Goal: Task Accomplishment & Management: Use online tool/utility

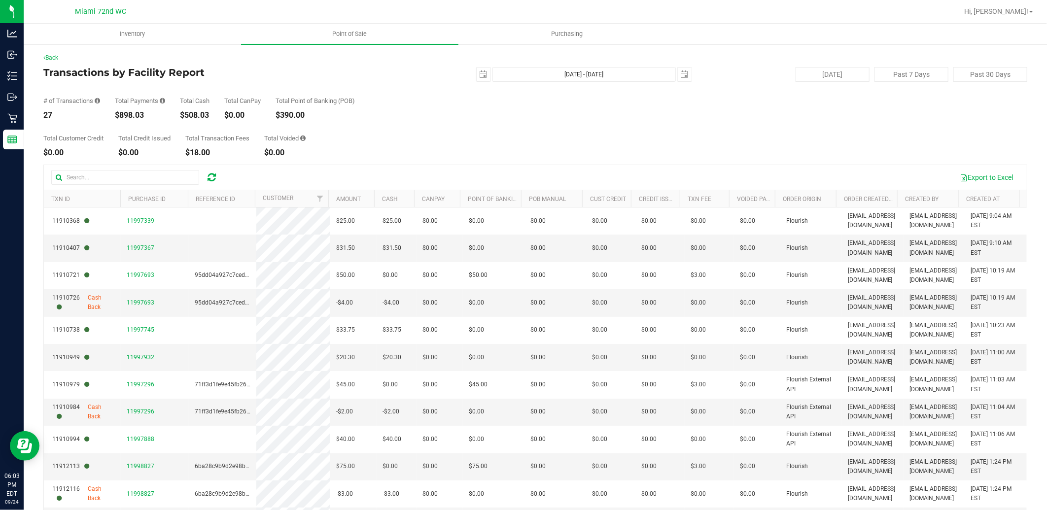
scroll to position [416, 0]
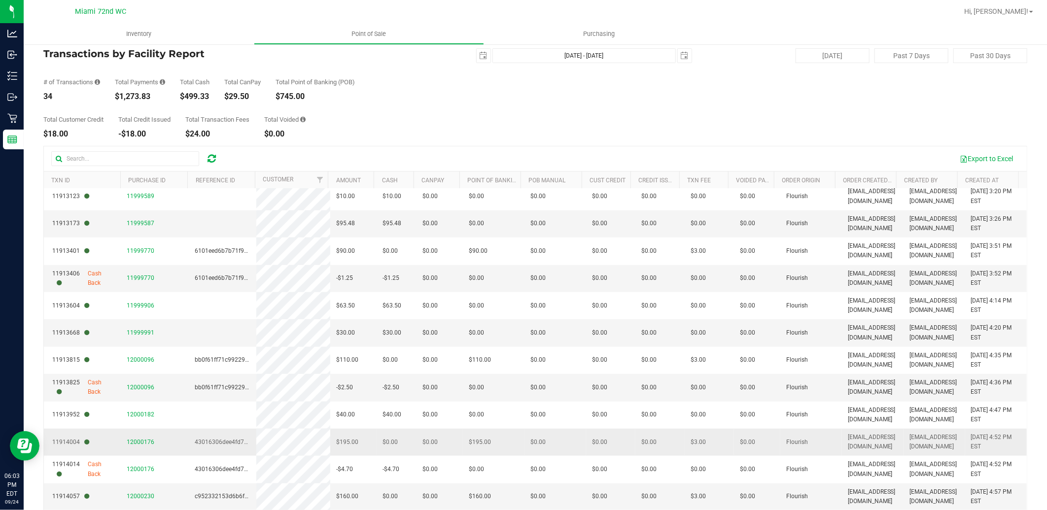
scroll to position [53, 0]
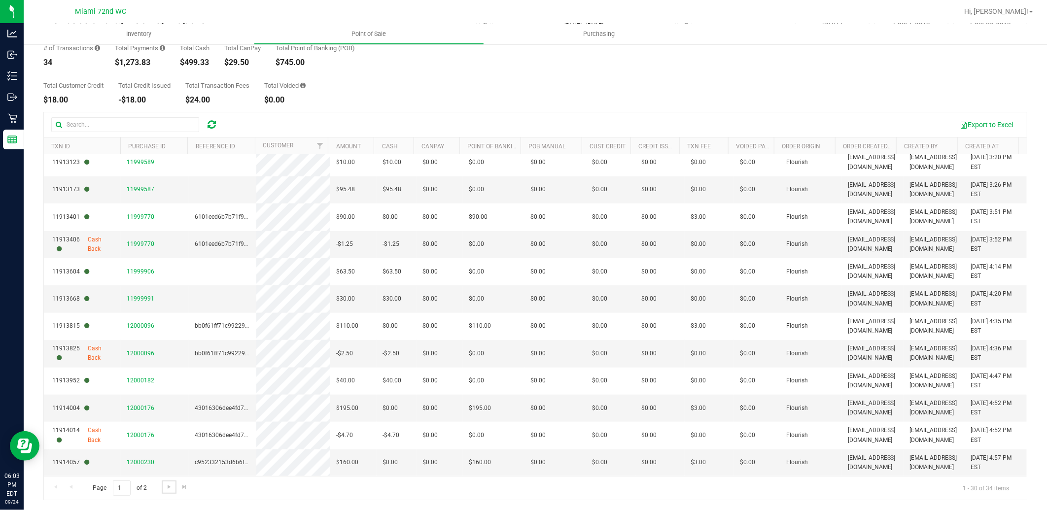
click at [176, 486] on div "Page 1 of 2 1 - 30 of 34 items" at bounding box center [535, 488] width 983 height 24
click at [181, 488] on span "Go to the last page" at bounding box center [184, 487] width 8 height 8
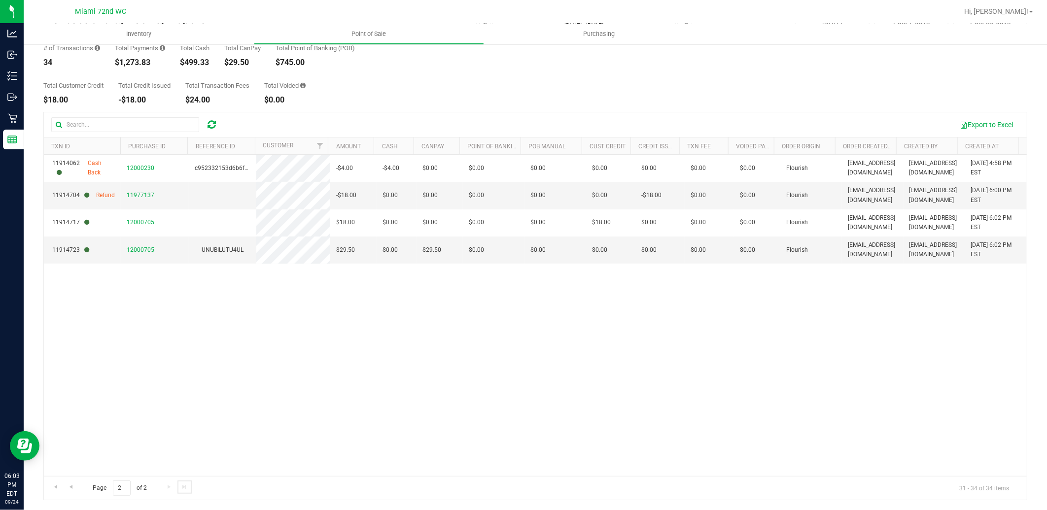
scroll to position [0, 0]
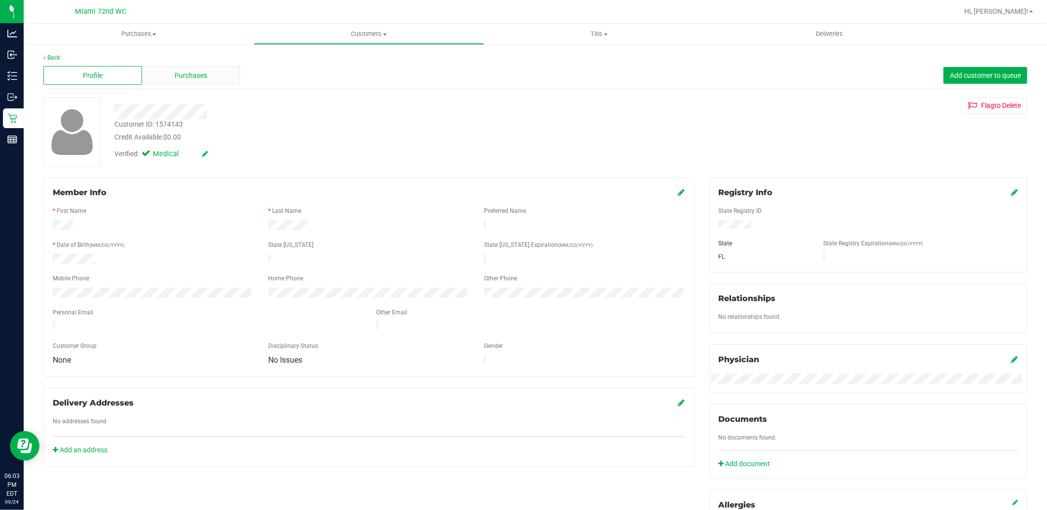
click at [196, 82] on div "Purchases" at bounding box center [191, 75] width 99 height 19
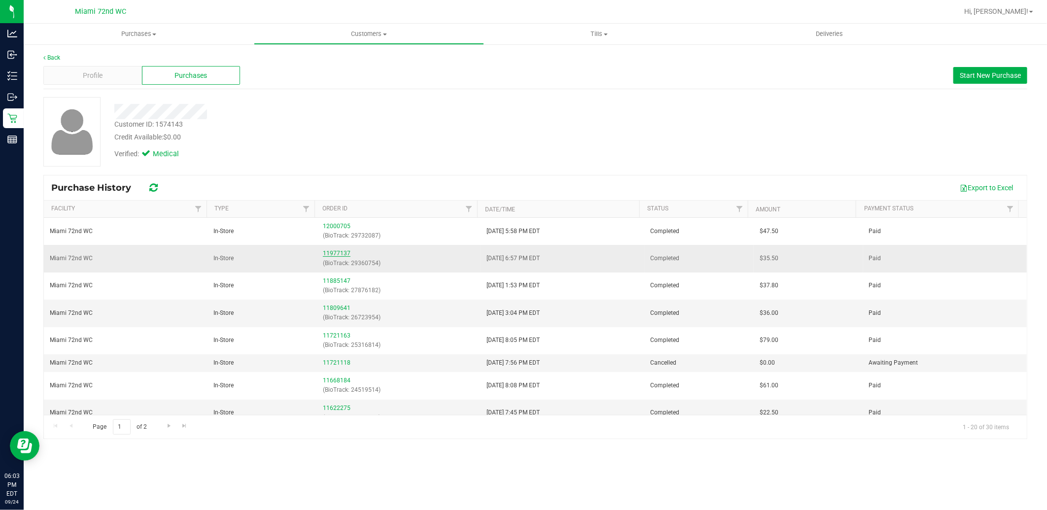
click at [336, 253] on link "11977137" at bounding box center [337, 253] width 28 height 7
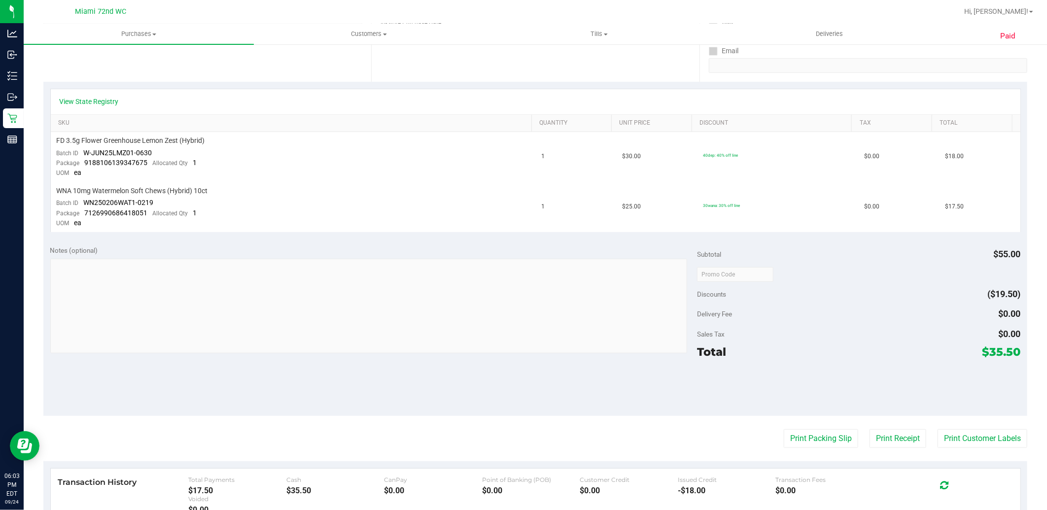
scroll to position [78, 0]
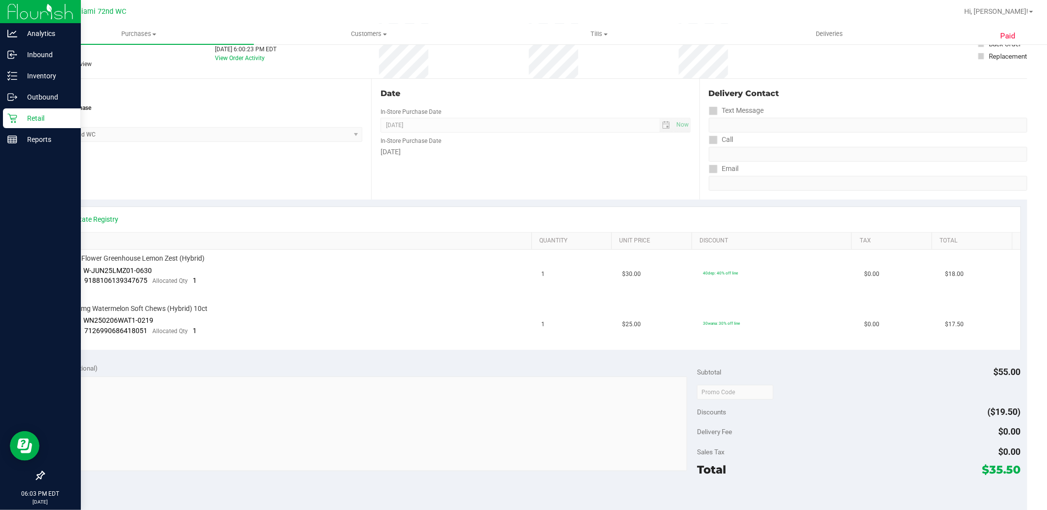
click at [21, 113] on p "Retail" at bounding box center [46, 118] width 59 height 12
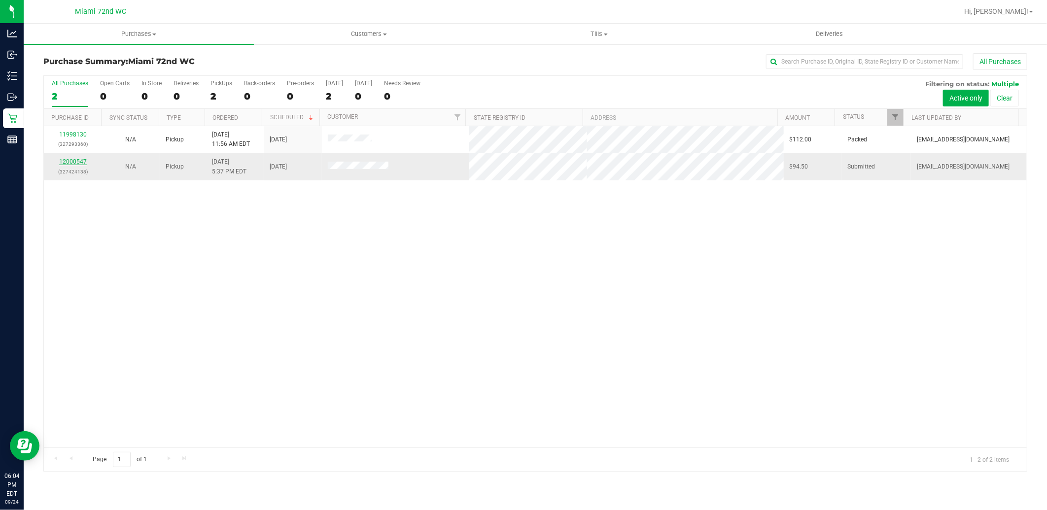
click at [74, 161] on link "12000547" at bounding box center [73, 161] width 28 height 7
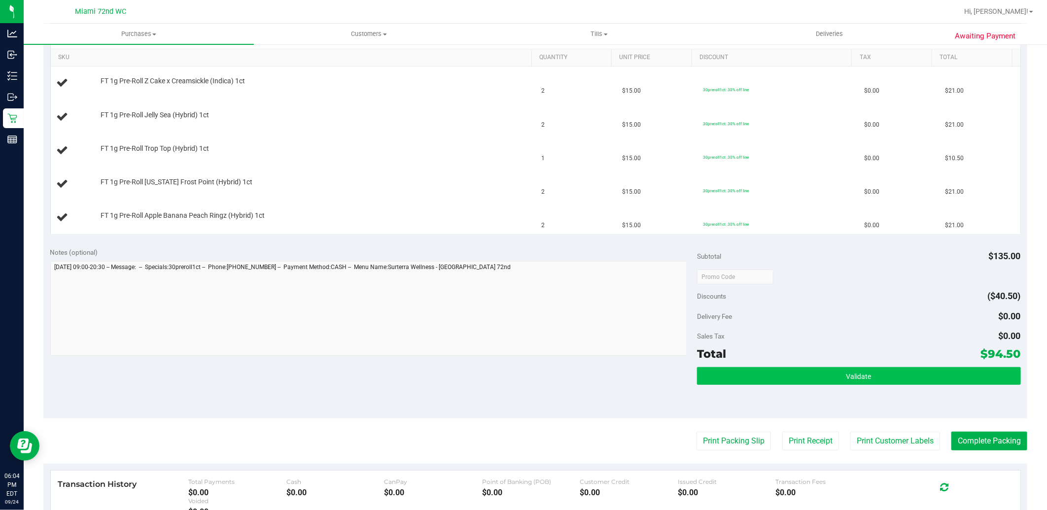
scroll to position [383, 0]
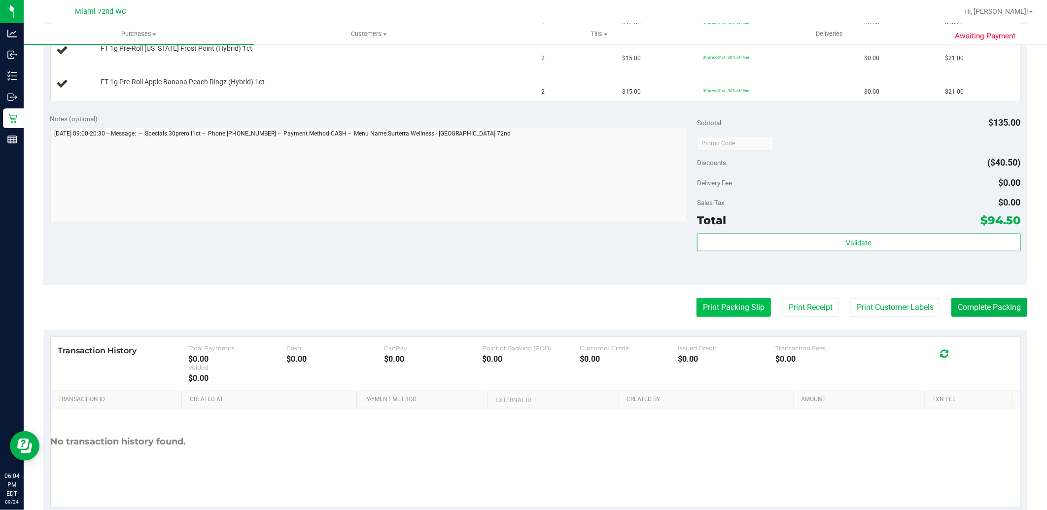
click at [697, 312] on button "Print Packing Slip" at bounding box center [734, 307] width 74 height 19
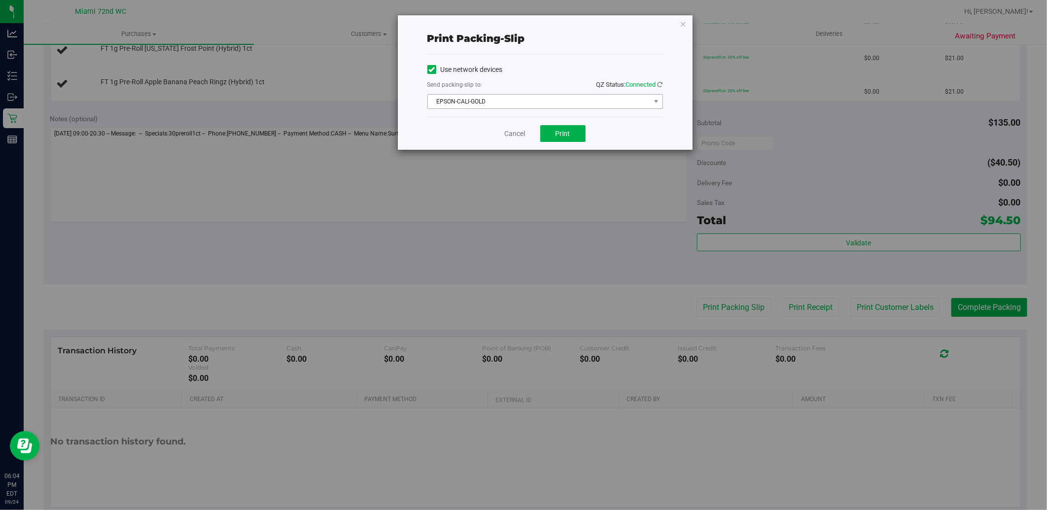
click at [568, 104] on span "EPSON-CALI-GOLD" at bounding box center [539, 102] width 222 height 14
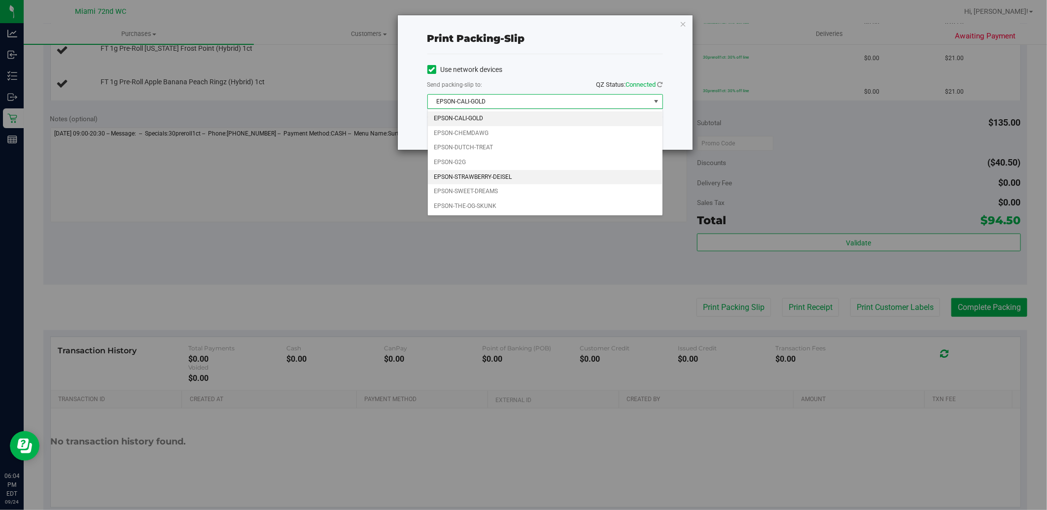
click at [470, 180] on li "EPSON-STRAWBERRY-DEISEL" at bounding box center [545, 177] width 235 height 15
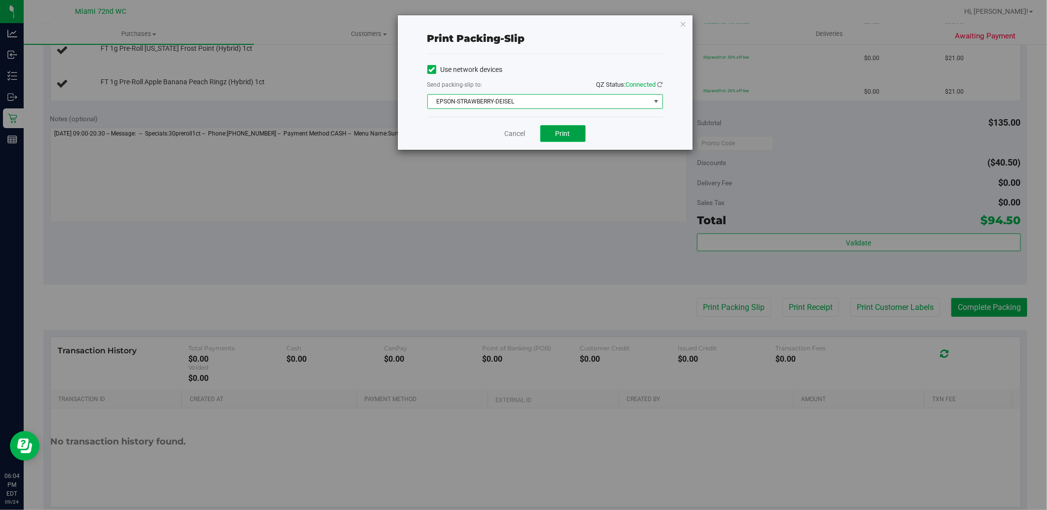
click at [577, 142] on button "Print" at bounding box center [562, 133] width 45 height 17
click at [525, 137] on link "Cancel" at bounding box center [515, 134] width 21 height 10
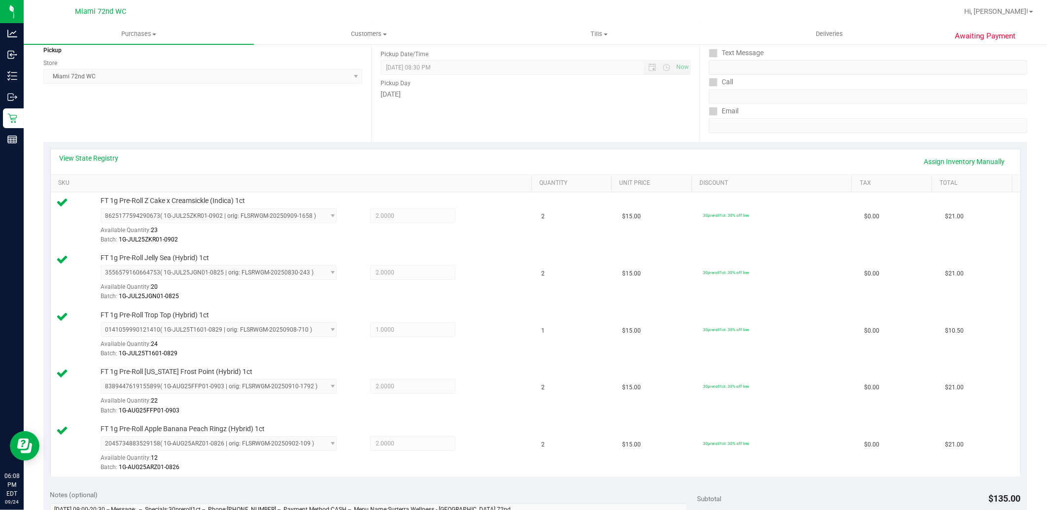
scroll to position [525, 0]
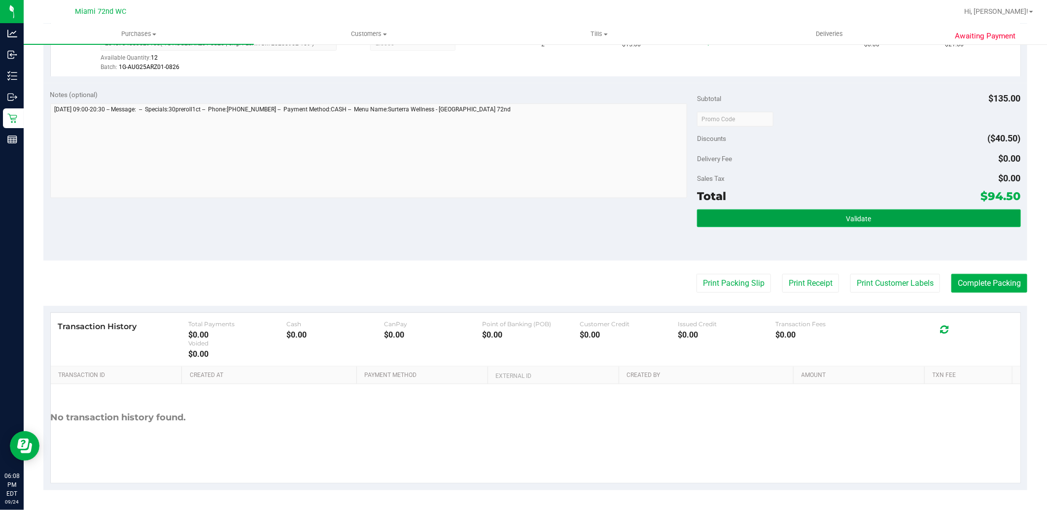
click at [868, 218] on button "Validate" at bounding box center [858, 219] width 323 height 18
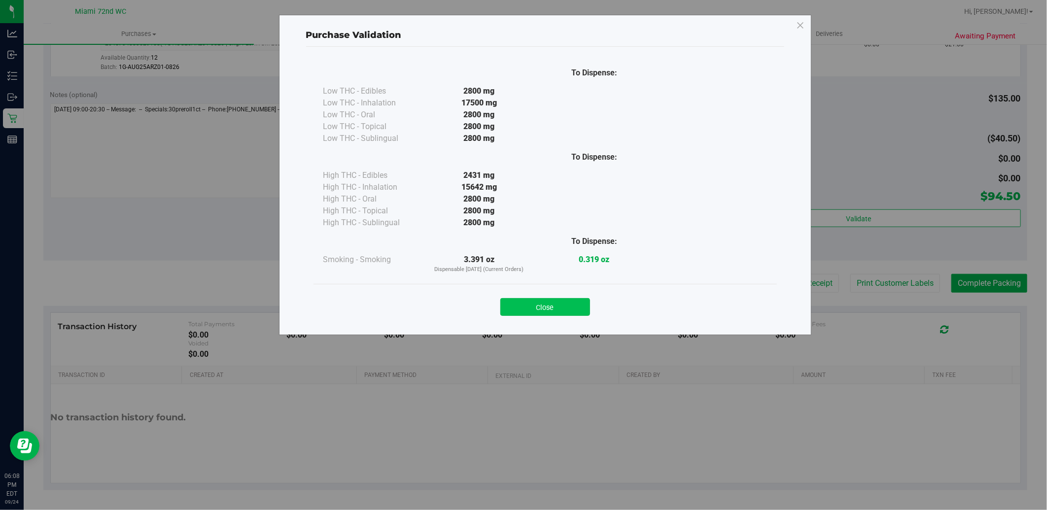
click at [566, 309] on button "Close" at bounding box center [546, 307] width 90 height 18
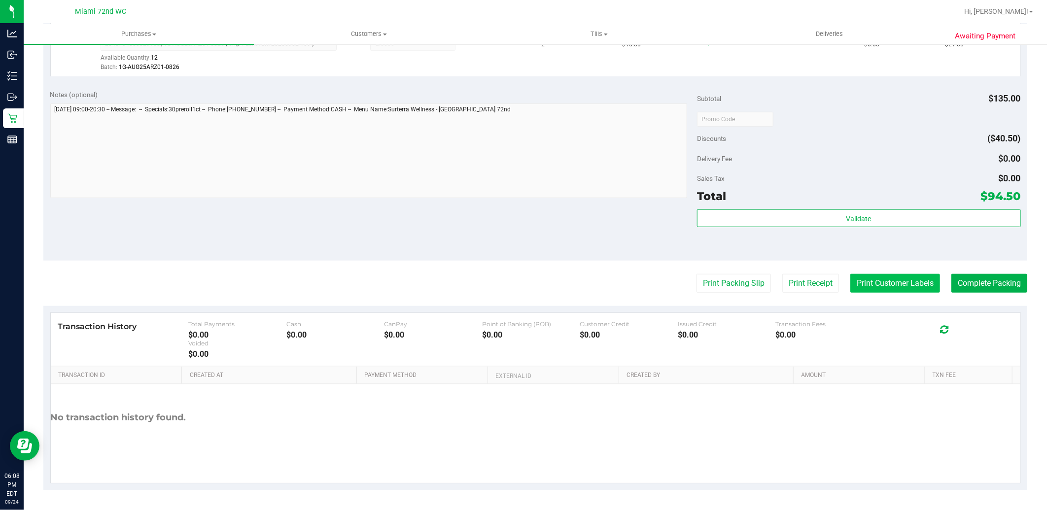
click at [888, 288] on button "Print Customer Labels" at bounding box center [896, 283] width 90 height 19
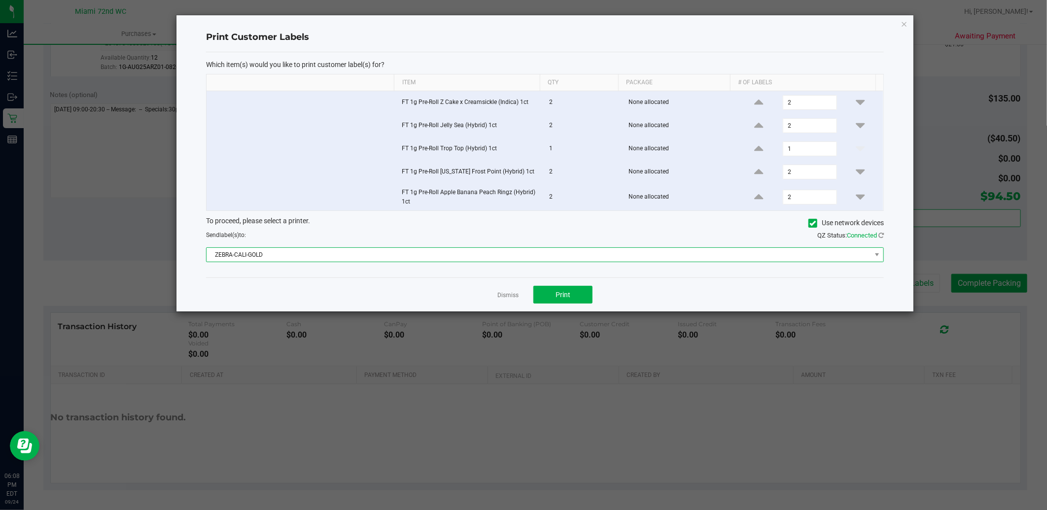
click at [464, 261] on span "ZEBRA-CALI-GOLD" at bounding box center [539, 255] width 665 height 14
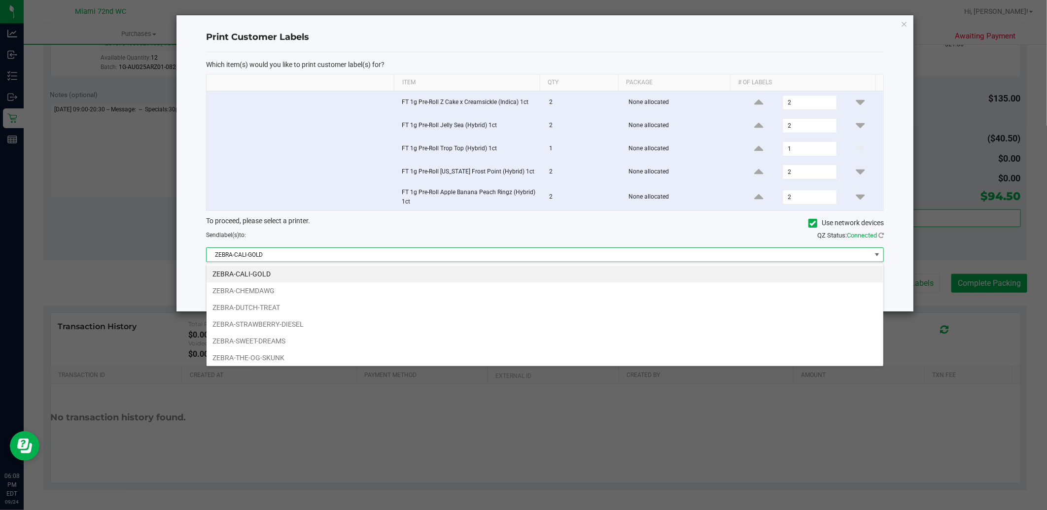
scroll to position [15, 678]
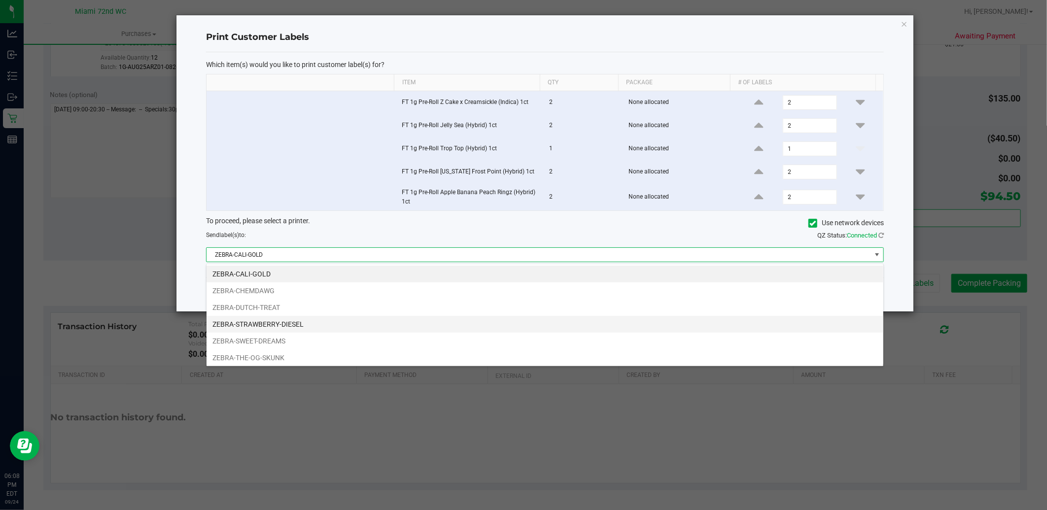
click at [328, 326] on li "ZEBRA-STRAWBERRY-DIESEL" at bounding box center [545, 324] width 677 height 17
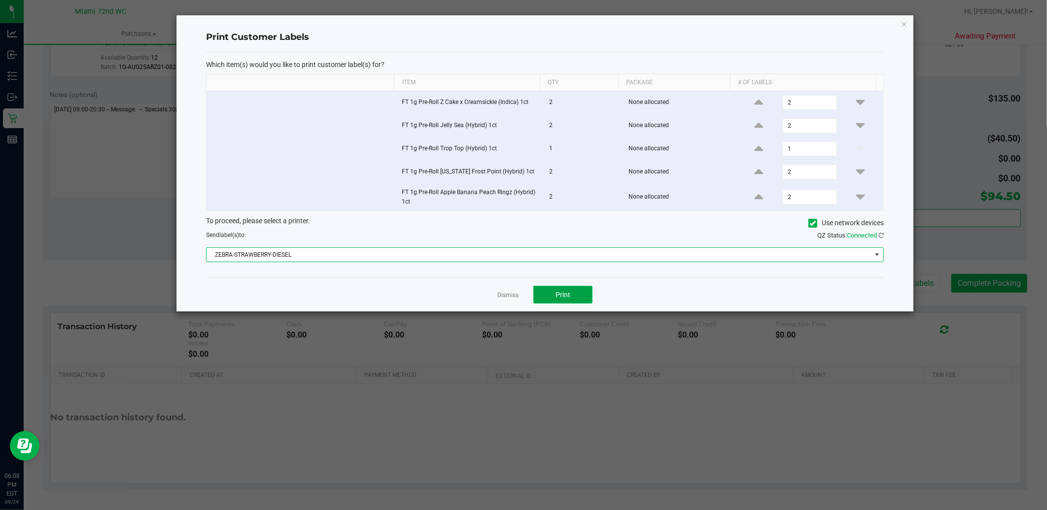
click at [561, 297] on span "Print" at bounding box center [563, 295] width 15 height 8
click at [498, 299] on link "Dismiss" at bounding box center [508, 295] width 21 height 8
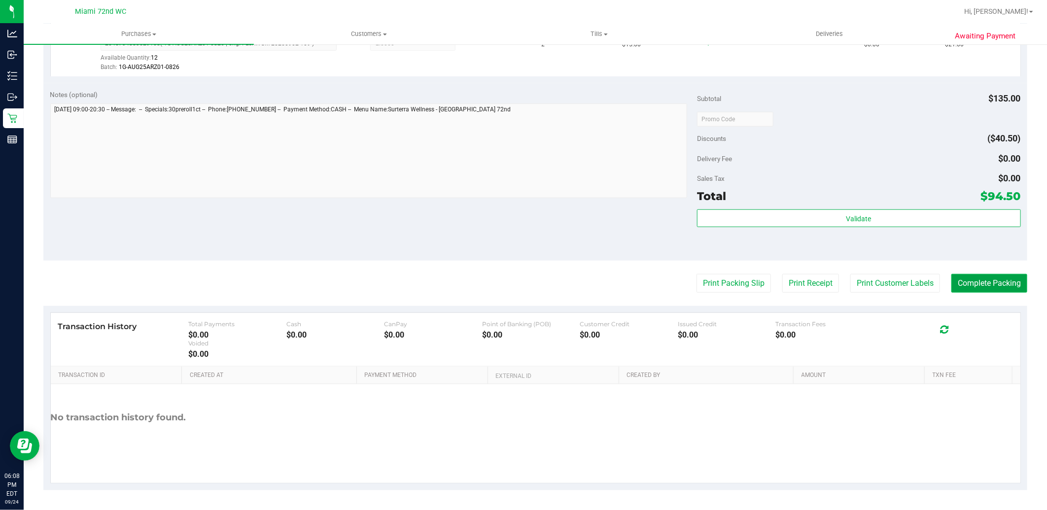
click at [976, 285] on button "Complete Packing" at bounding box center [990, 283] width 76 height 19
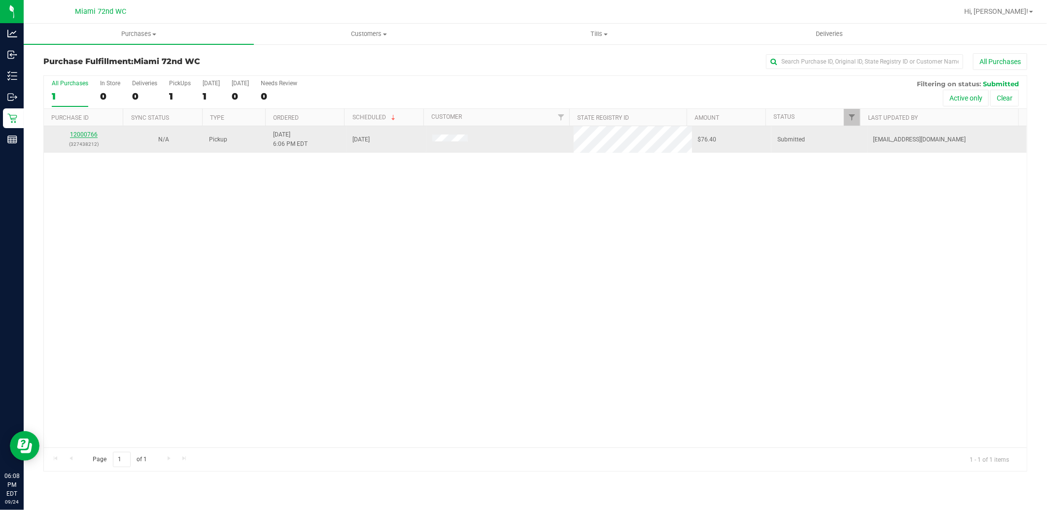
click at [86, 137] on link "12000766" at bounding box center [84, 134] width 28 height 7
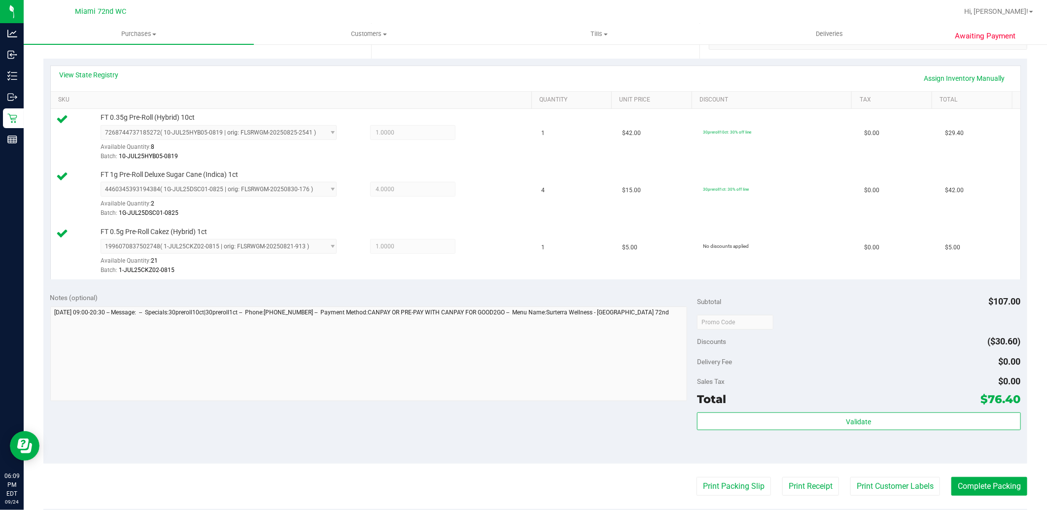
scroll to position [214, 0]
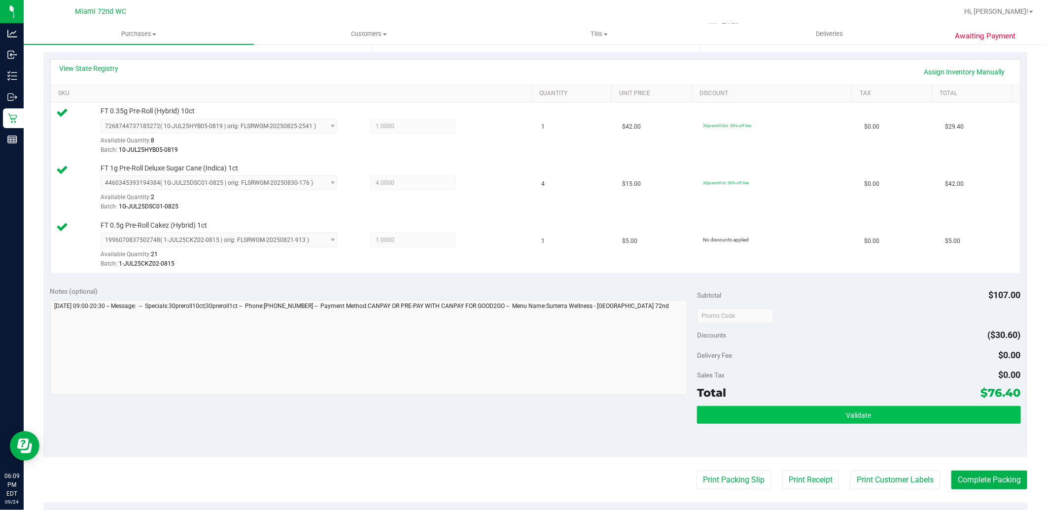
click at [859, 409] on button "Validate" at bounding box center [858, 415] width 323 height 18
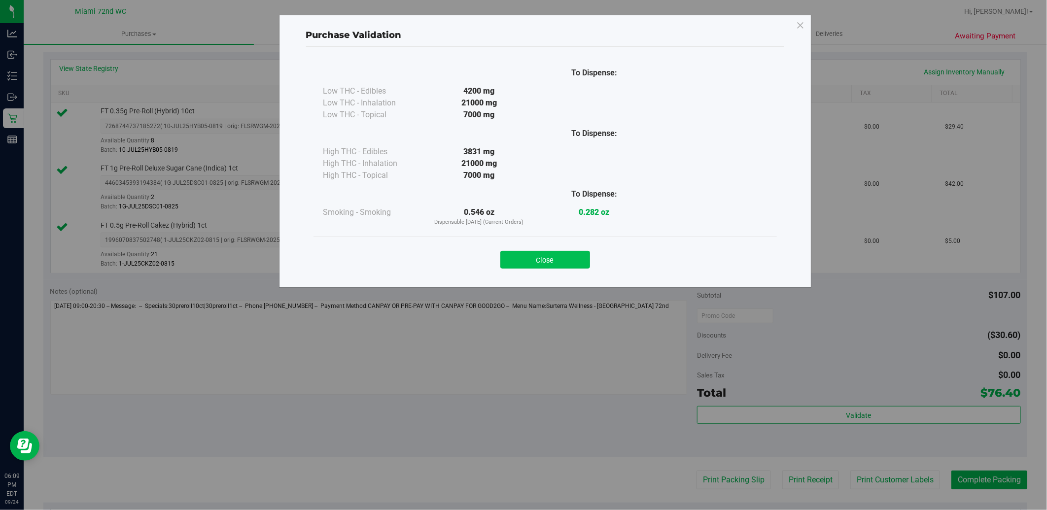
click at [538, 254] on button "Close" at bounding box center [546, 260] width 90 height 18
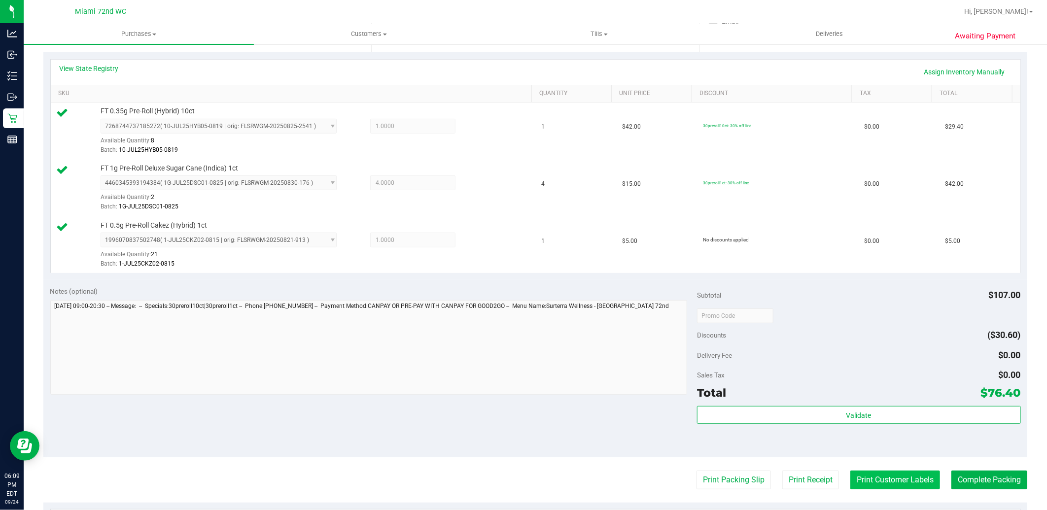
click at [890, 479] on button "Print Customer Labels" at bounding box center [896, 480] width 90 height 19
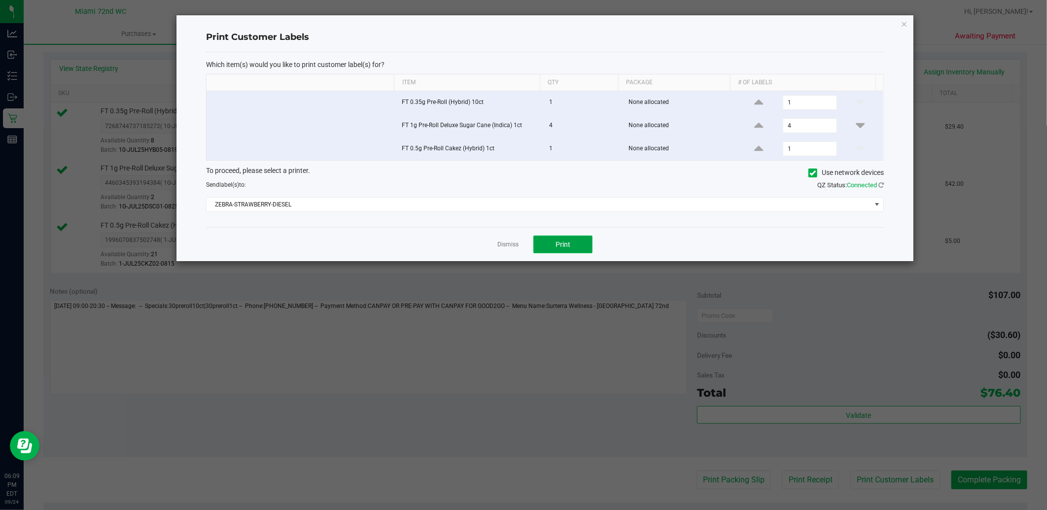
click at [574, 243] on button "Print" at bounding box center [563, 245] width 59 height 18
click at [504, 231] on div "Dismiss Print" at bounding box center [545, 244] width 678 height 34
click at [507, 245] on link "Dismiss" at bounding box center [508, 245] width 21 height 8
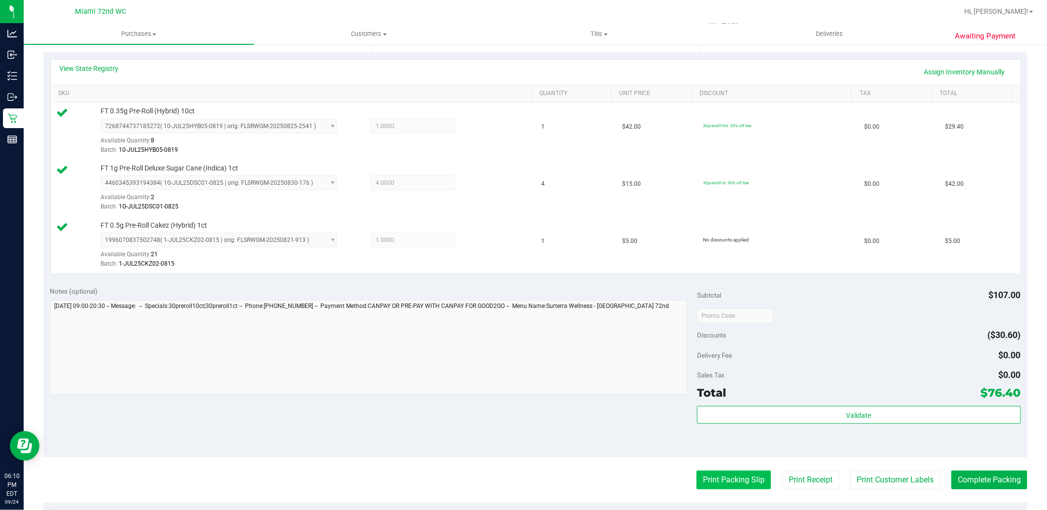
click at [731, 478] on button "Print Packing Slip" at bounding box center [734, 480] width 74 height 19
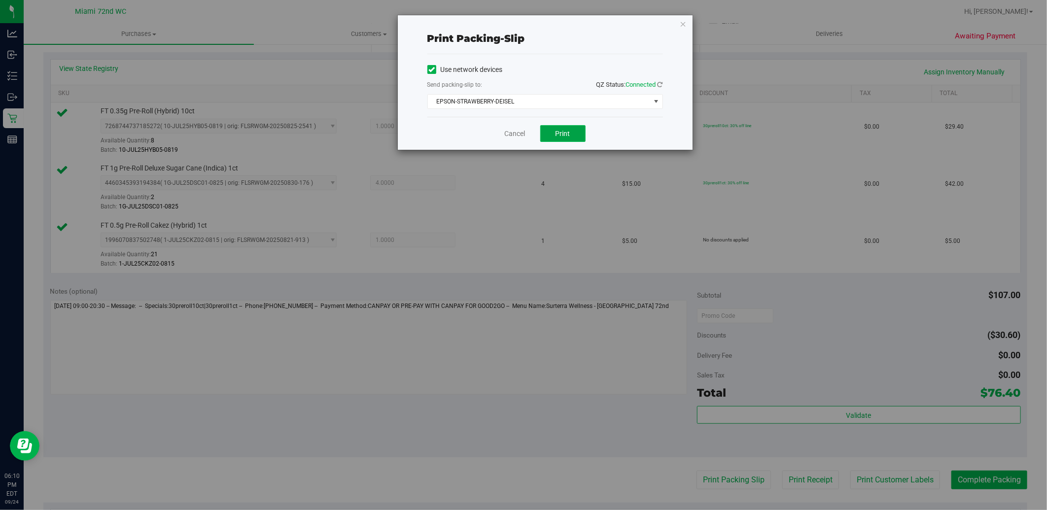
click at [561, 136] on span "Print" at bounding box center [563, 134] width 15 height 8
click at [515, 134] on link "Cancel" at bounding box center [515, 134] width 21 height 10
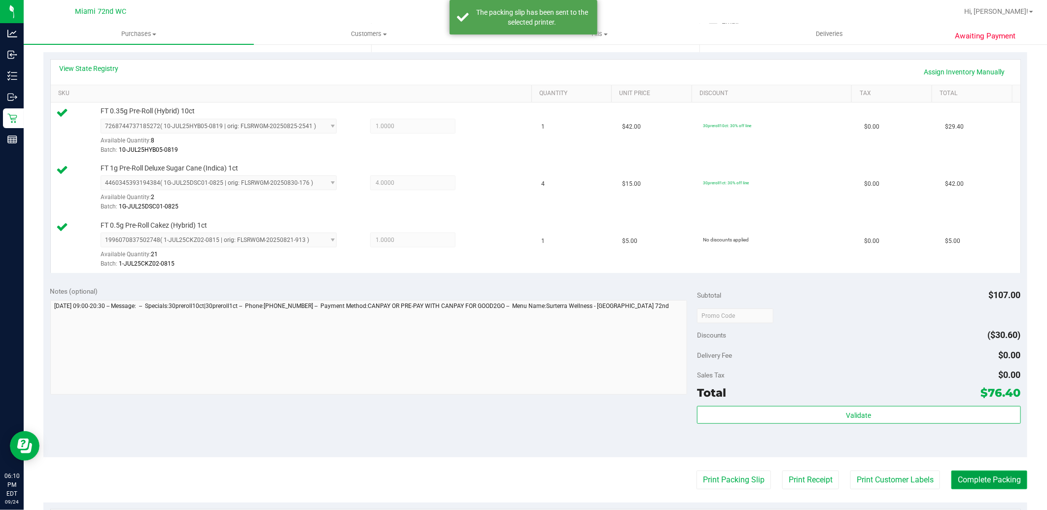
click at [990, 487] on button "Complete Packing" at bounding box center [990, 480] width 76 height 19
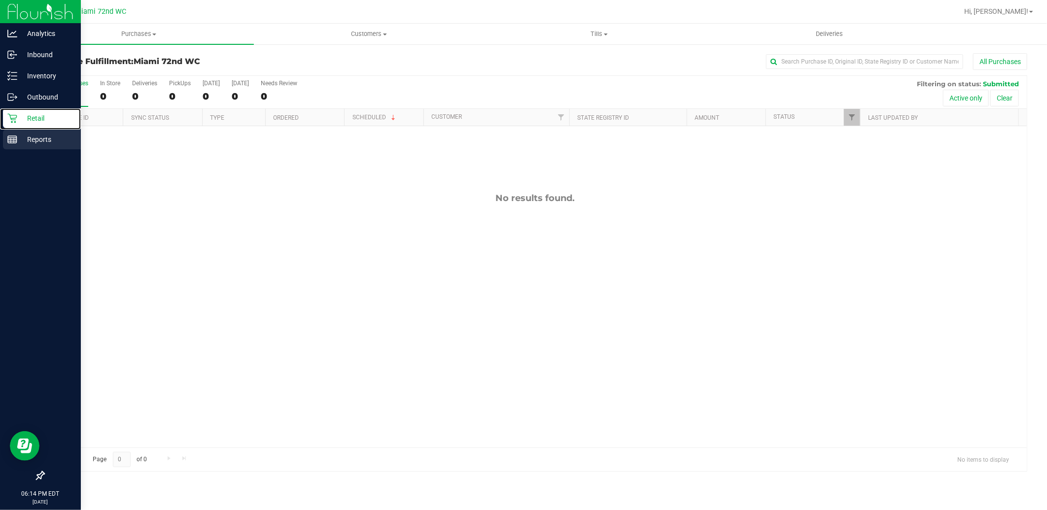
drag, startPoint x: 12, startPoint y: 120, endPoint x: 46, endPoint y: 130, distance: 35.6
click at [12, 120] on icon at bounding box center [11, 118] width 9 height 9
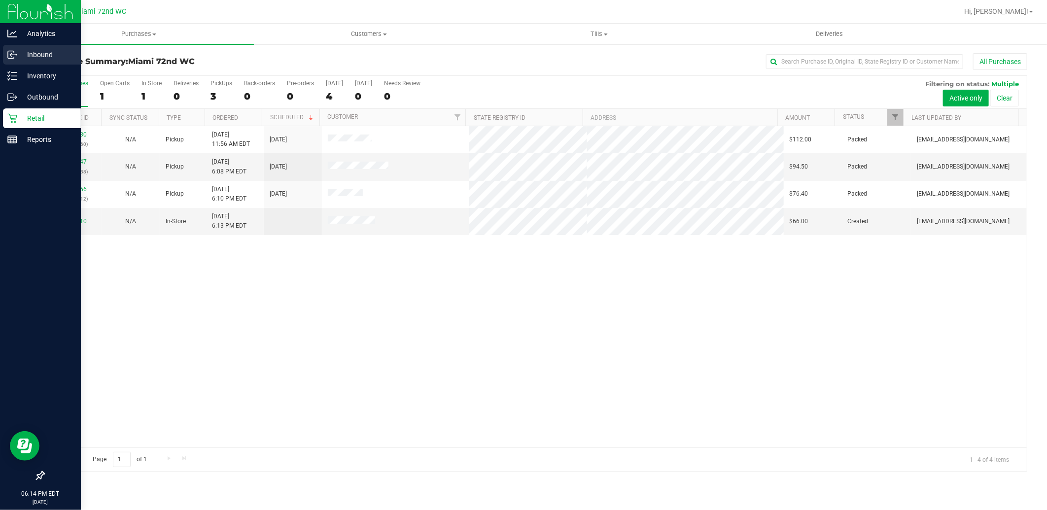
click at [30, 60] on p "Inbound" at bounding box center [46, 55] width 59 height 12
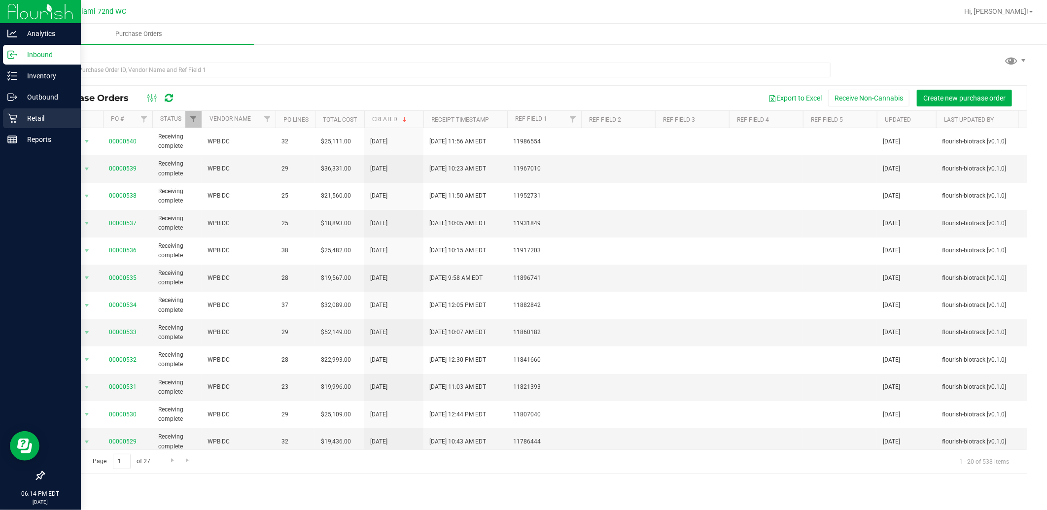
click at [40, 123] on p "Retail" at bounding box center [46, 118] width 59 height 12
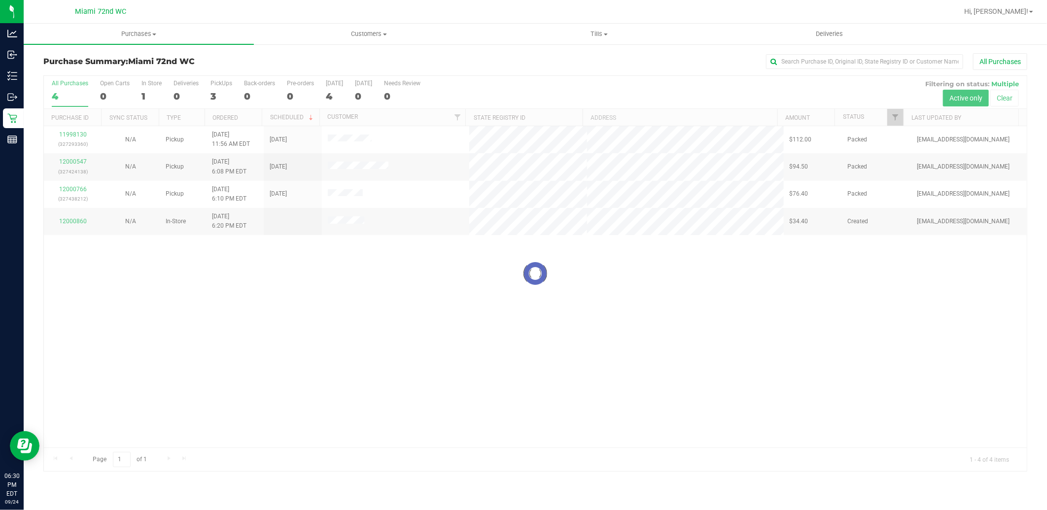
click at [158, 343] on div at bounding box center [535, 273] width 983 height 395
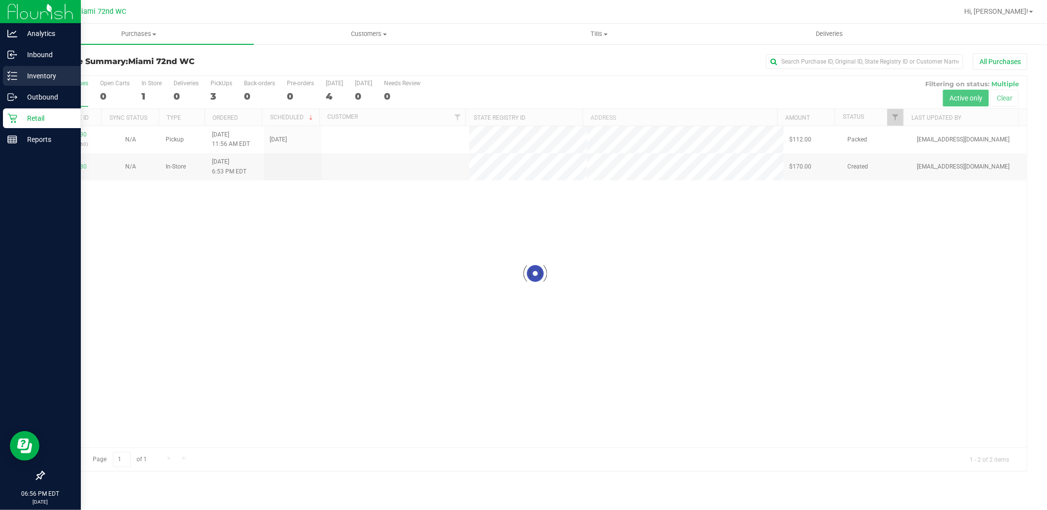
click at [0, 80] on link "Inventory" at bounding box center [40, 76] width 81 height 21
click at [41, 68] on div "Inventory" at bounding box center [42, 76] width 78 height 20
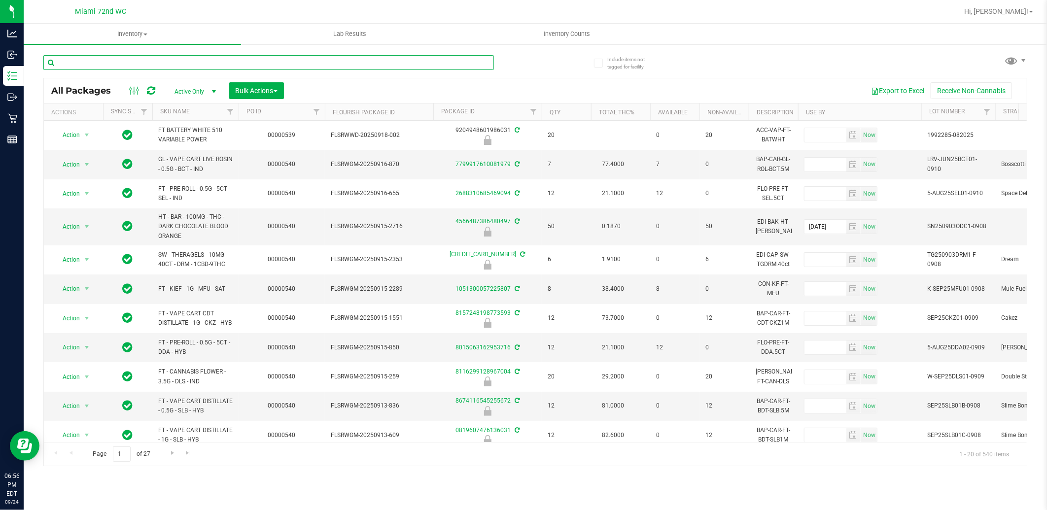
click at [167, 62] on input "text" at bounding box center [268, 62] width 451 height 15
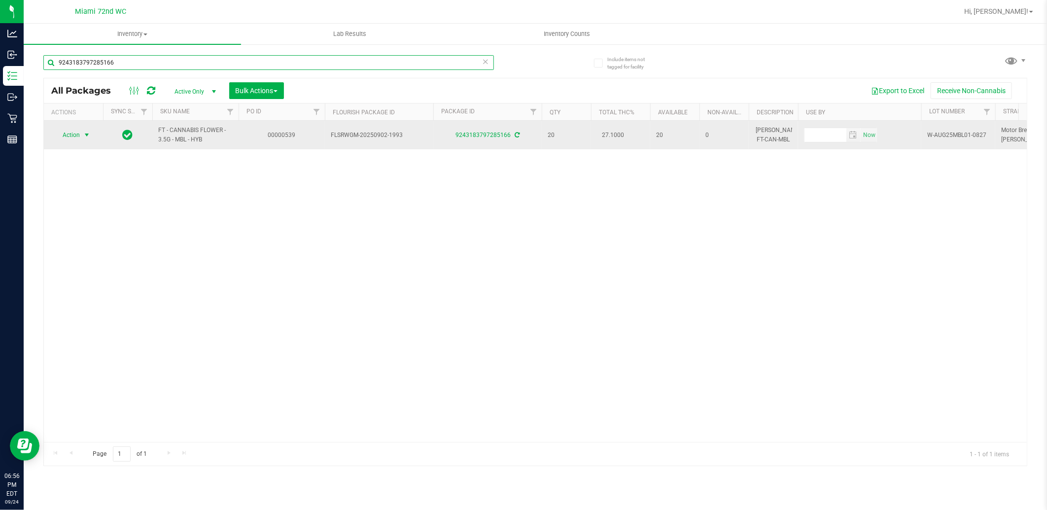
type input "9243183797285166"
click at [84, 135] on span "select" at bounding box center [87, 135] width 8 height 8
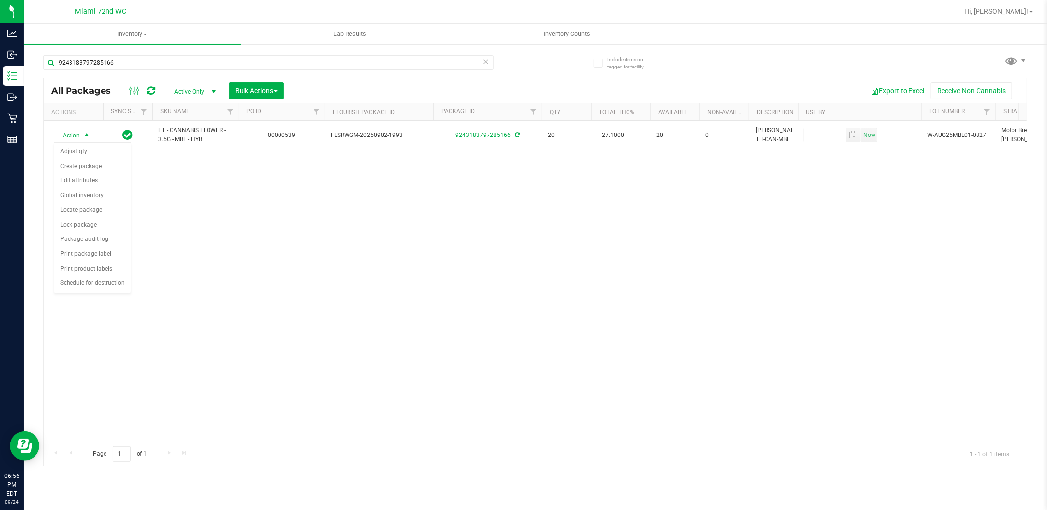
click at [213, 260] on div "Action Action Adjust qty Create package Edit attributes Global inventory Locate…" at bounding box center [535, 282] width 983 height 322
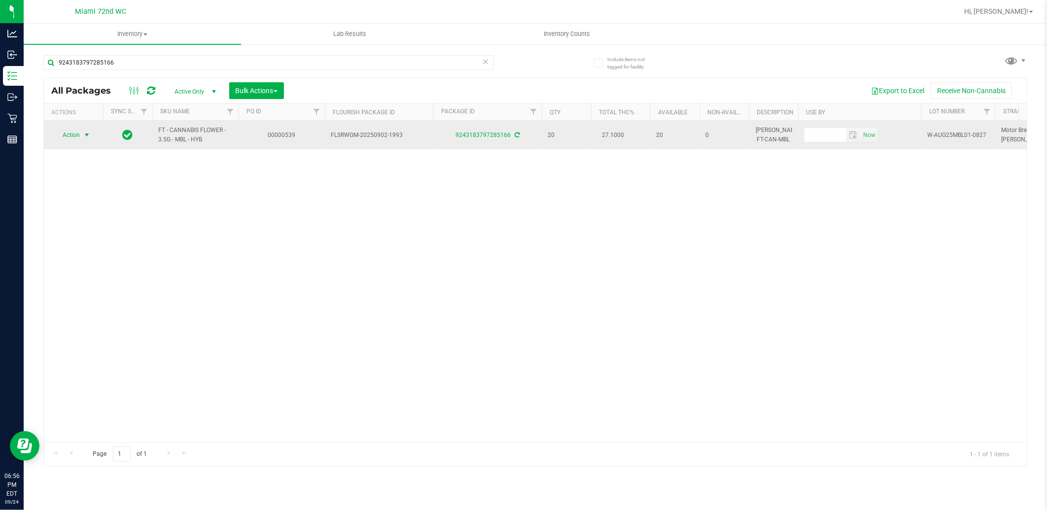
click at [84, 135] on span "select" at bounding box center [87, 135] width 8 height 8
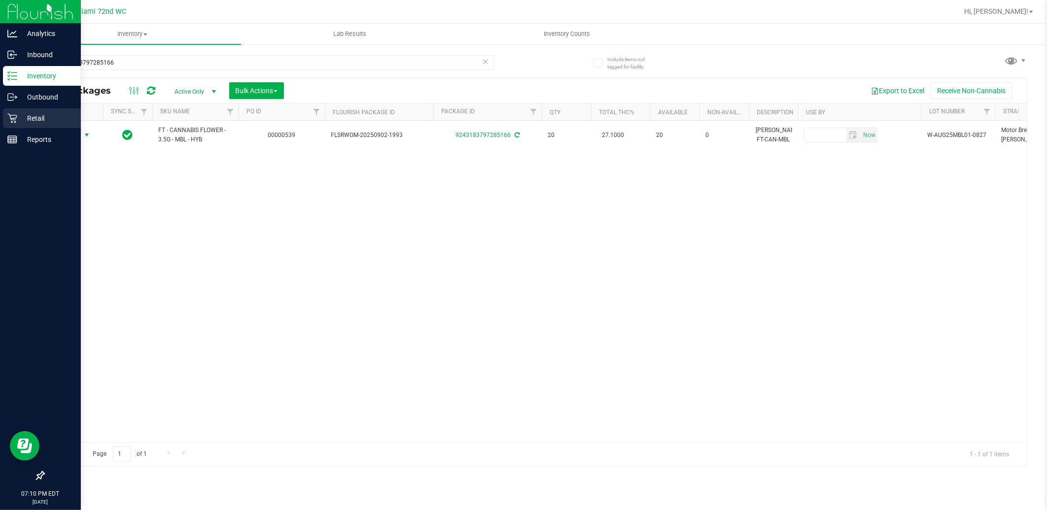
click at [10, 116] on icon at bounding box center [11, 118] width 9 height 9
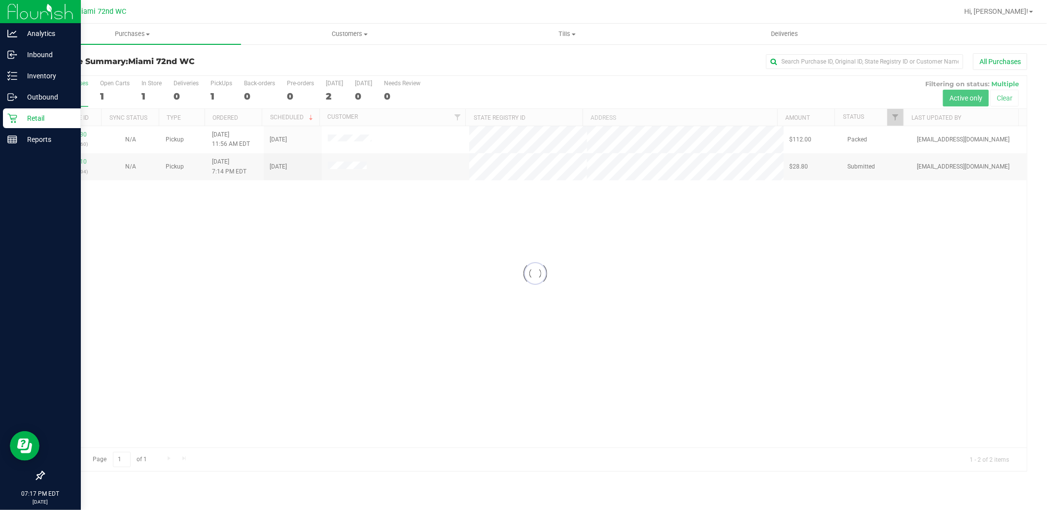
click at [181, 317] on div at bounding box center [535, 273] width 983 height 395
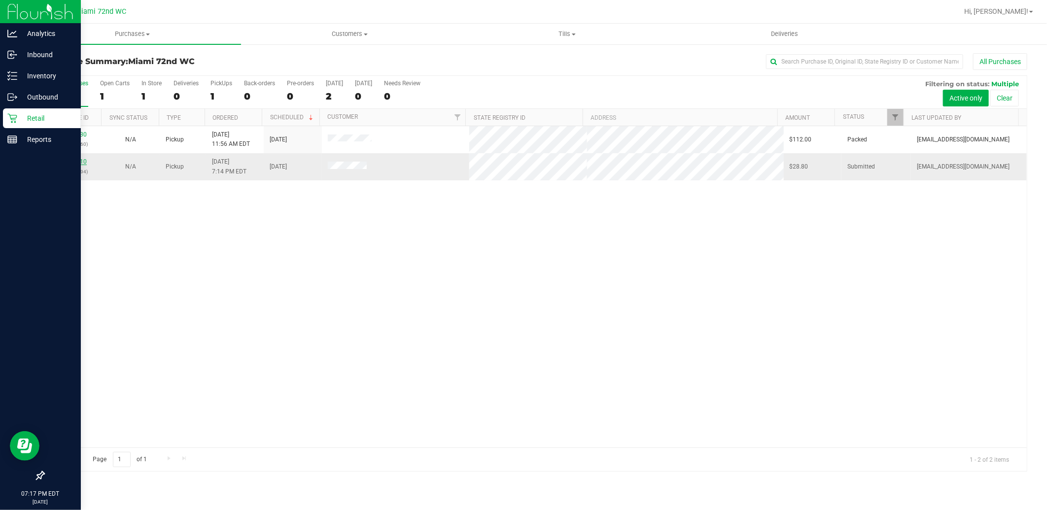
click at [68, 160] on link "12001210" at bounding box center [73, 161] width 28 height 7
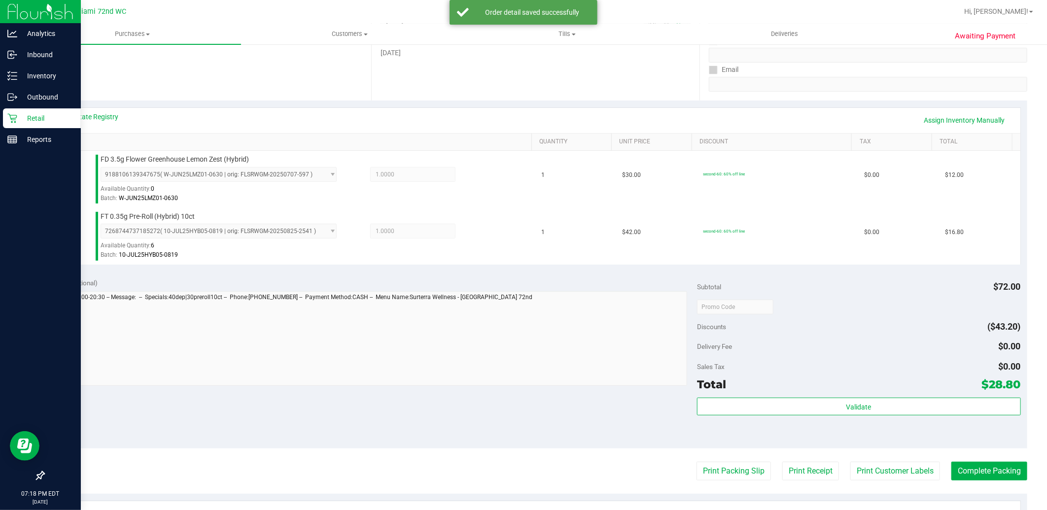
scroll to position [181, 0]
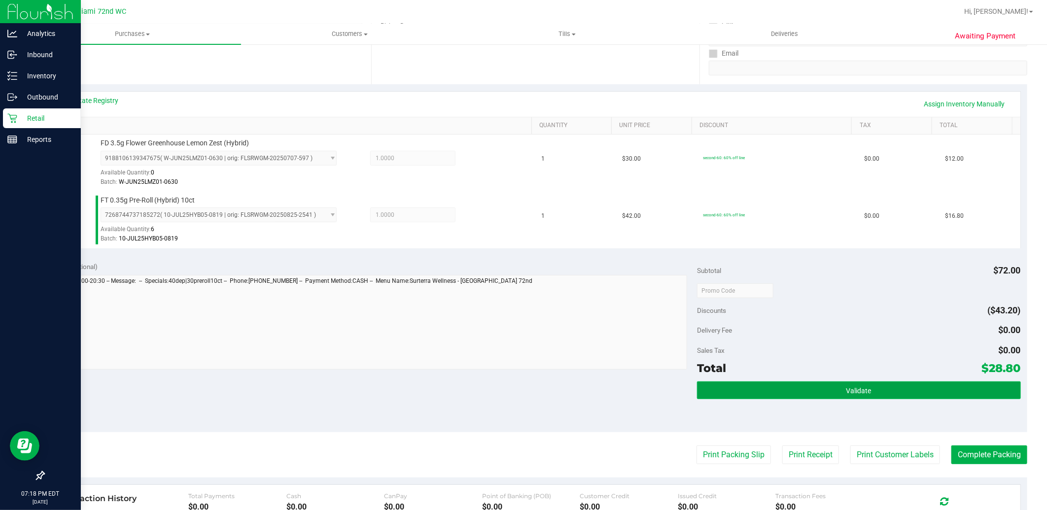
click at [882, 395] on button "Validate" at bounding box center [858, 391] width 323 height 18
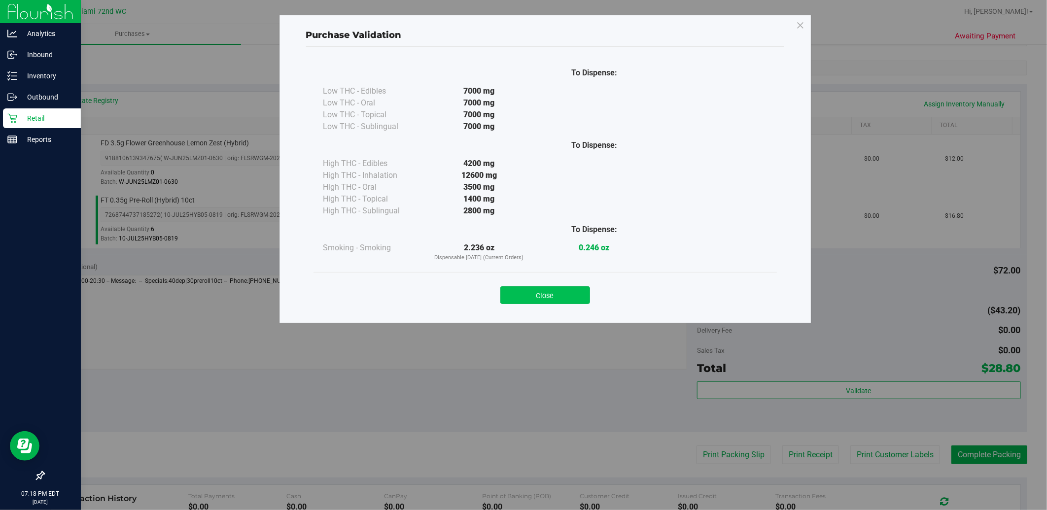
click at [551, 292] on button "Close" at bounding box center [546, 296] width 90 height 18
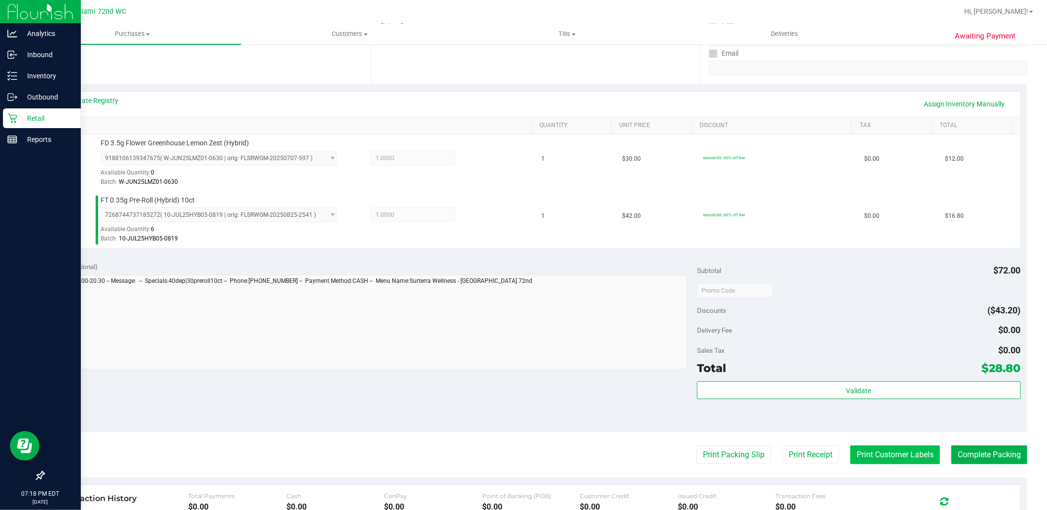
click at [895, 461] on button "Print Customer Labels" at bounding box center [896, 455] width 90 height 19
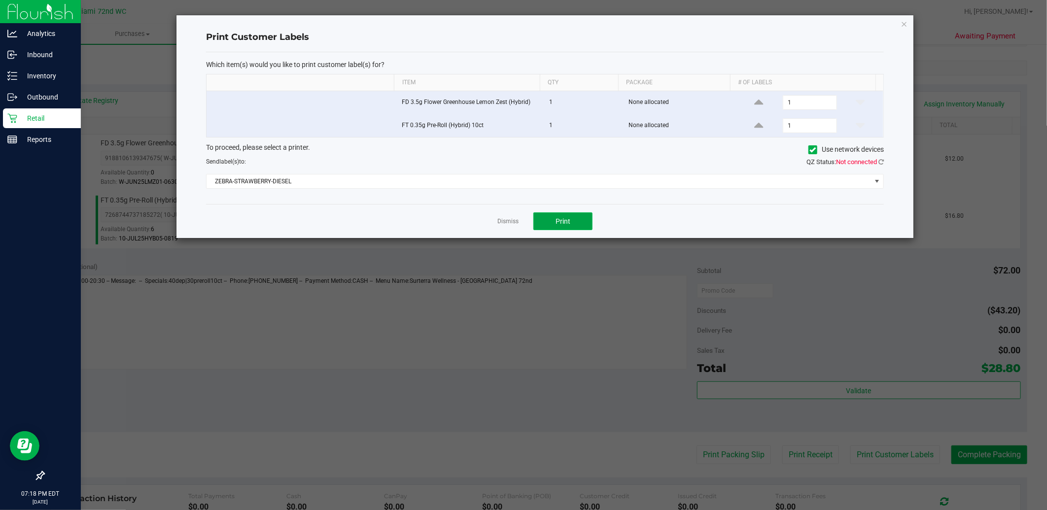
click at [580, 219] on button "Print" at bounding box center [563, 222] width 59 height 18
click at [515, 205] on div "Dismiss Print" at bounding box center [545, 221] width 678 height 34
click at [508, 218] on link "Dismiss" at bounding box center [508, 221] width 21 height 8
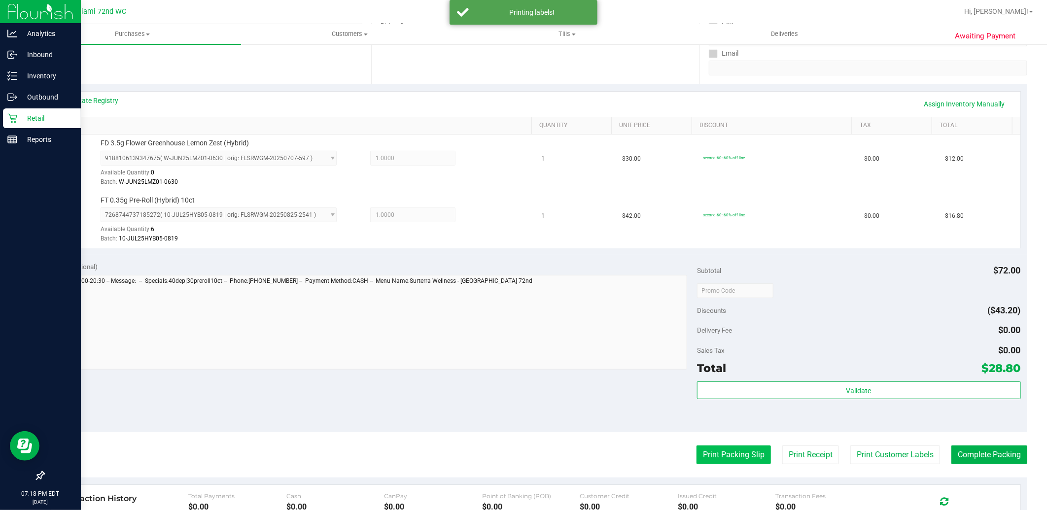
click at [708, 462] on button "Print Packing Slip" at bounding box center [734, 455] width 74 height 19
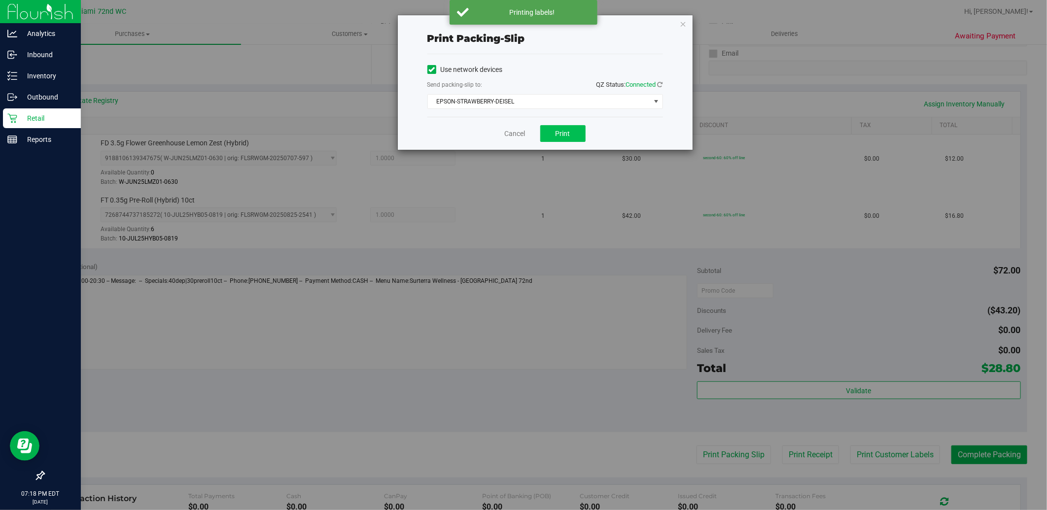
click at [574, 131] on button "Print" at bounding box center [562, 133] width 45 height 17
click at [513, 134] on link "Cancel" at bounding box center [515, 134] width 21 height 10
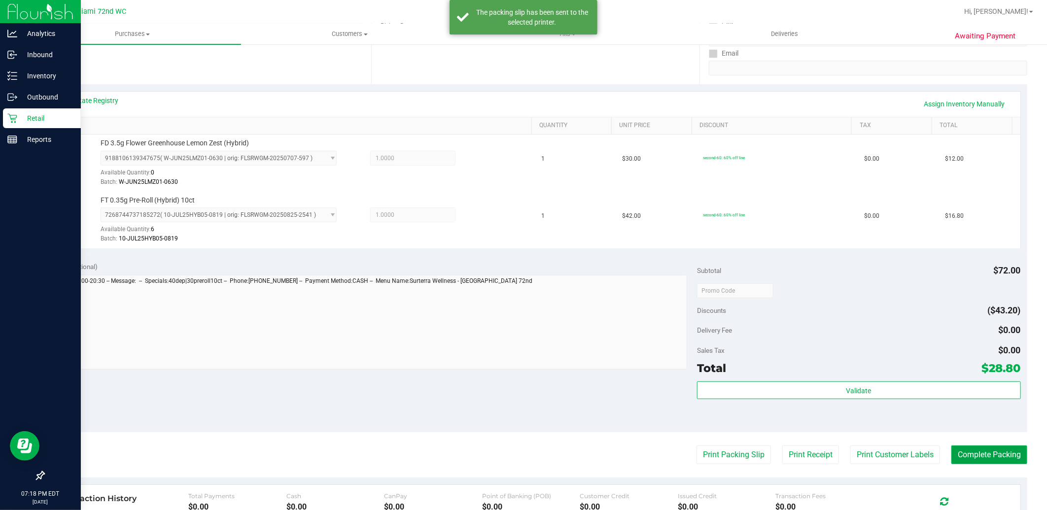
click at [980, 453] on button "Complete Packing" at bounding box center [990, 455] width 76 height 19
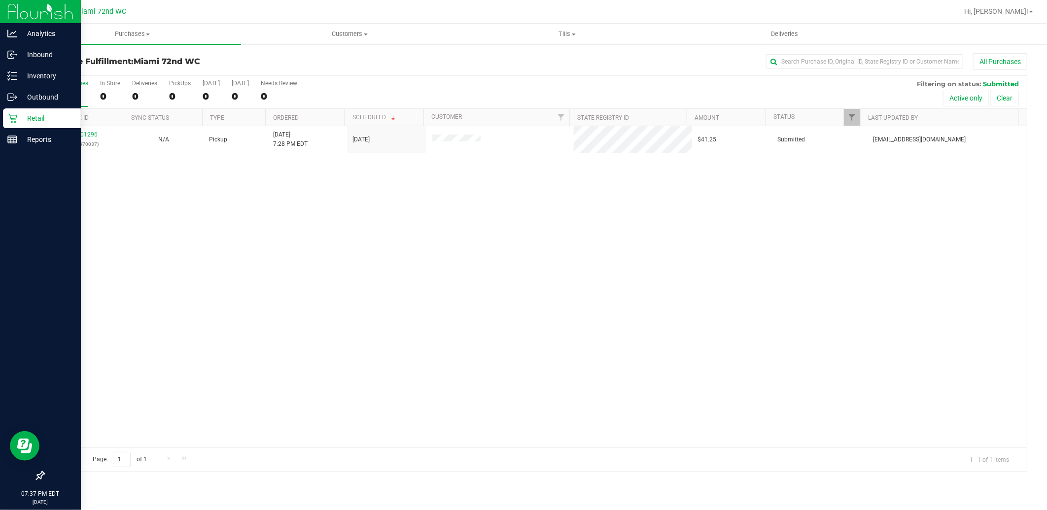
click at [13, 113] on icon at bounding box center [12, 118] width 10 height 10
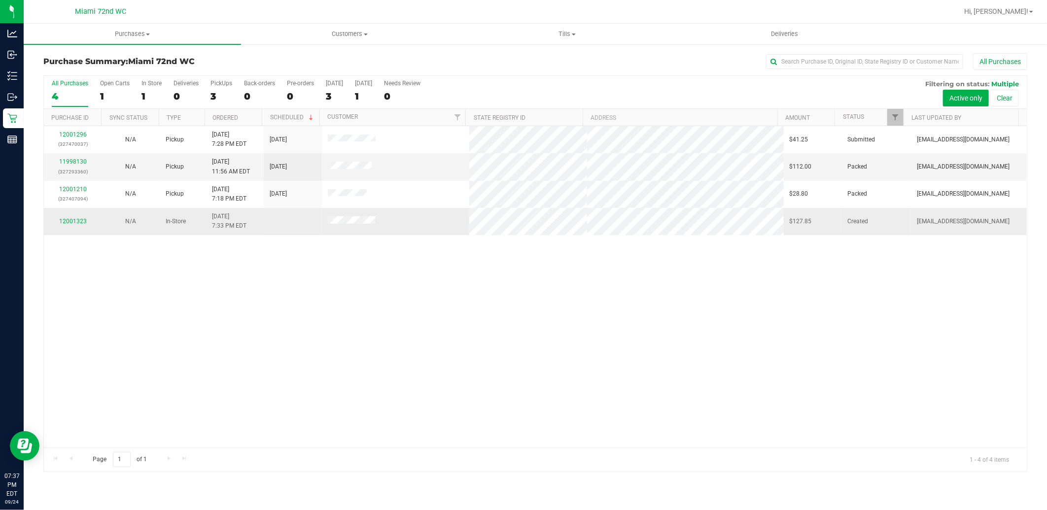
click at [79, 217] on div "12001323" at bounding box center [73, 221] width 46 height 9
click at [72, 220] on link "12001323" at bounding box center [73, 221] width 28 height 7
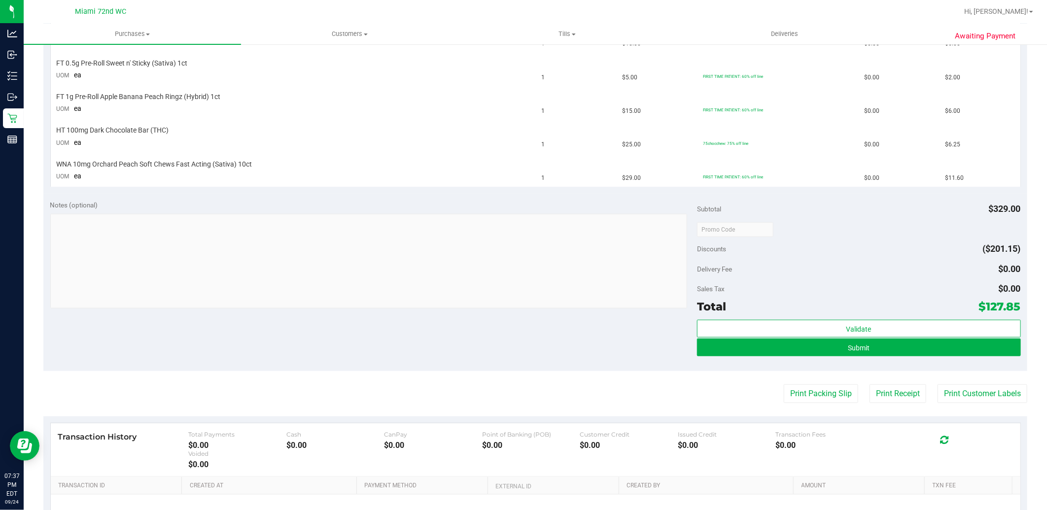
scroll to position [548, 0]
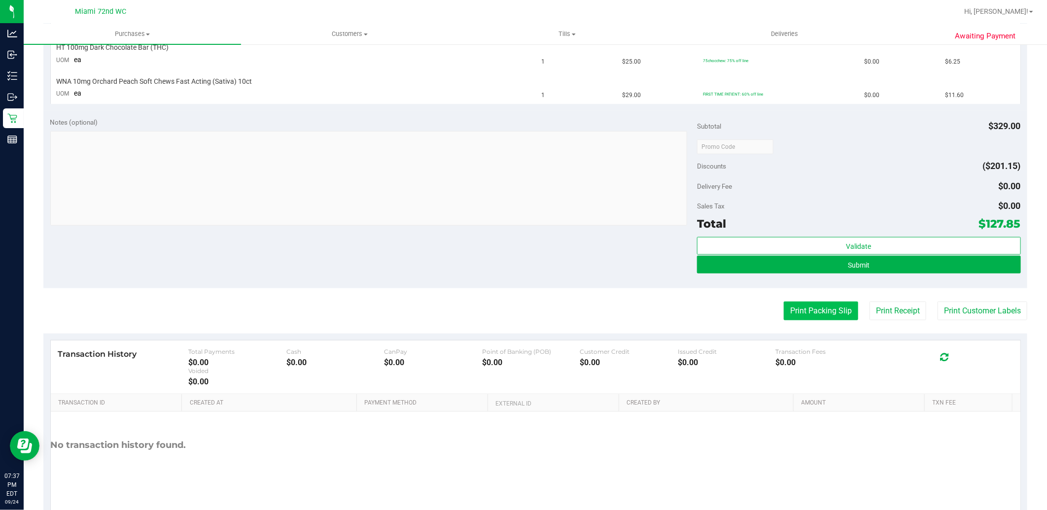
click at [784, 313] on button "Print Packing Slip" at bounding box center [821, 311] width 74 height 19
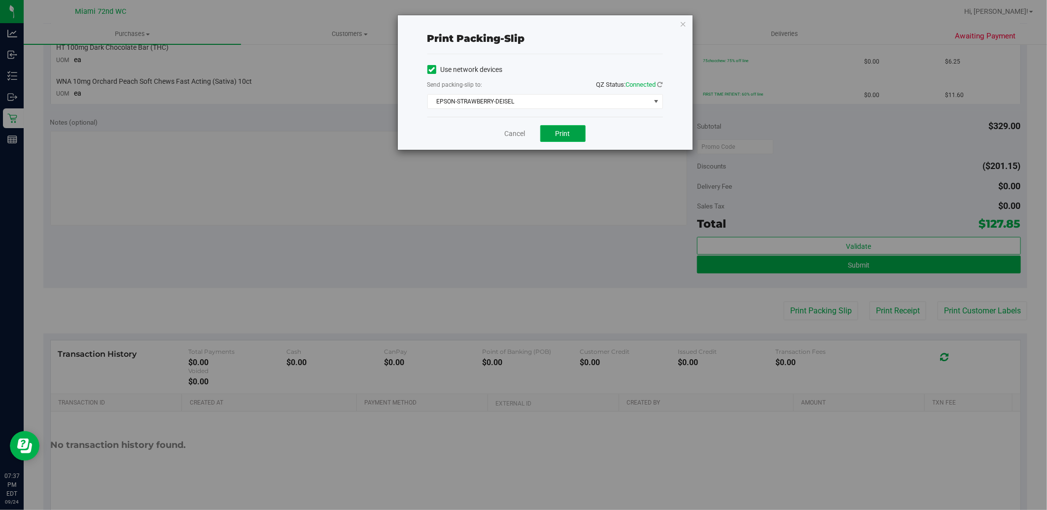
click at [575, 135] on button "Print" at bounding box center [562, 133] width 45 height 17
click at [508, 133] on link "Cancel" at bounding box center [515, 134] width 21 height 10
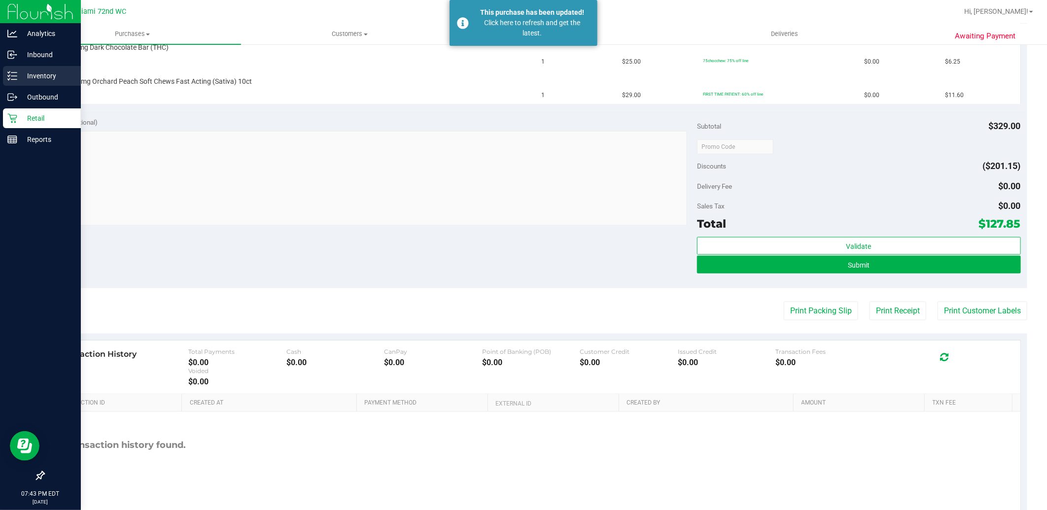
drag, startPoint x: 24, startPoint y: 77, endPoint x: 32, endPoint y: 79, distance: 8.5
click at [25, 78] on p "Inventory" at bounding box center [46, 76] width 59 height 12
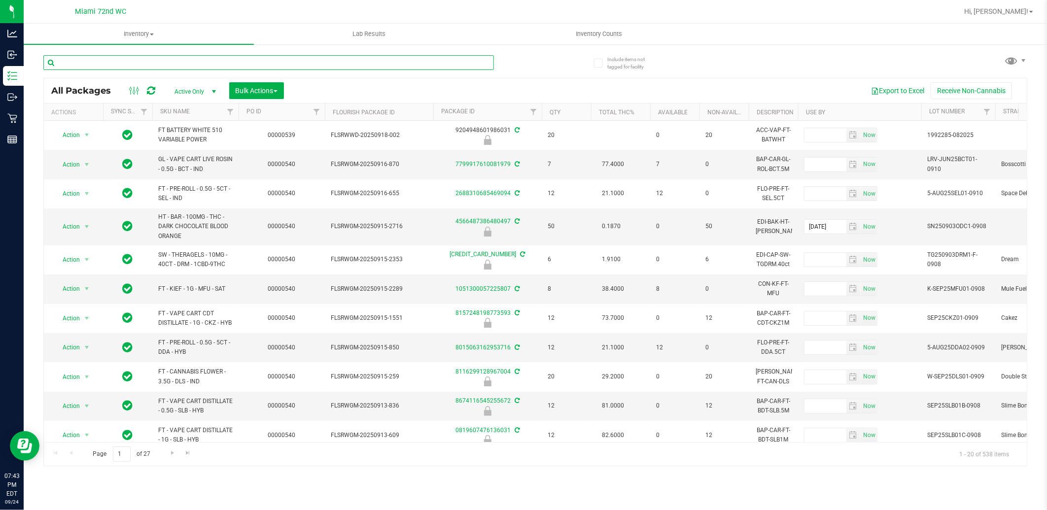
click at [281, 61] on input "text" at bounding box center [268, 62] width 451 height 15
type input "mint"
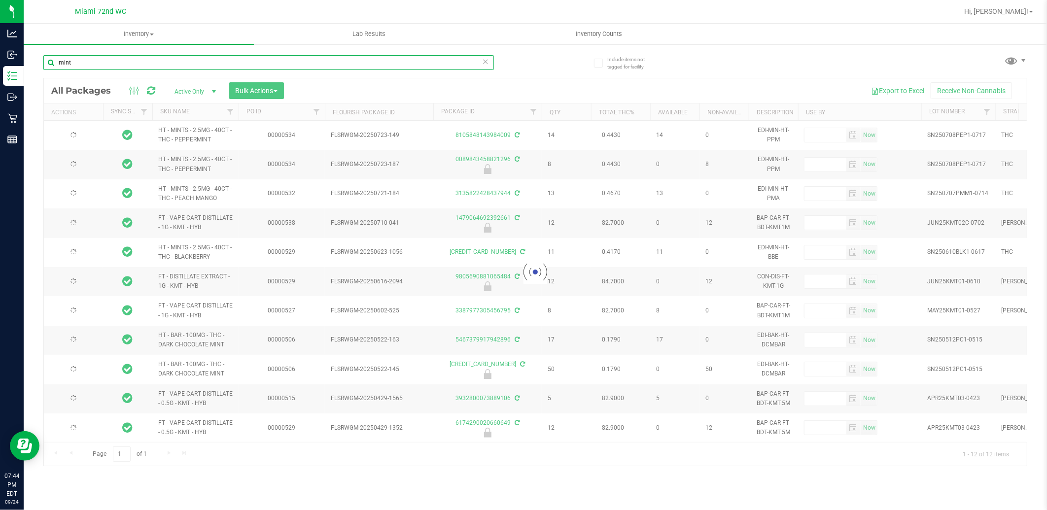
type input "2026-01-17"
type input "2026-01-13"
type input "2025-12-20"
type input "2025-11-22"
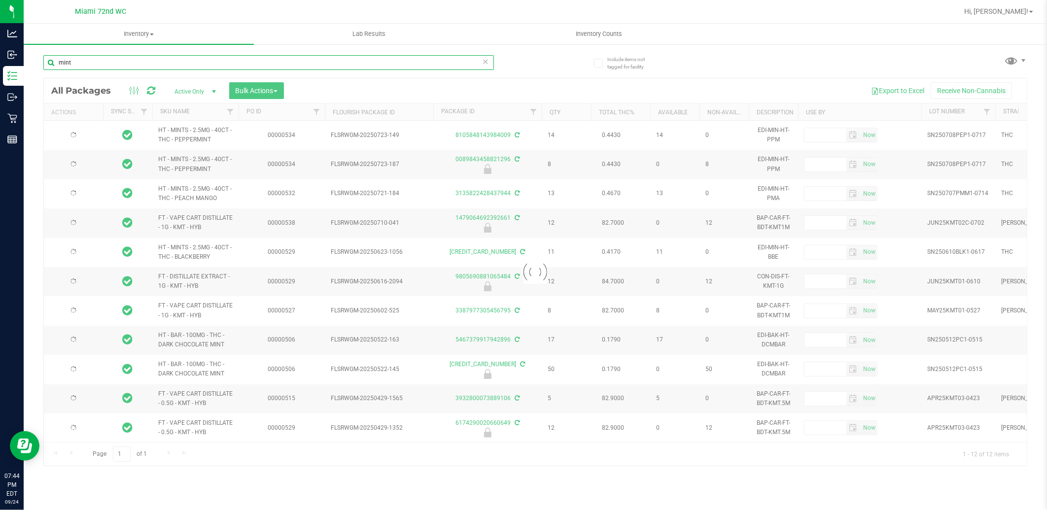
type input "2025-11-22"
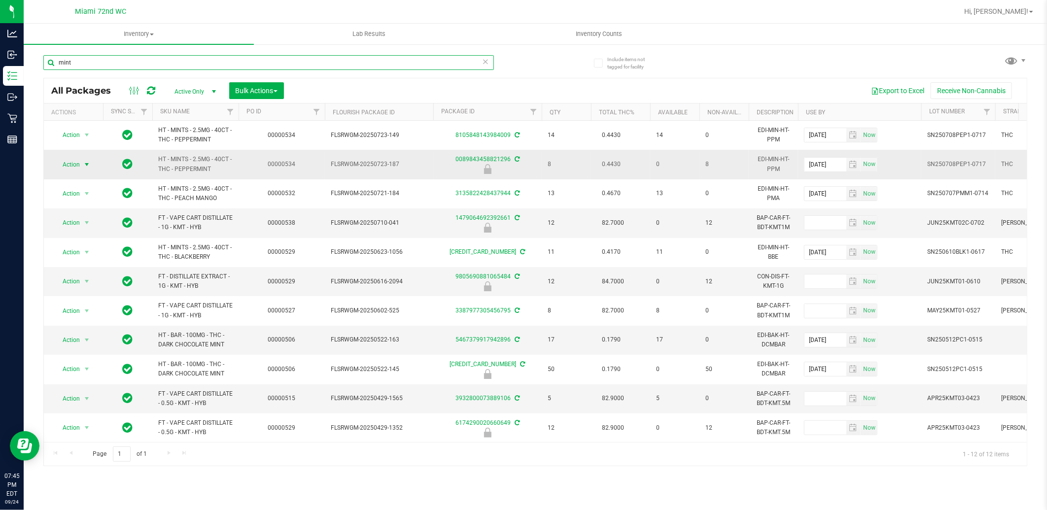
type input "mint"
click at [67, 160] on span "Action" at bounding box center [67, 165] width 27 height 14
click at [102, 284] on li "Unlock package" at bounding box center [85, 282] width 63 height 15
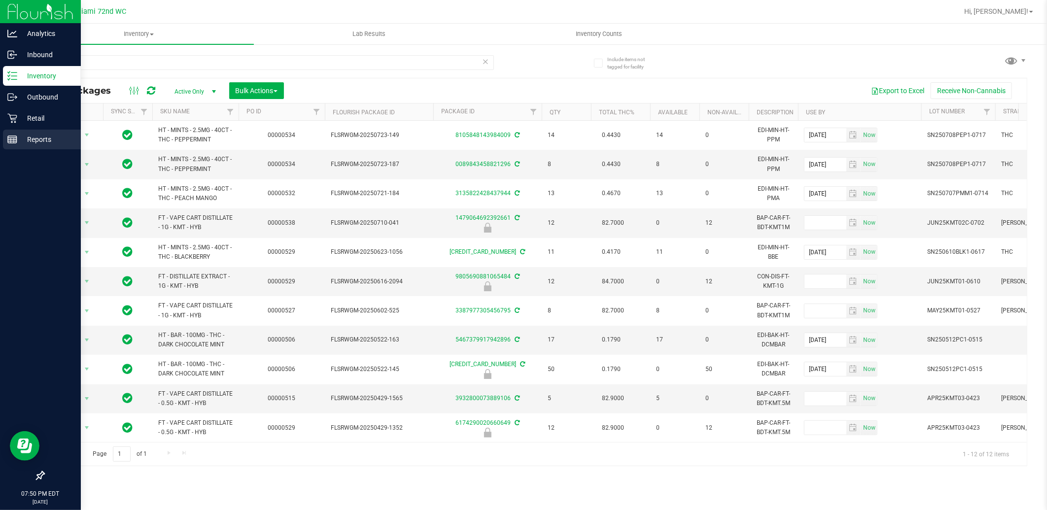
click at [20, 141] on p "Reports" at bounding box center [46, 140] width 59 height 12
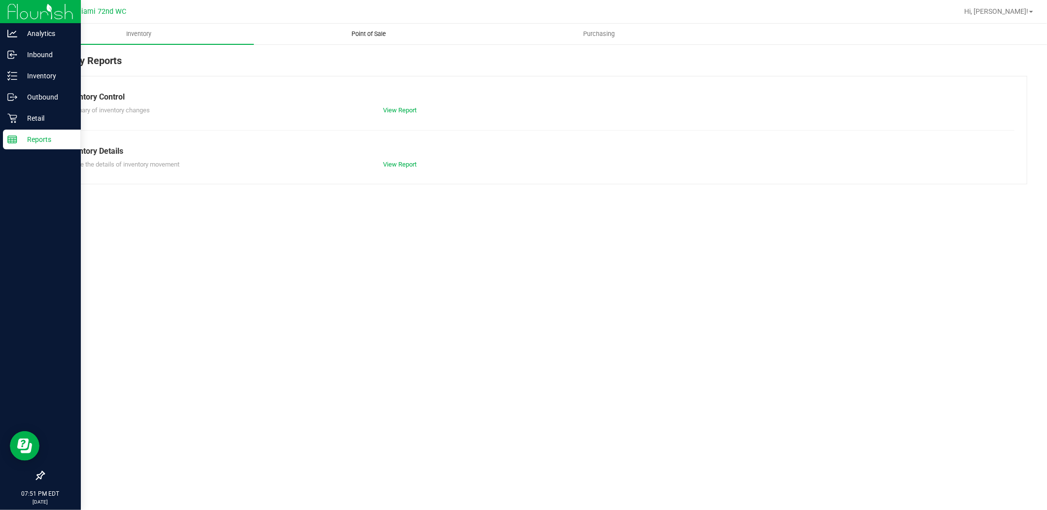
click at [422, 34] on uib-tab-heading "Point of Sale" at bounding box center [368, 34] width 229 height 20
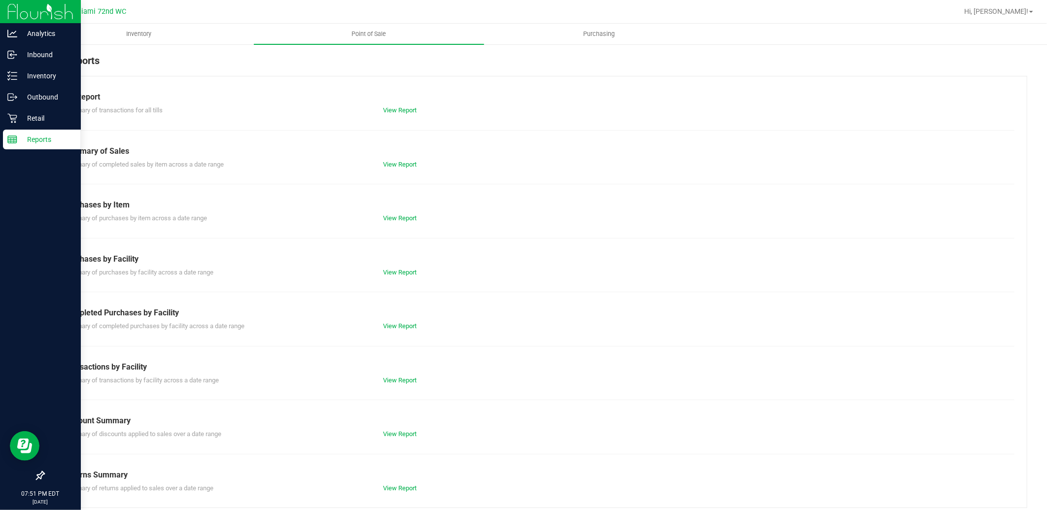
click at [397, 373] on div "Summary of transactions by facility across a date range View Report" at bounding box center [535, 379] width 959 height 12
drag, startPoint x: 397, startPoint y: 373, endPoint x: 391, endPoint y: 381, distance: 10.1
click at [391, 381] on link "View Report" at bounding box center [400, 380] width 34 height 7
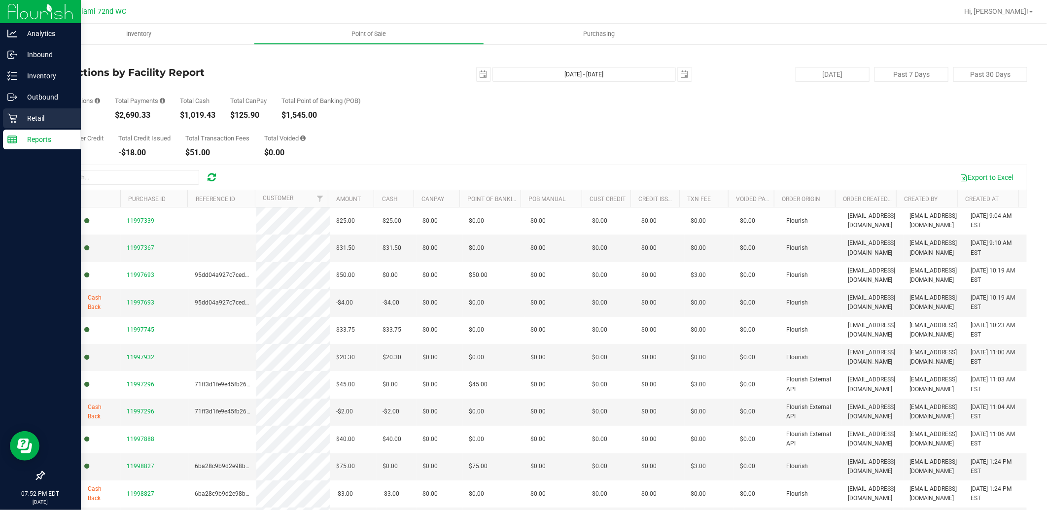
click at [8, 115] on icon at bounding box center [12, 118] width 10 height 10
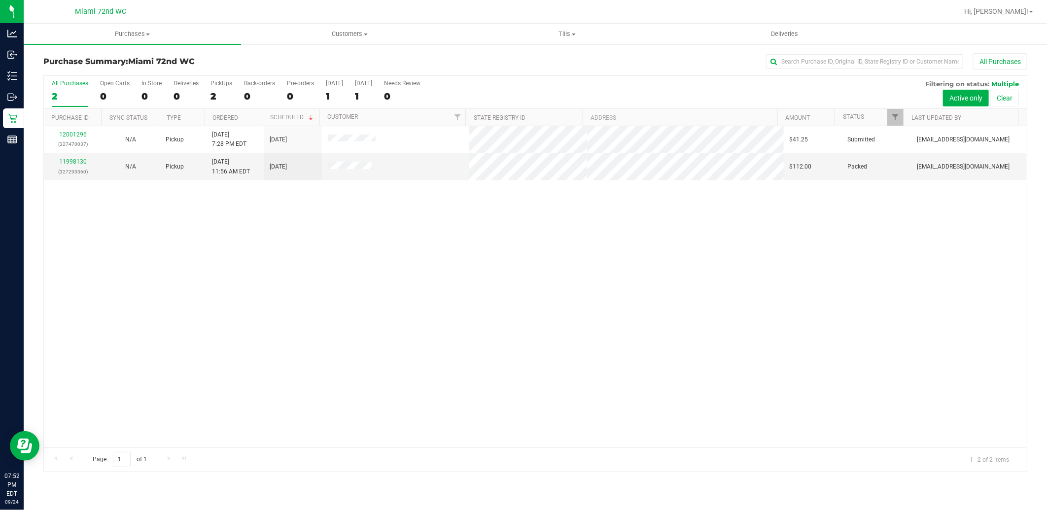
click at [170, 288] on div "12001296 (327470037) N/A Pickup [DATE] 7:28 PM EDT 9/25/2025 $41.25 Submitted […" at bounding box center [535, 287] width 983 height 322
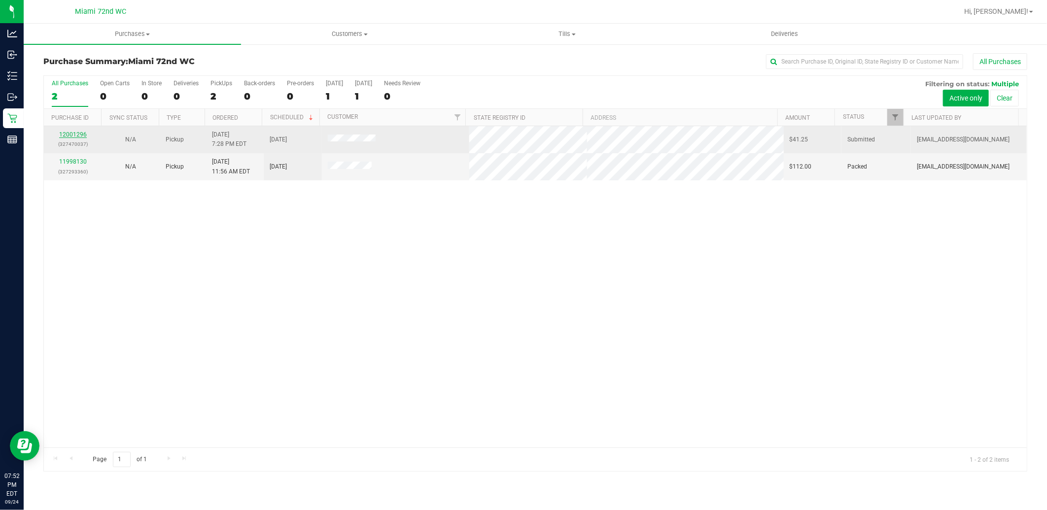
click at [63, 135] on link "12001296" at bounding box center [73, 134] width 28 height 7
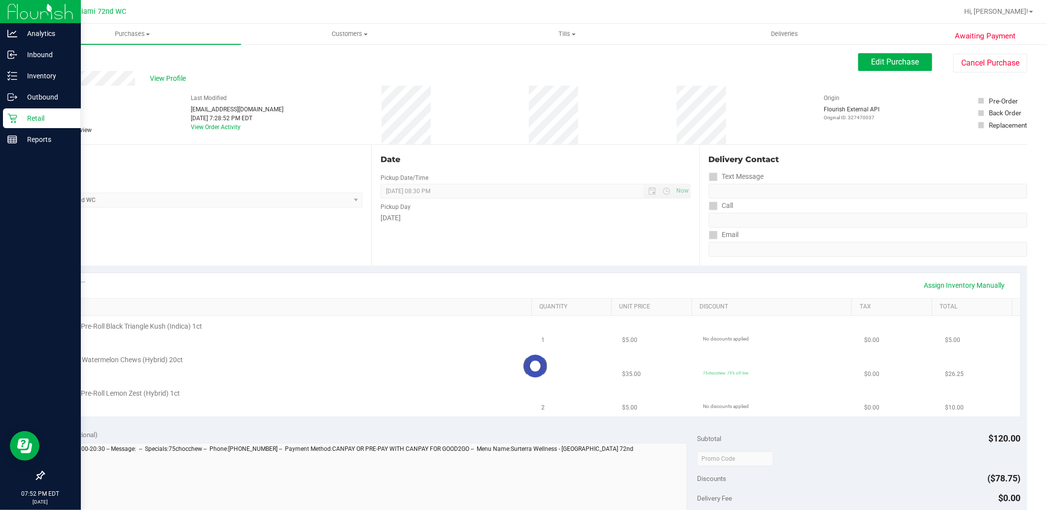
click at [3, 229] on div at bounding box center [40, 309] width 81 height 316
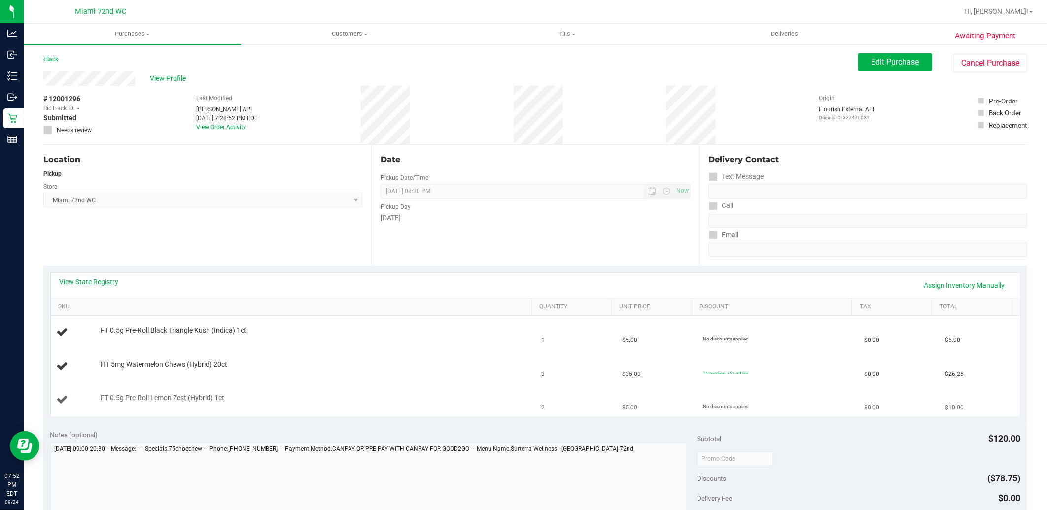
click at [136, 392] on td "FT 0.5g Pre-Roll Lemon Zest (Hybrid) 1ct" at bounding box center [293, 400] width 485 height 33
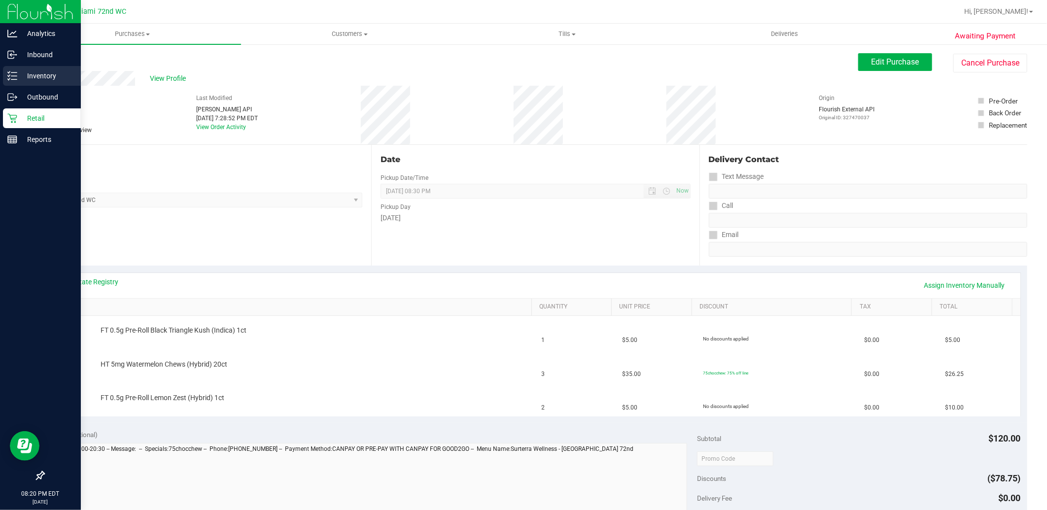
click at [39, 70] on p "Inventory" at bounding box center [46, 76] width 59 height 12
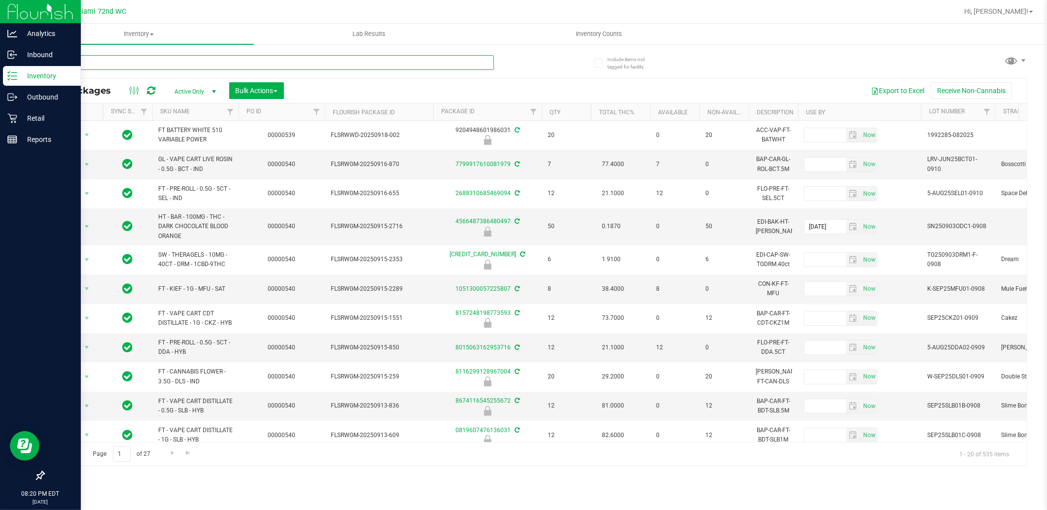
click at [203, 66] on input "text" at bounding box center [268, 62] width 451 height 15
type input "m"
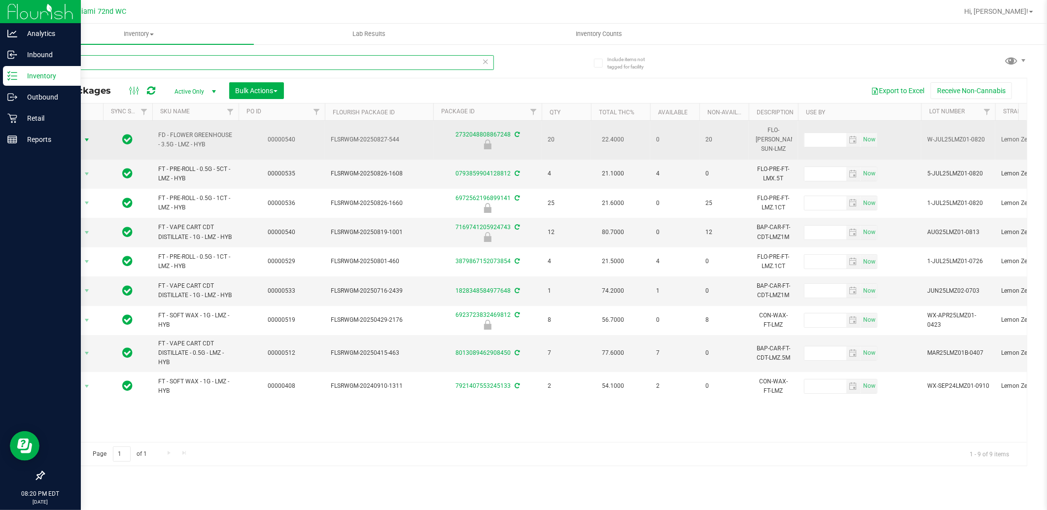
type input "lmz"
click at [84, 136] on span "select" at bounding box center [87, 140] width 8 height 8
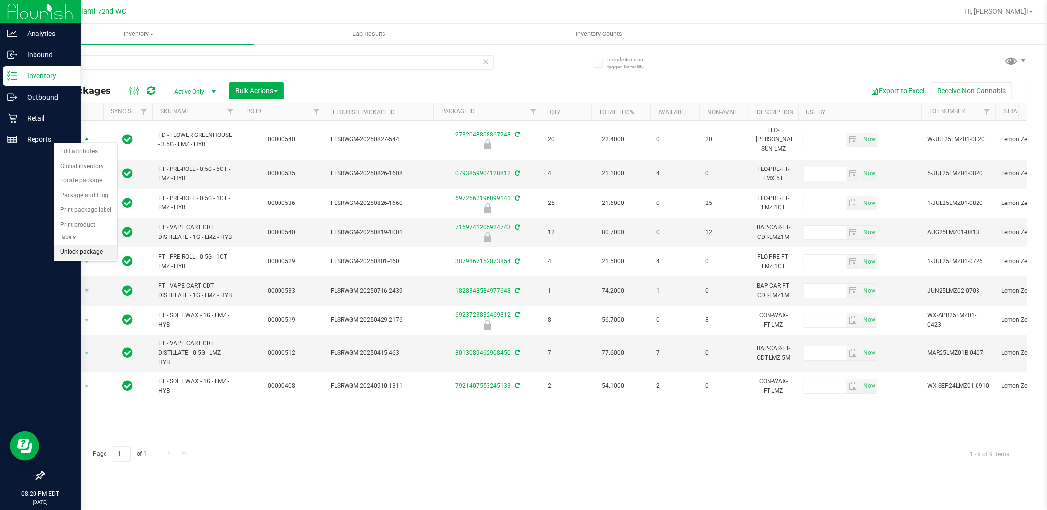
click at [92, 249] on li "Unlock package" at bounding box center [85, 252] width 63 height 15
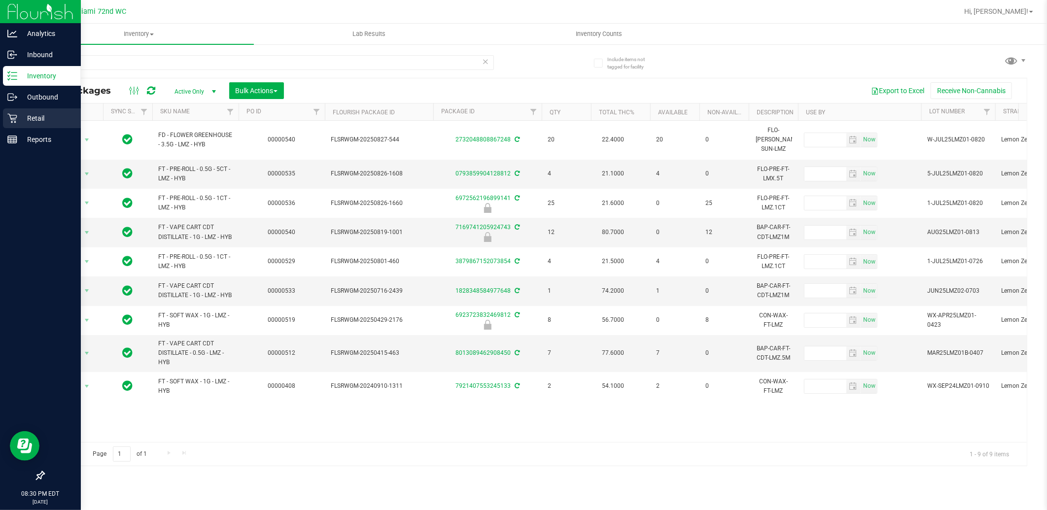
click at [22, 120] on p "Retail" at bounding box center [46, 118] width 59 height 12
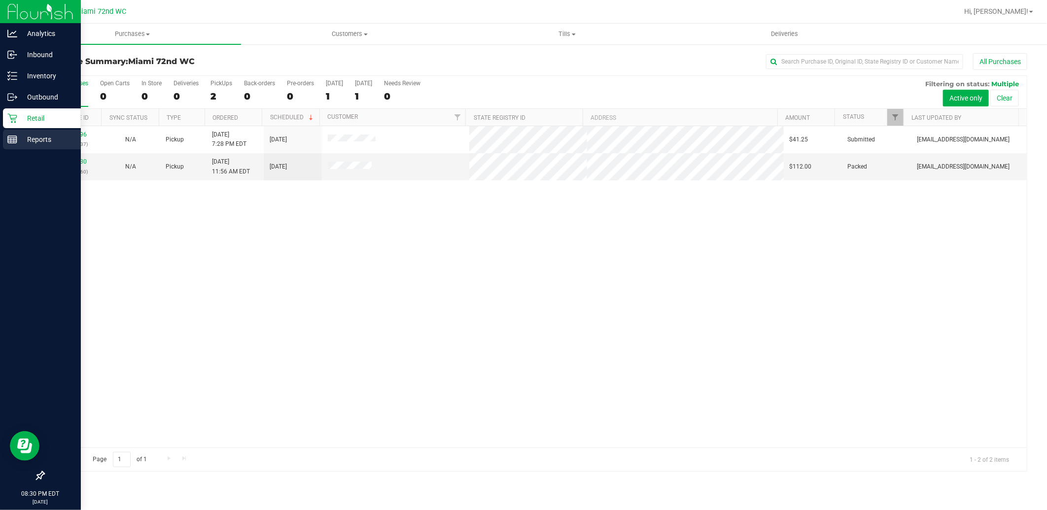
click at [18, 145] on p "Reports" at bounding box center [46, 140] width 59 height 12
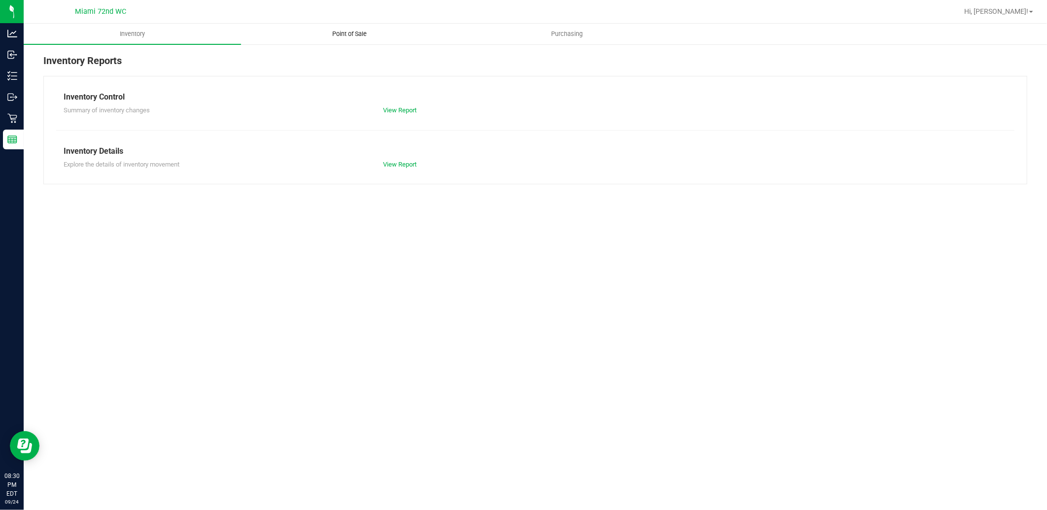
click at [362, 38] on span "Point of Sale" at bounding box center [350, 34] width 61 height 9
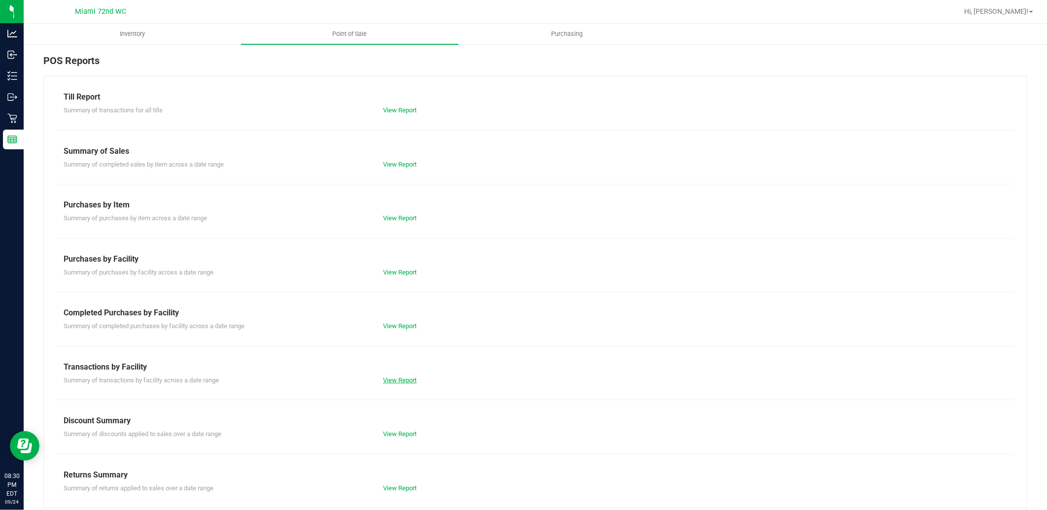
click at [407, 383] on link "View Report" at bounding box center [400, 380] width 34 height 7
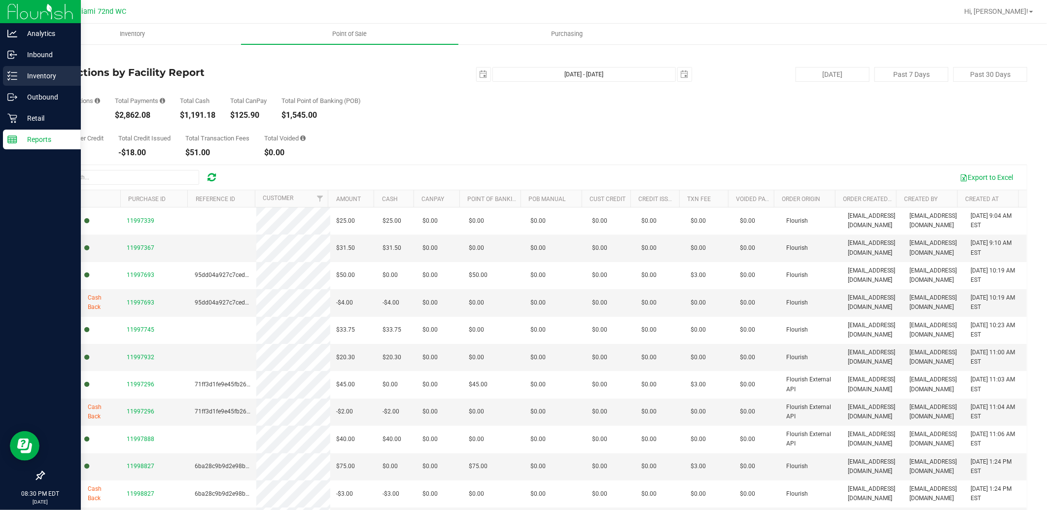
click at [18, 86] on link "Inventory" at bounding box center [40, 76] width 81 height 21
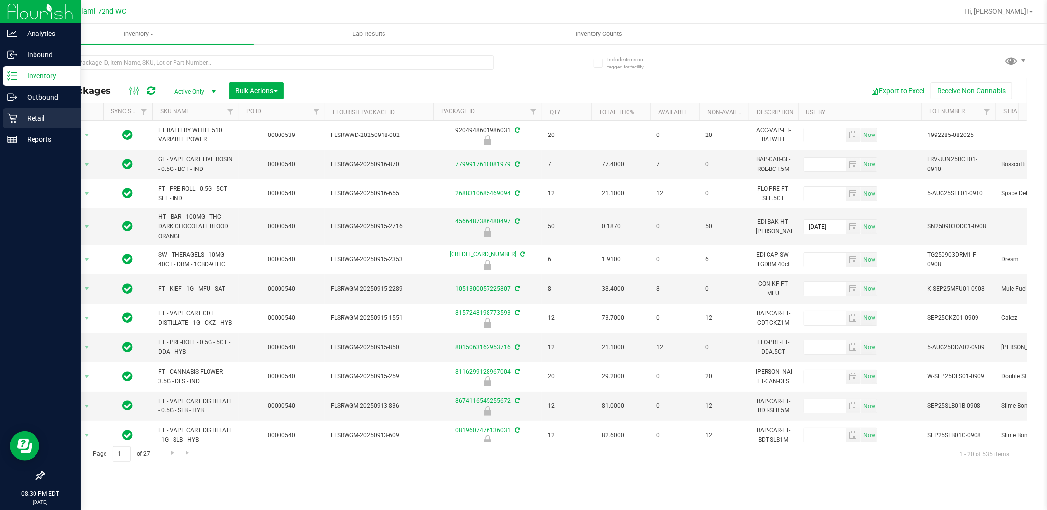
drag, startPoint x: 26, startPoint y: 112, endPoint x: 56, endPoint y: 115, distance: 30.2
click at [27, 113] on p "Retail" at bounding box center [46, 118] width 59 height 12
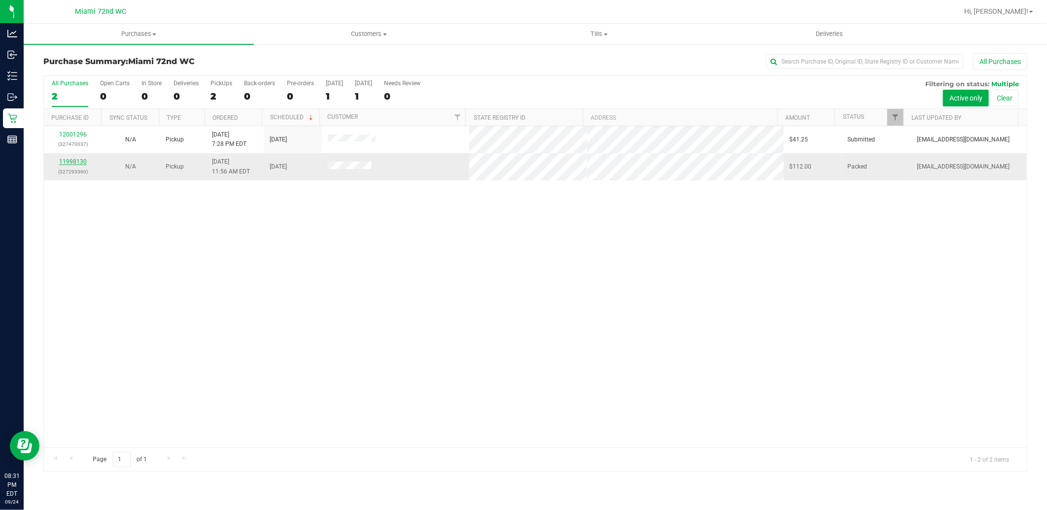
click at [85, 161] on link "11998130" at bounding box center [73, 161] width 28 height 7
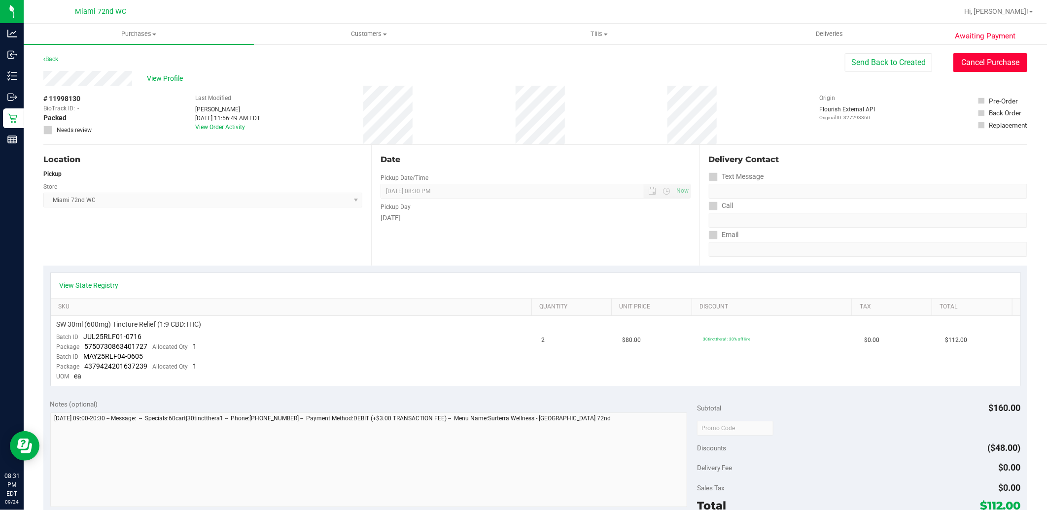
click at [978, 63] on button "Cancel Purchase" at bounding box center [991, 62] width 74 height 19
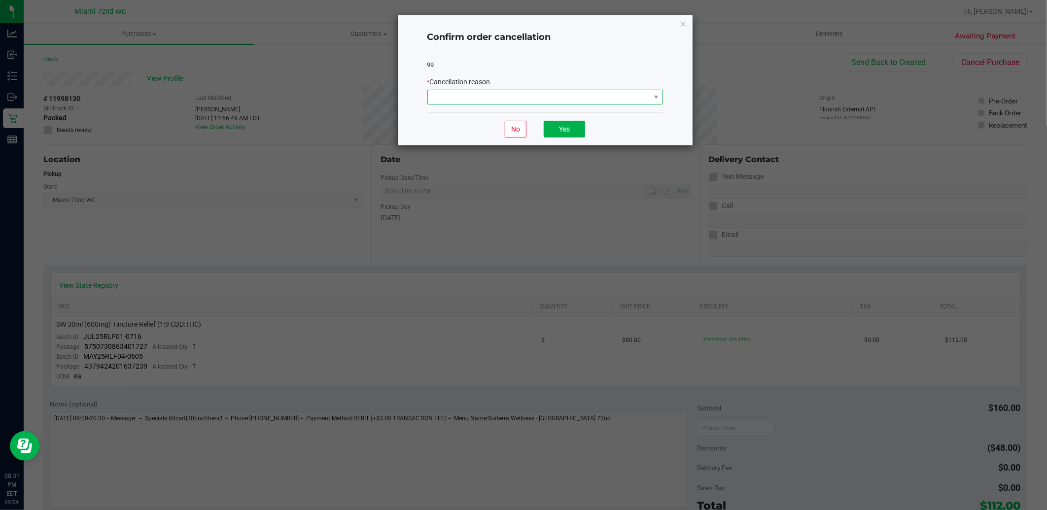
click at [508, 90] on span at bounding box center [539, 97] width 222 height 14
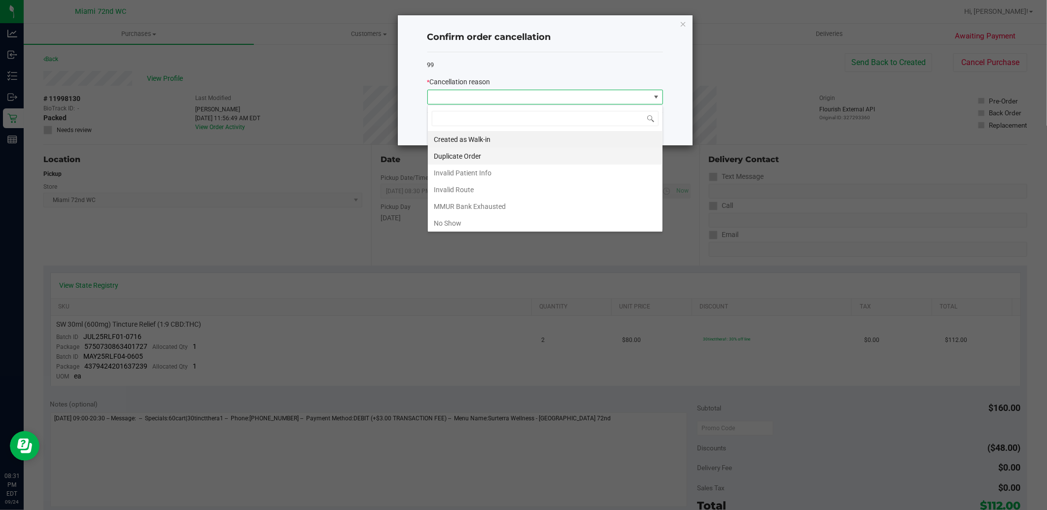
scroll to position [15, 235]
click at [475, 218] on li "No Show" at bounding box center [545, 223] width 235 height 17
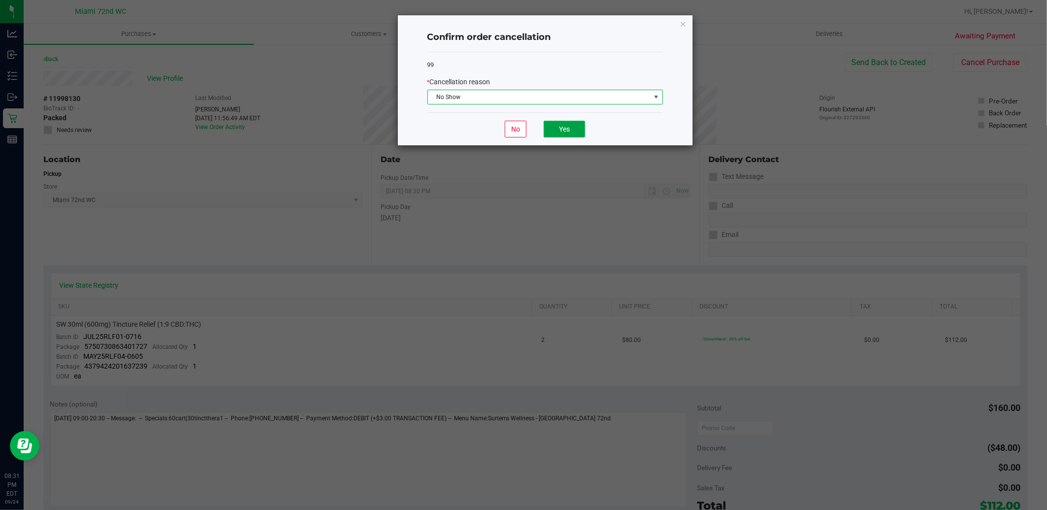
click at [576, 126] on button "Yes" at bounding box center [564, 129] width 41 height 17
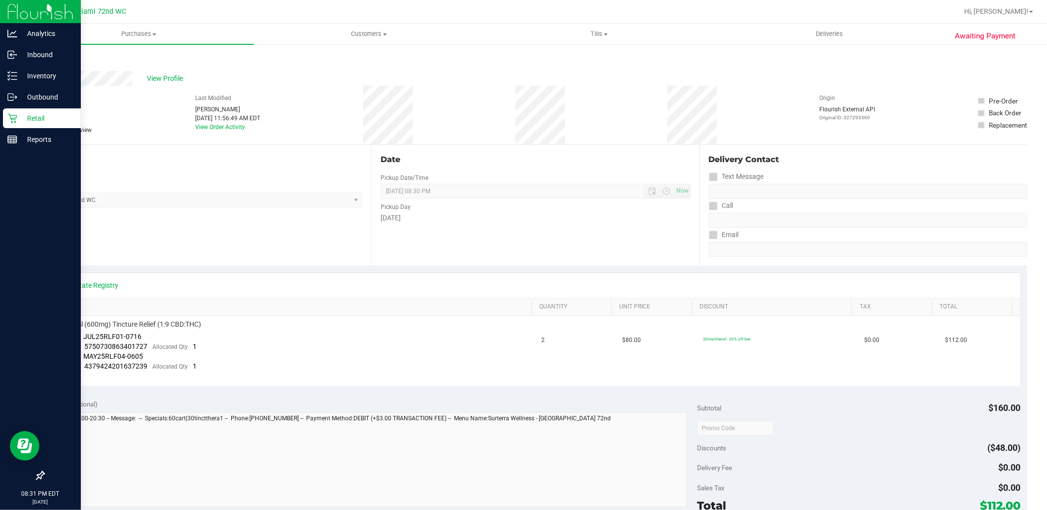
click at [53, 122] on p "Retail" at bounding box center [46, 118] width 59 height 12
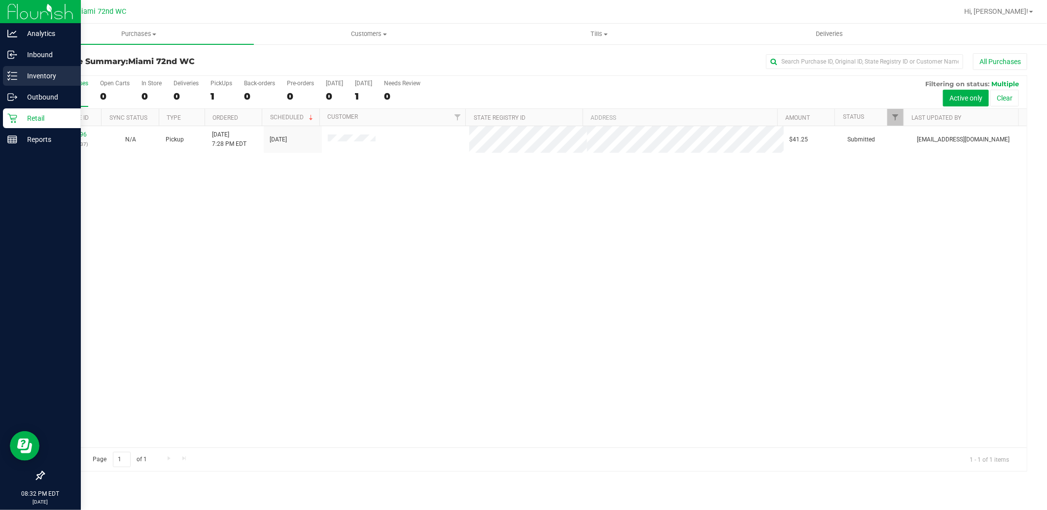
click at [20, 72] on p "Inventory" at bounding box center [46, 76] width 59 height 12
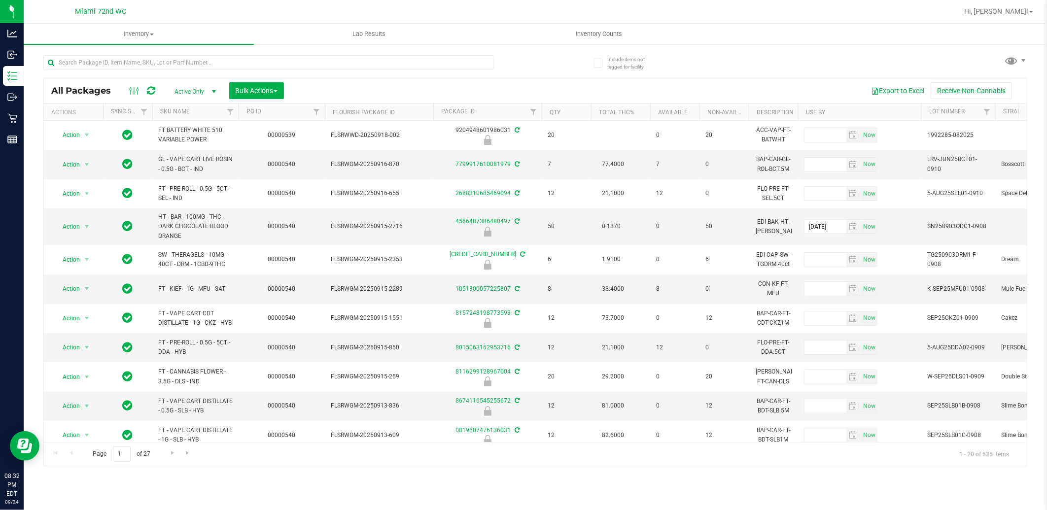
click at [205, 113] on th "SKU Name" at bounding box center [195, 112] width 86 height 17
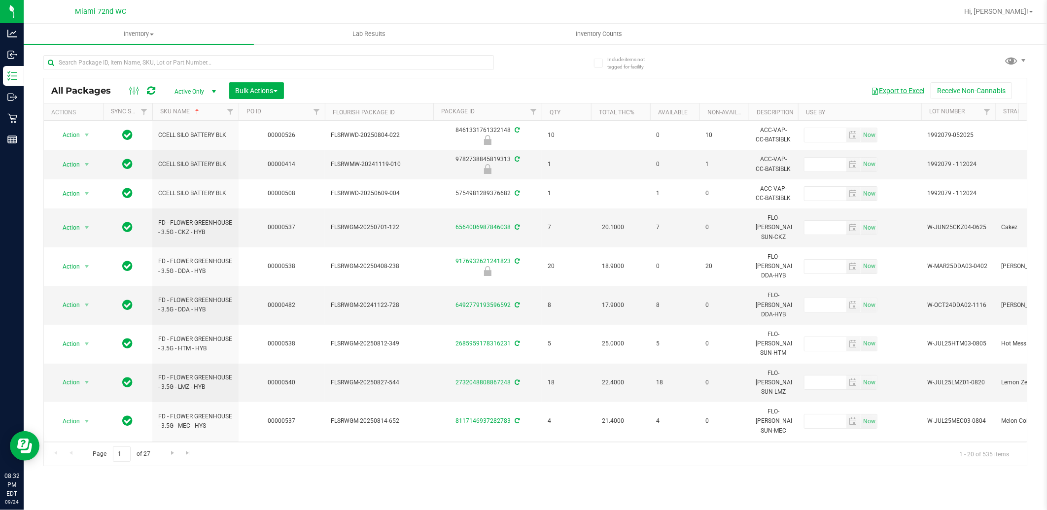
click at [908, 94] on button "Export to Excel" at bounding box center [898, 90] width 66 height 17
click at [577, 38] on span "Inventory Counts" at bounding box center [599, 34] width 73 height 9
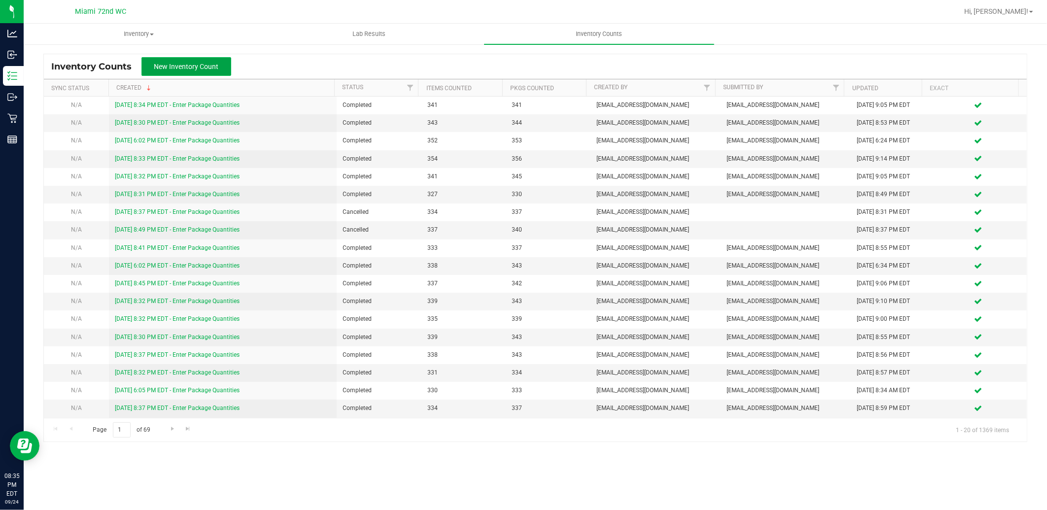
click at [199, 72] on button "New Inventory Count" at bounding box center [187, 66] width 90 height 19
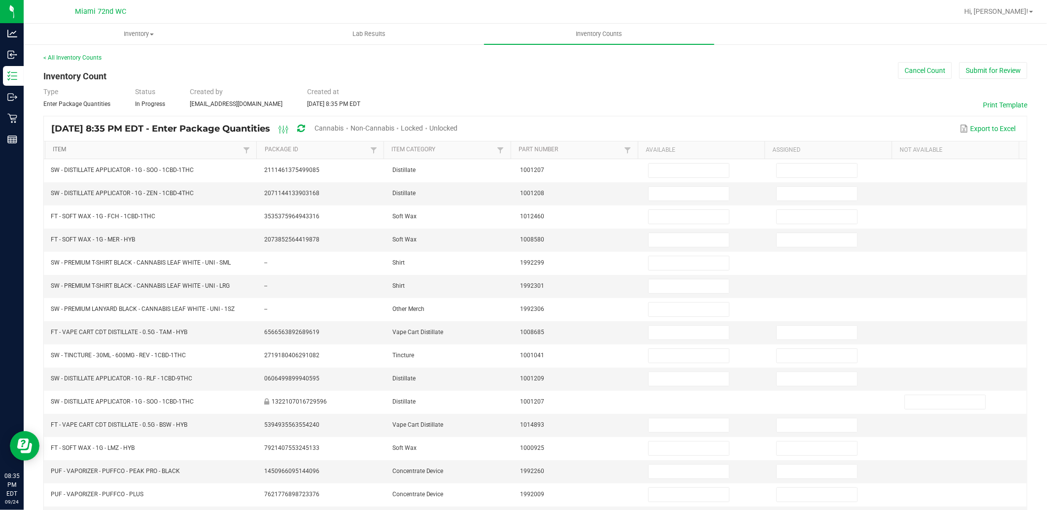
click at [213, 146] on link "Item" at bounding box center [147, 150] width 188 height 8
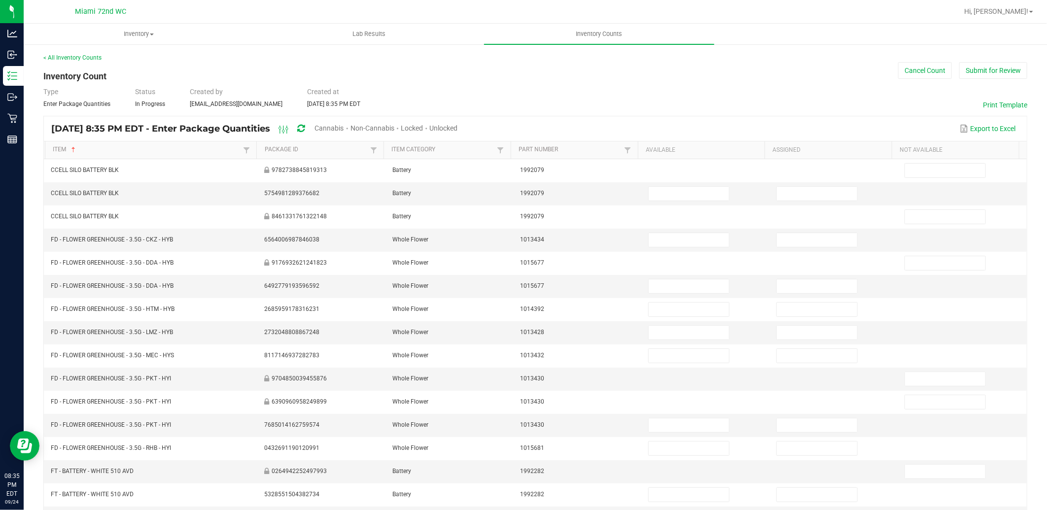
click at [344, 130] on span "Cannabis" at bounding box center [329, 128] width 29 height 8
click at [459, 127] on span "Unlocked" at bounding box center [444, 128] width 28 height 8
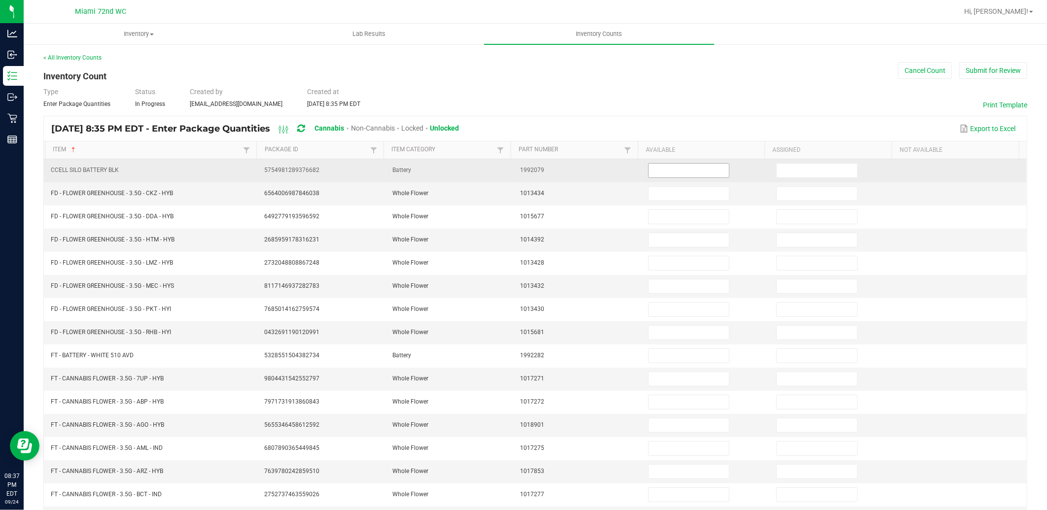
click at [674, 181] on td at bounding box center [707, 170] width 128 height 23
click at [684, 171] on input at bounding box center [689, 171] width 80 height 14
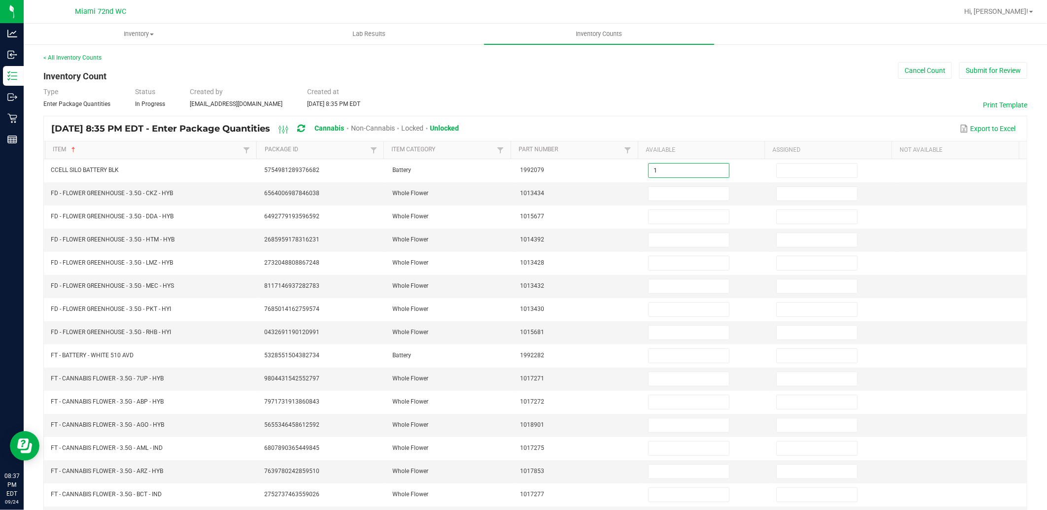
type input "1"
type input "7"
type input "8"
type input "5"
type input "18"
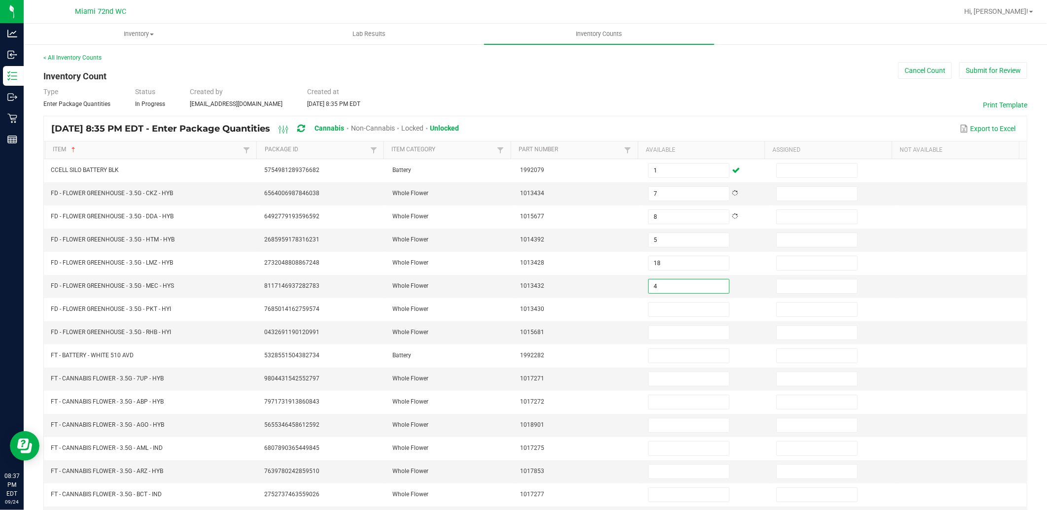
type input "4"
type input "6"
type input "14"
type input "7"
type input "17"
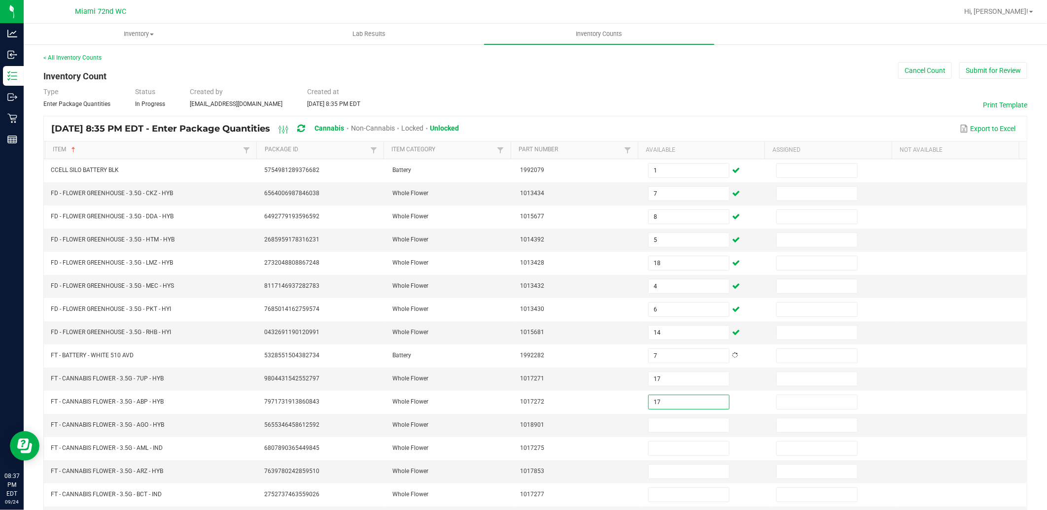
type input "17"
type input "18"
type input "13"
type input "17"
type input "13"
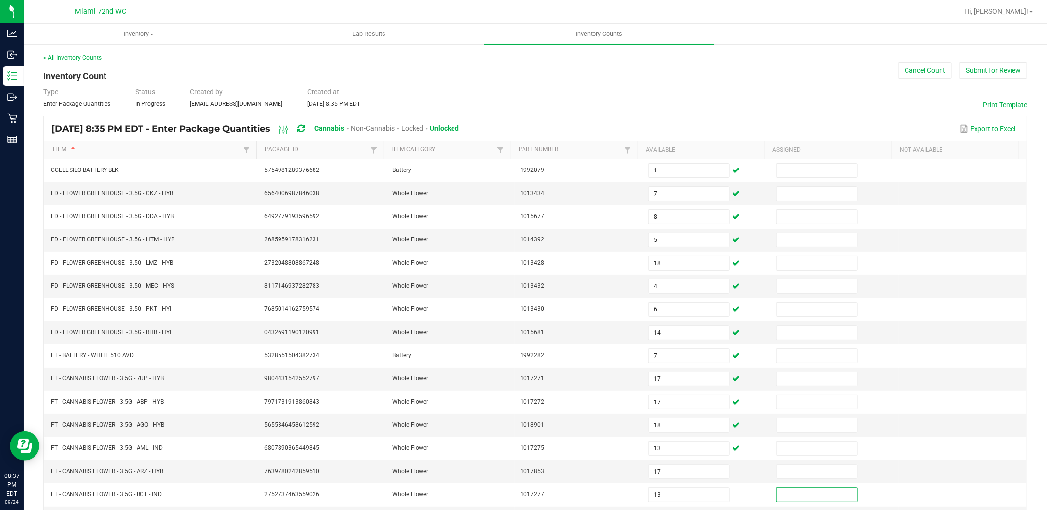
scroll to position [150, 0]
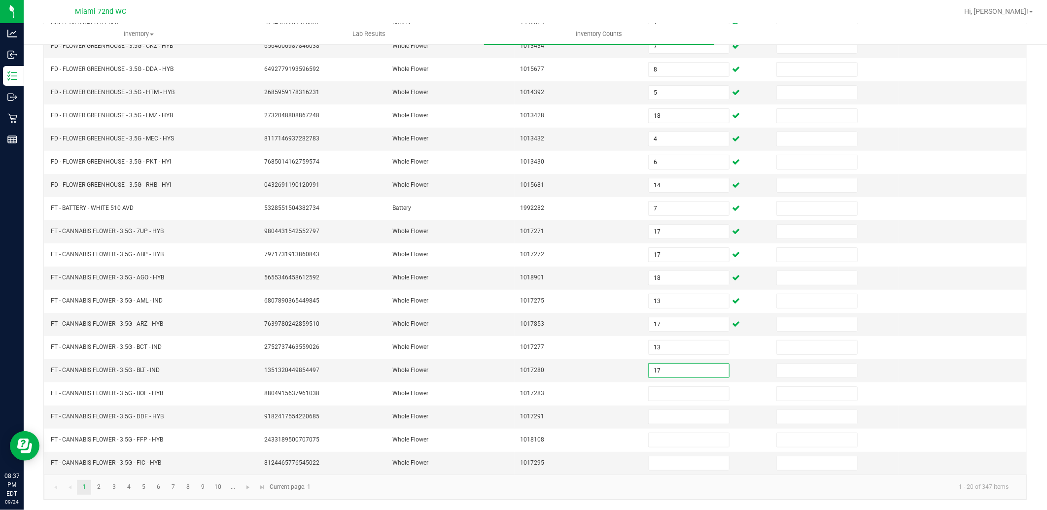
type input "17"
type input "13"
type input "1"
type input "11"
type input "2"
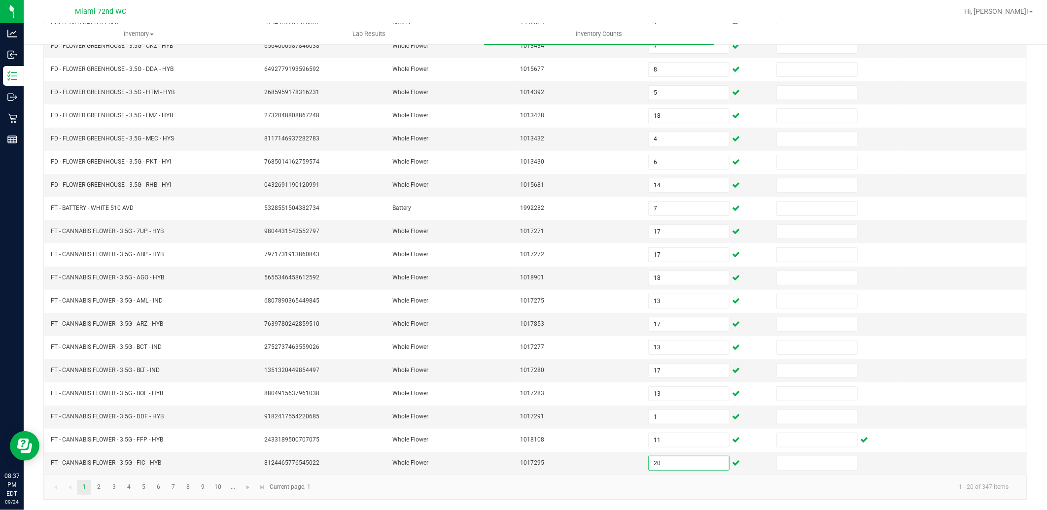
type input "20"
drag, startPoint x: 455, startPoint y: 486, endPoint x: 237, endPoint y: 481, distance: 218.0
click at [455, 486] on kendo-pager-info "1 - 20 of 347 items" at bounding box center [667, 487] width 700 height 16
click at [242, 486] on link at bounding box center [248, 487] width 14 height 15
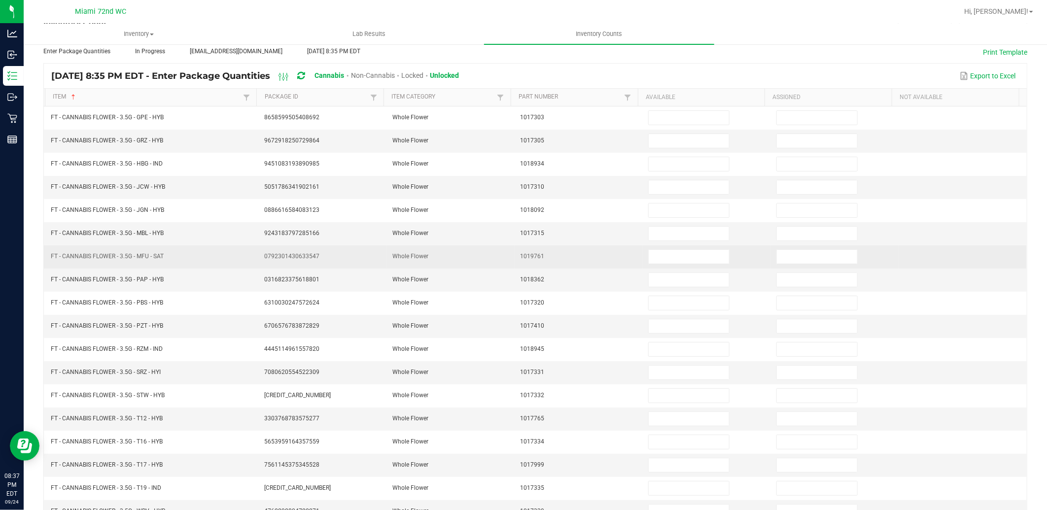
scroll to position [0, 0]
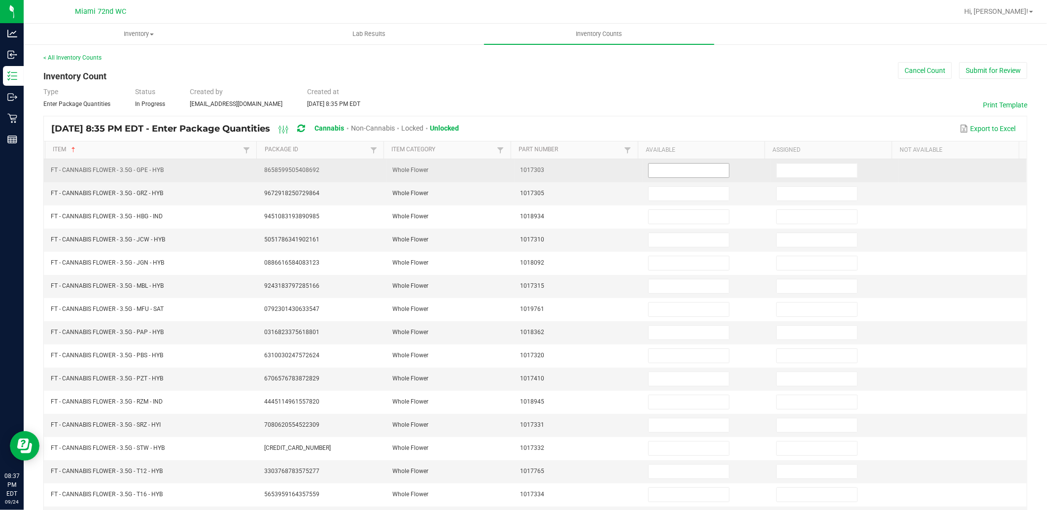
click at [651, 170] on input at bounding box center [689, 171] width 80 height 14
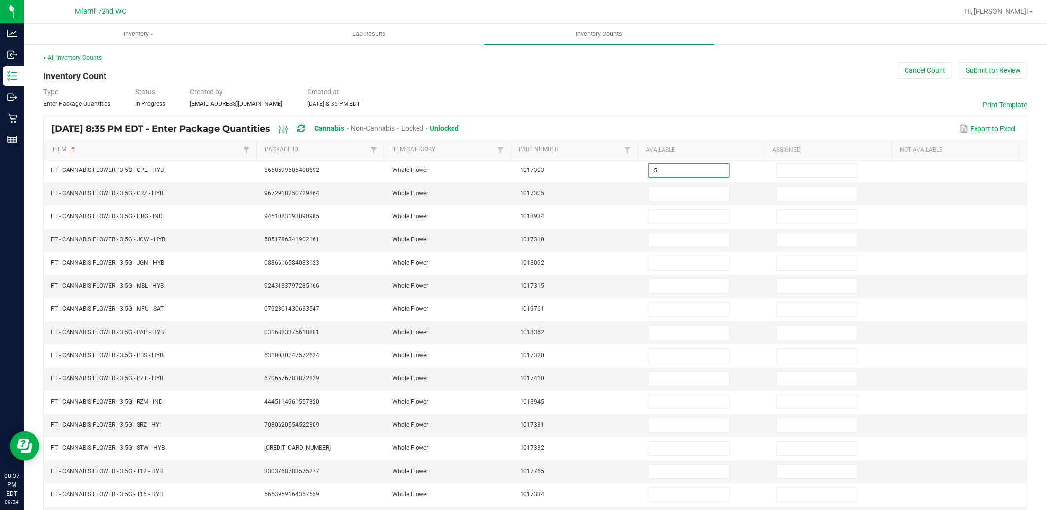
type input "5"
type input "11"
type input "1"
type input "16"
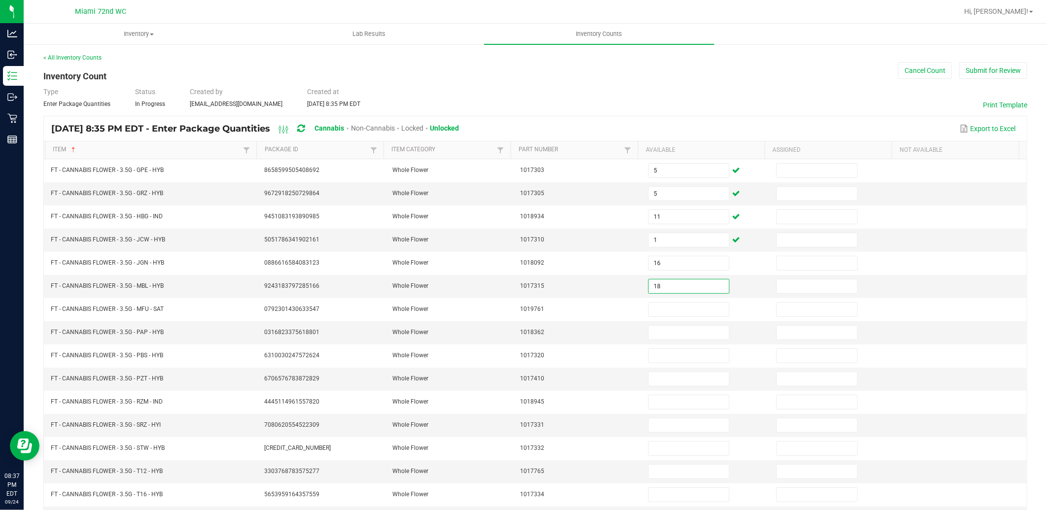
type input "18"
type input "17"
type input "14"
type input "16"
type input "12"
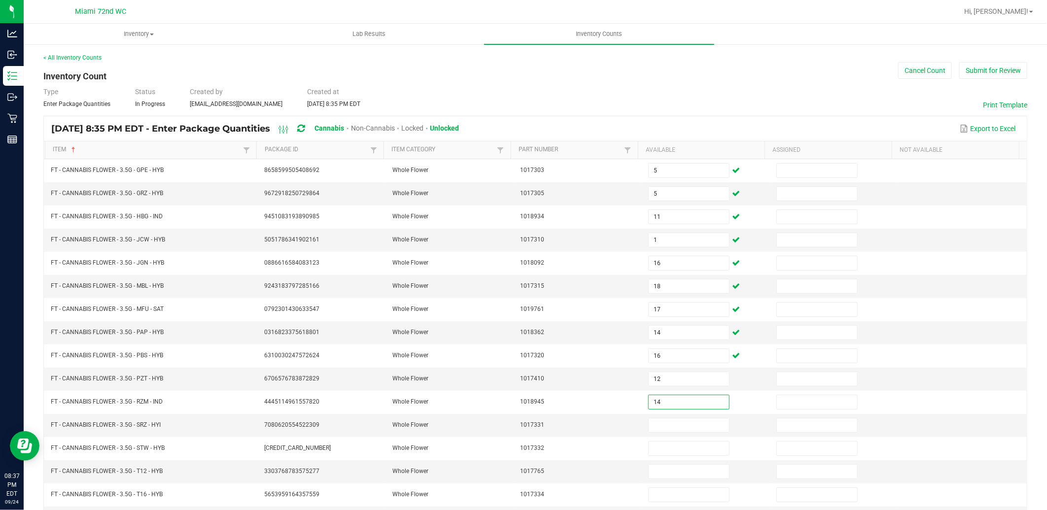
type input "14"
type input "1"
type input "6"
type input "12"
type input "29"
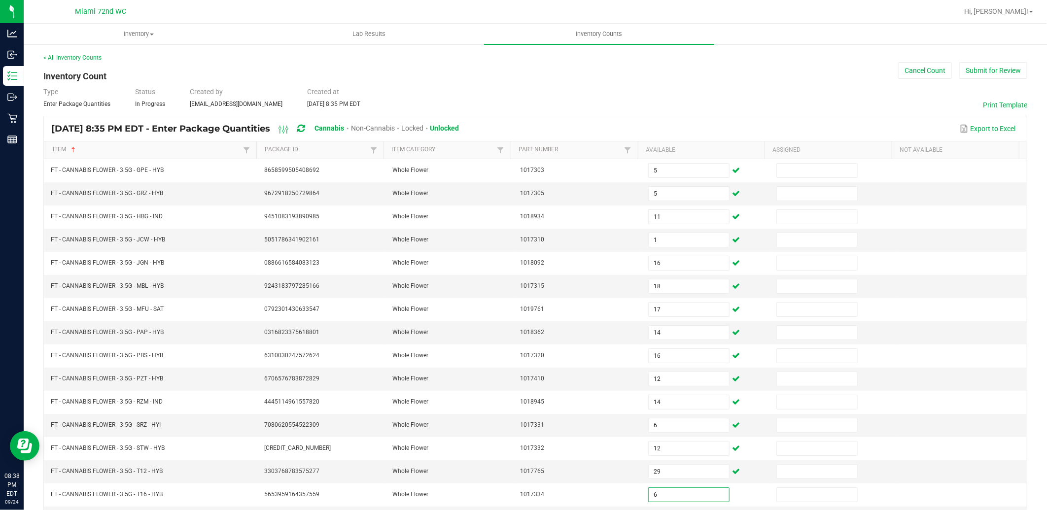
type input "6"
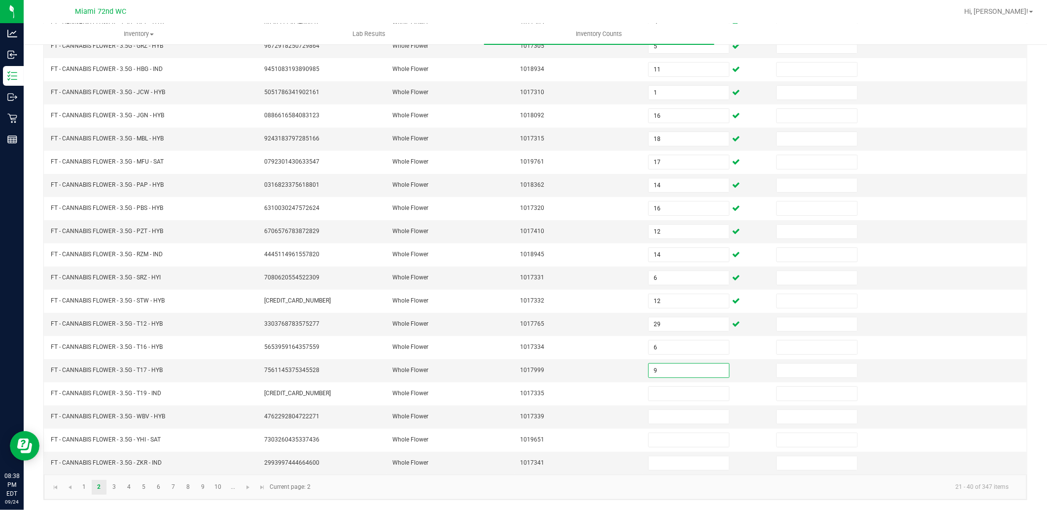
type input "9"
type input "12"
type input "1"
type input "7"
type input "21"
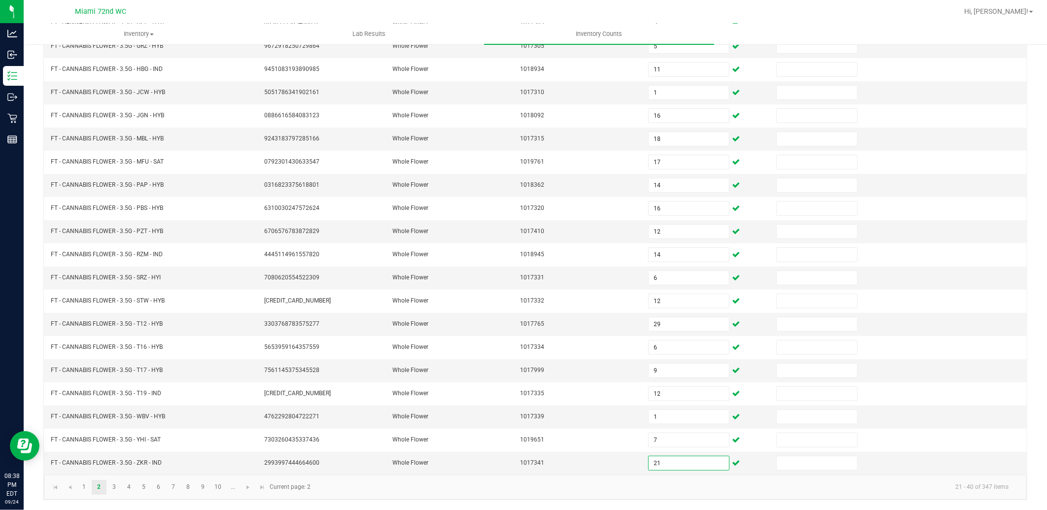
click at [434, 496] on kendo-pager "1 2 3 4 5 6 7 8 9 10 ... 21 - 40 of 347 items Current page: 2" at bounding box center [535, 487] width 983 height 25
click at [251, 490] on span "Go to the next page" at bounding box center [248, 488] width 8 height 8
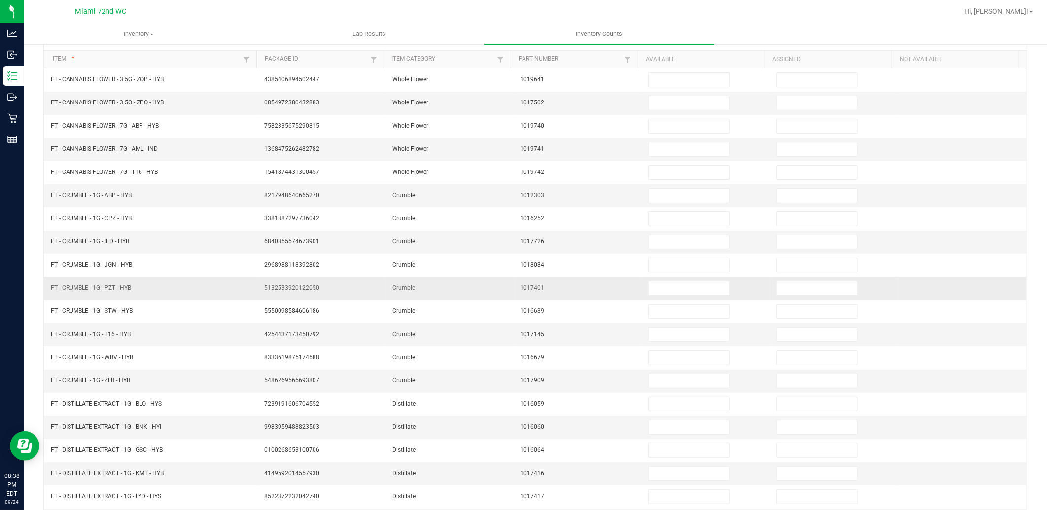
scroll to position [0, 0]
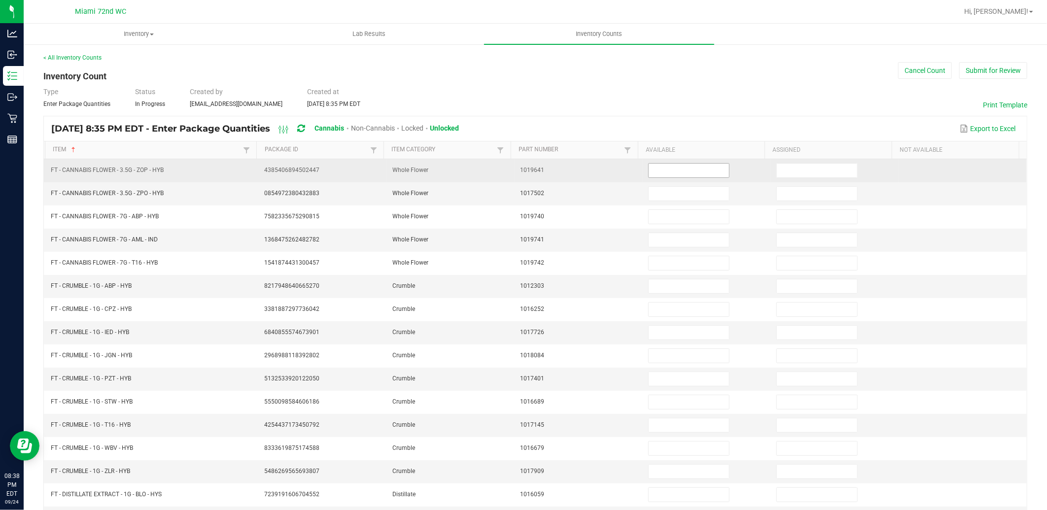
click at [652, 176] on input at bounding box center [689, 171] width 80 height 14
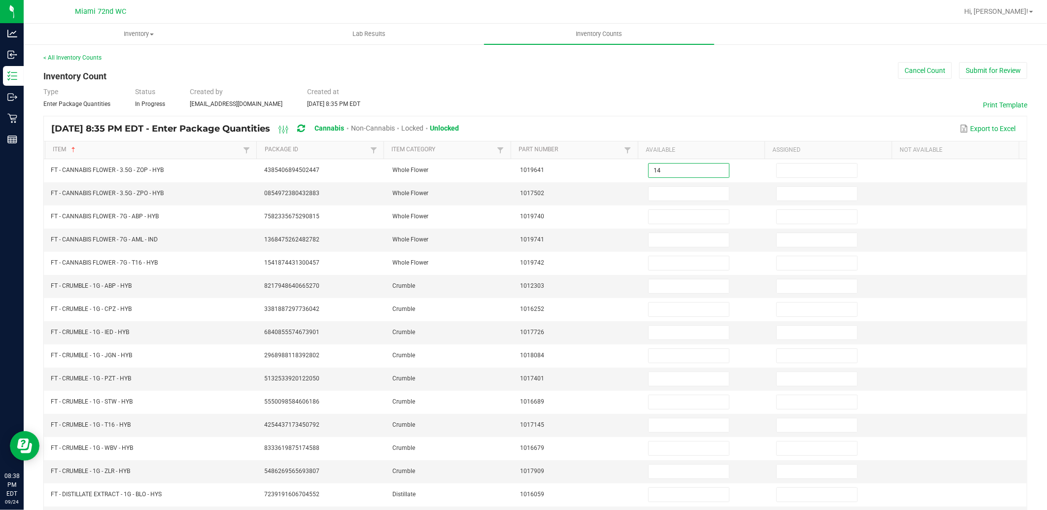
type input "14"
type input "20"
type input "14"
type input "15"
type input "11"
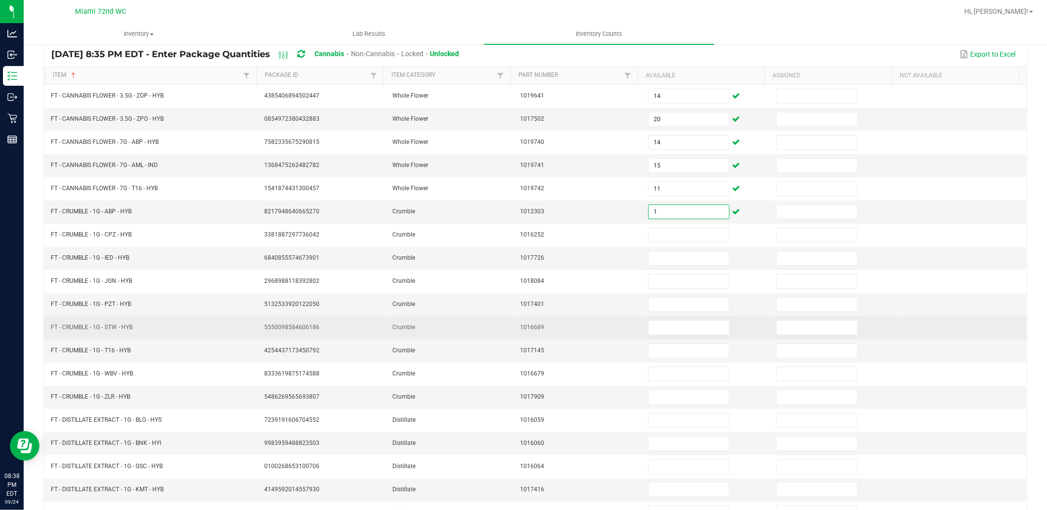
scroll to position [150, 0]
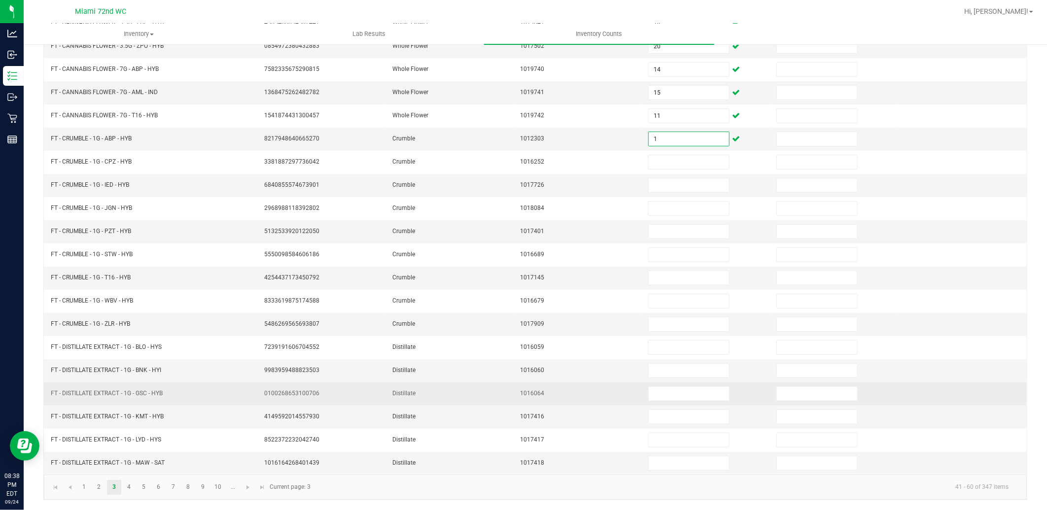
type input "1"
type input "2"
type input "7"
type input "5"
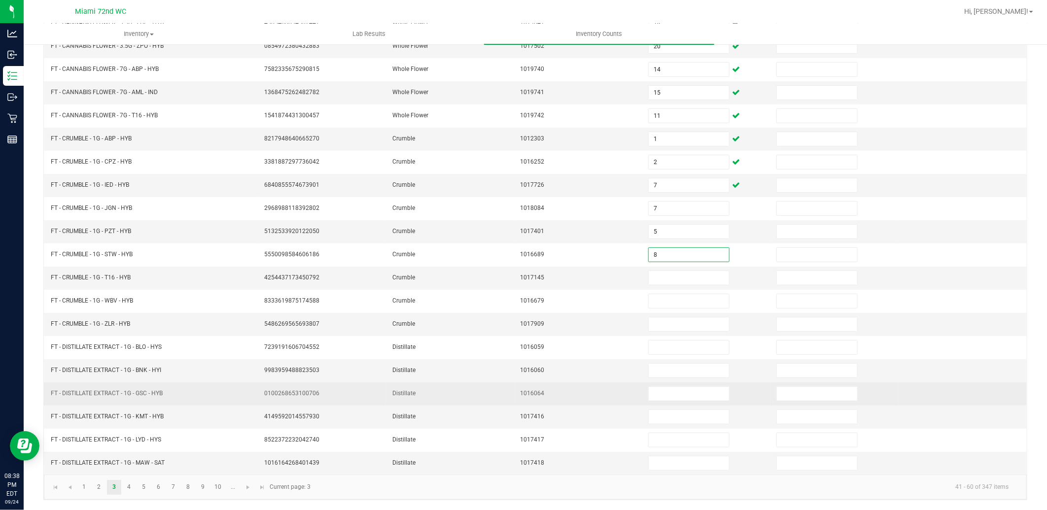
type input "8"
type input "3"
type input "4"
type input "8"
type input "4"
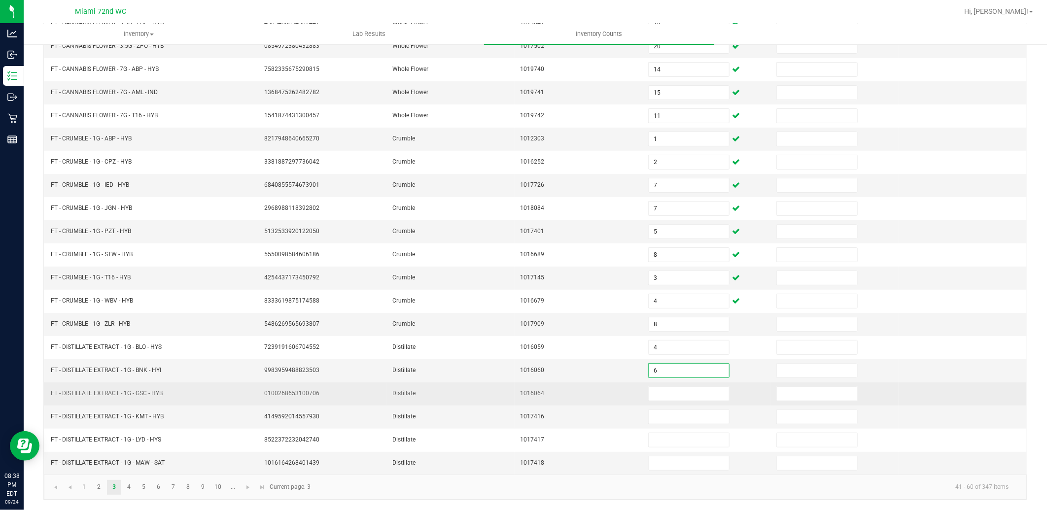
type input "6"
type input "2"
type input "5"
type input "1"
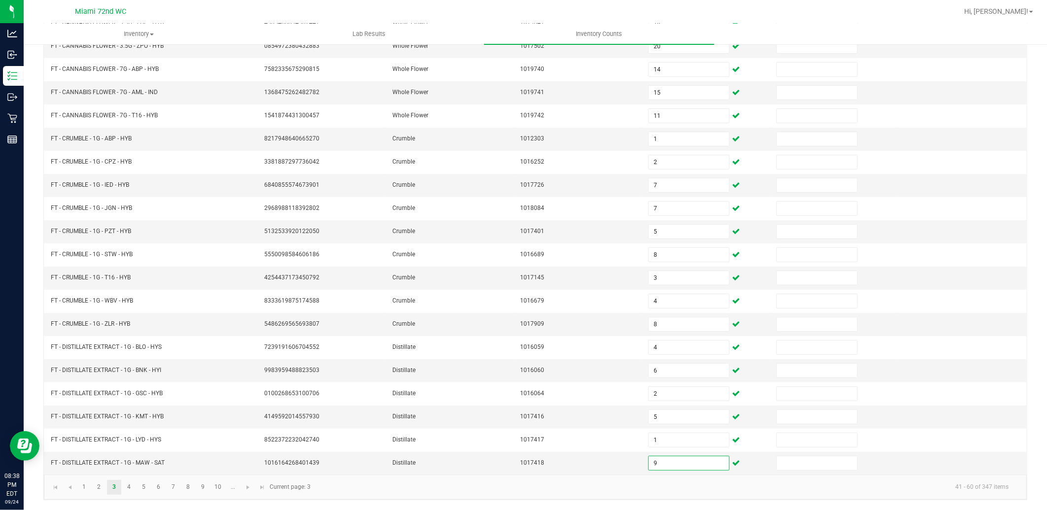
type input "9"
click at [344, 494] on kendo-pager-info "41 - 60 of 347 items" at bounding box center [667, 487] width 700 height 16
click at [249, 490] on span "Go to the next page" at bounding box center [248, 488] width 8 height 8
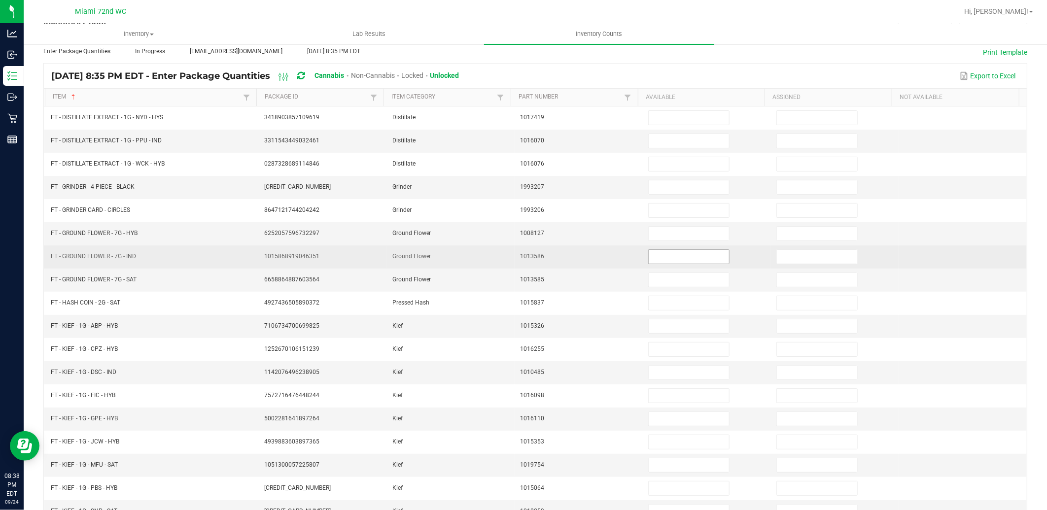
scroll to position [40, 0]
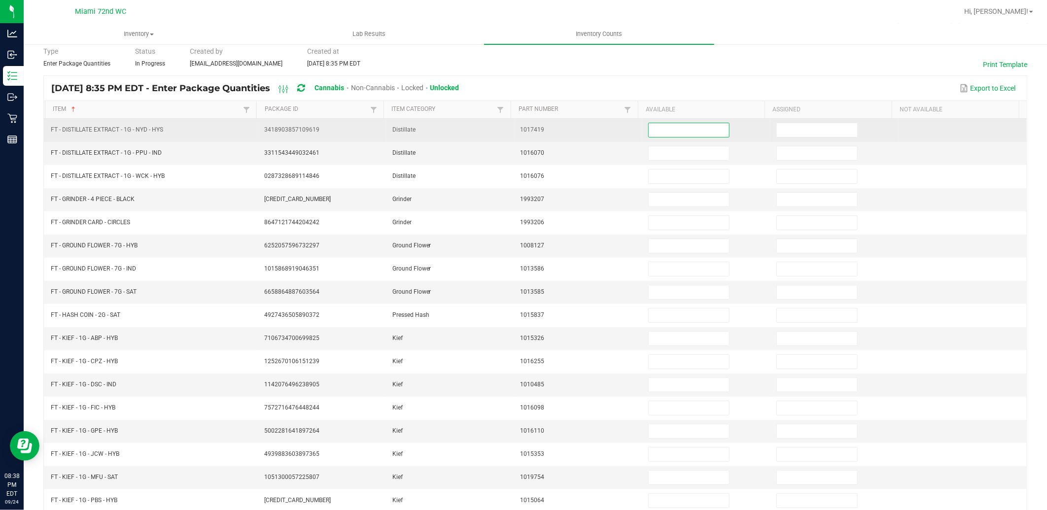
click at [701, 131] on input at bounding box center [689, 130] width 80 height 14
type input "8"
type input "5"
type input "3"
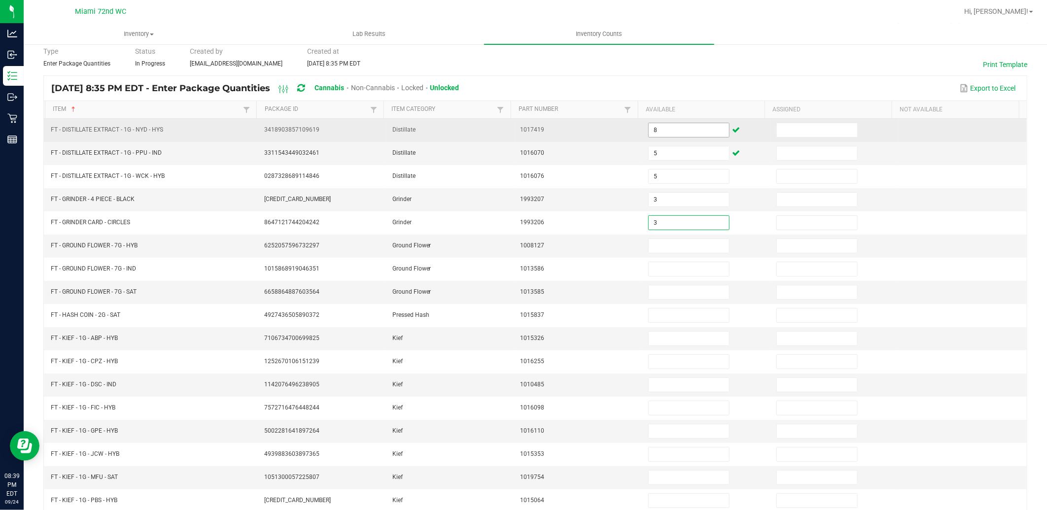
type input "3"
type input "9"
type input "4"
type input "16"
type input "8"
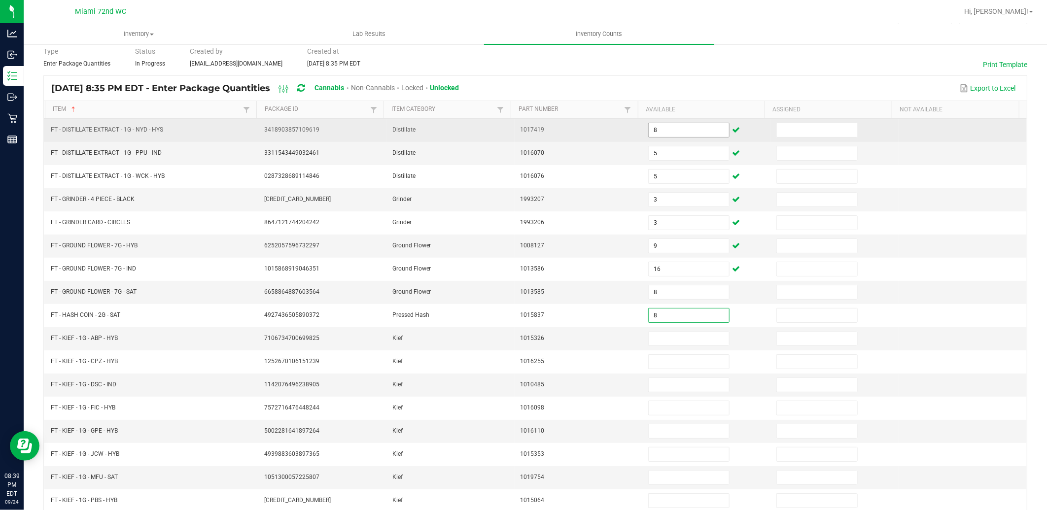
type input "8"
type input "7"
type input "1"
type input "4"
type input "6"
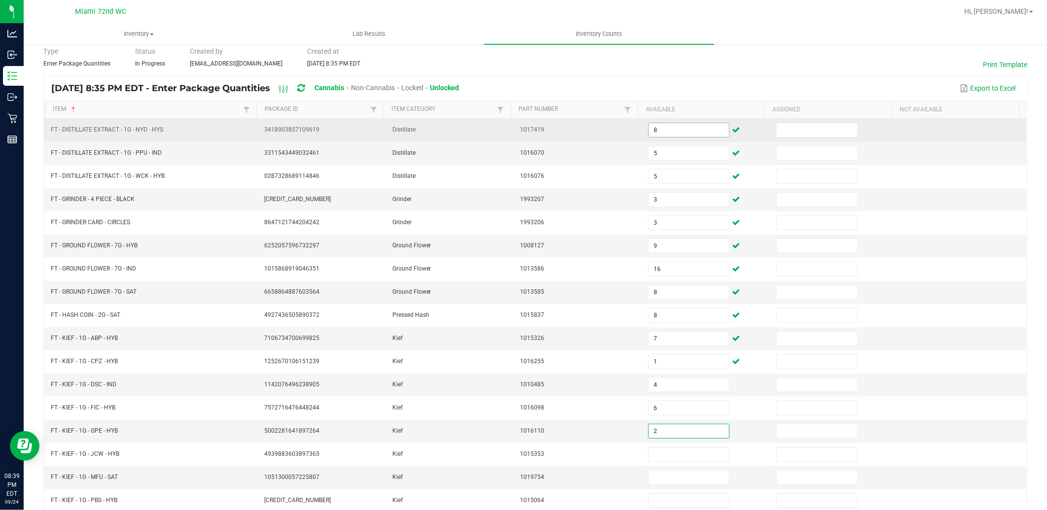
type input "2"
type input "7"
type input "8"
type input "7"
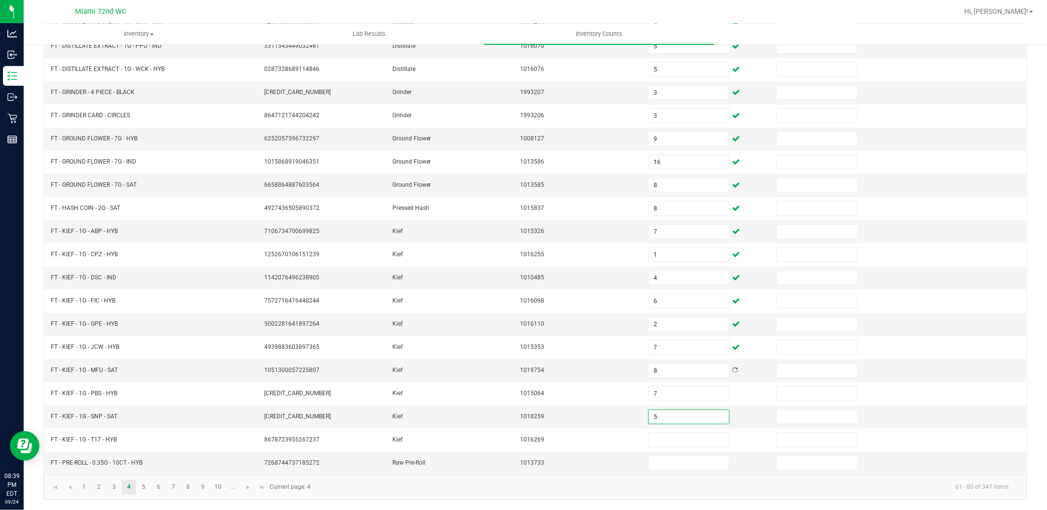
type input "5"
type input "2"
type input "6"
click at [368, 480] on kendo-pager-info "61 - 80 of 347 items" at bounding box center [667, 487] width 700 height 16
click at [247, 490] on span "Go to the next page" at bounding box center [248, 488] width 8 height 8
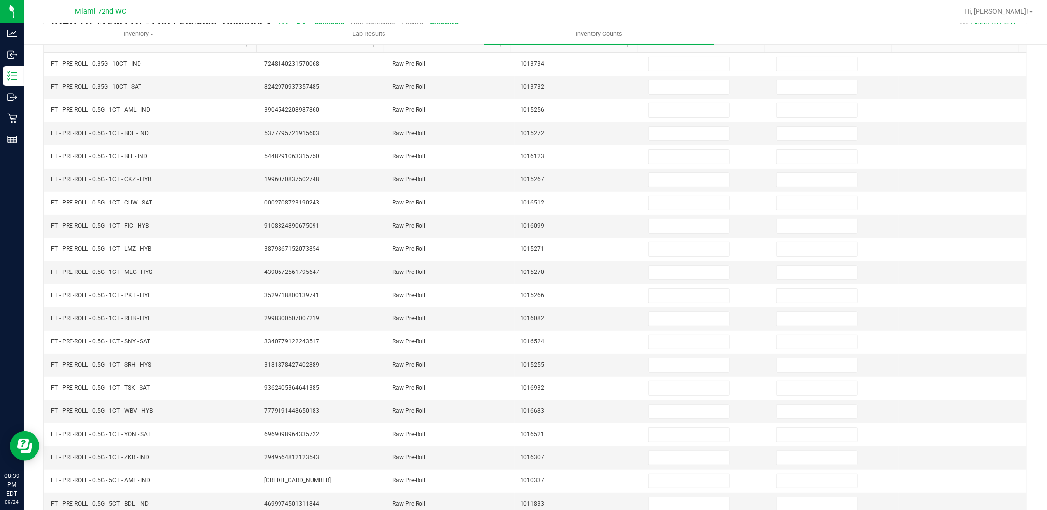
scroll to position [0, 0]
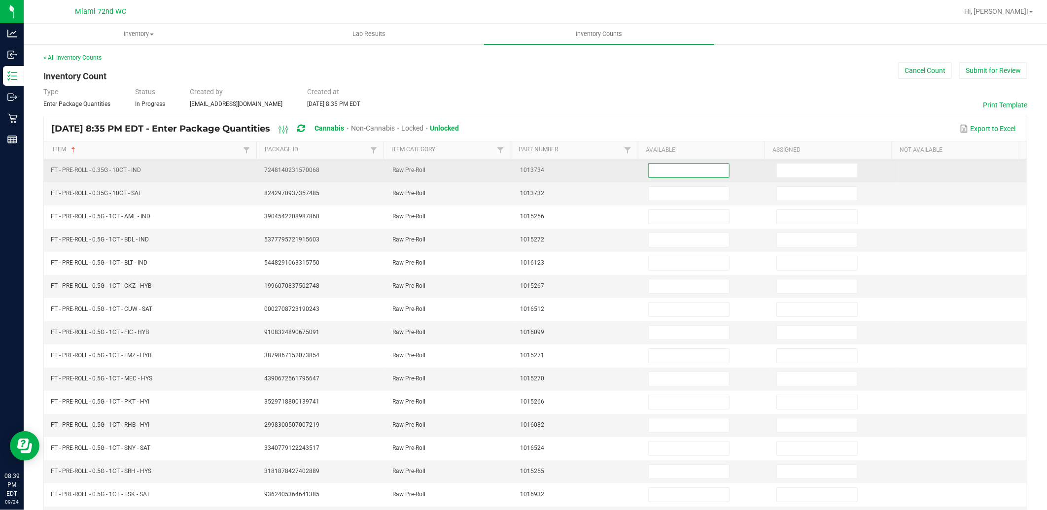
click at [693, 173] on input at bounding box center [689, 171] width 80 height 14
type input "18"
type input "16"
type input "18"
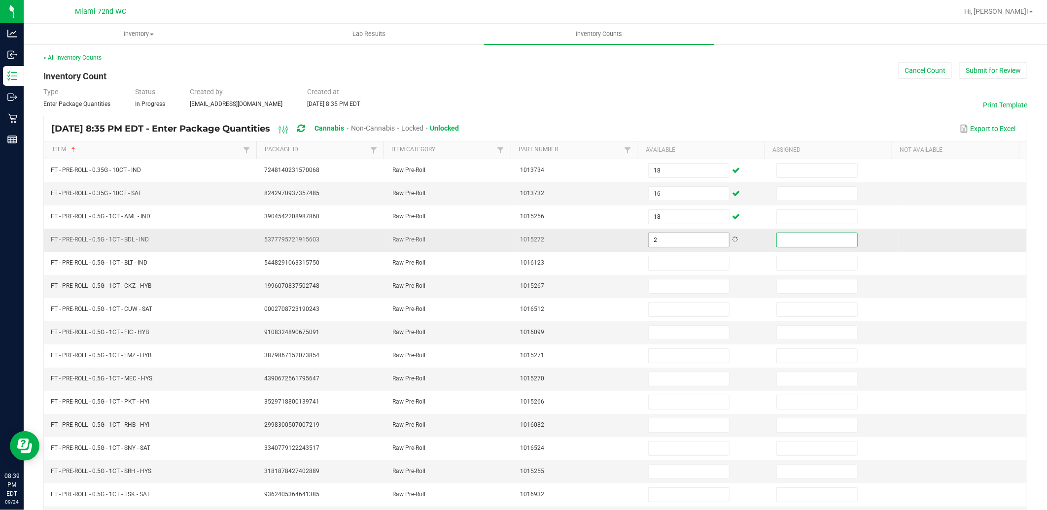
click at [686, 239] on input "2" at bounding box center [689, 240] width 80 height 14
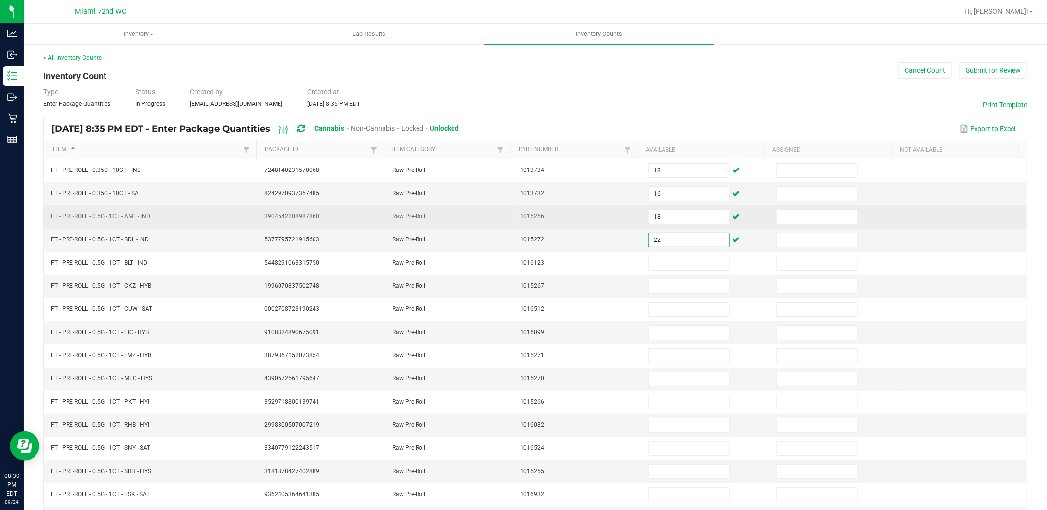
type input "22"
type input "11"
type input "1"
type input "21"
type input "9"
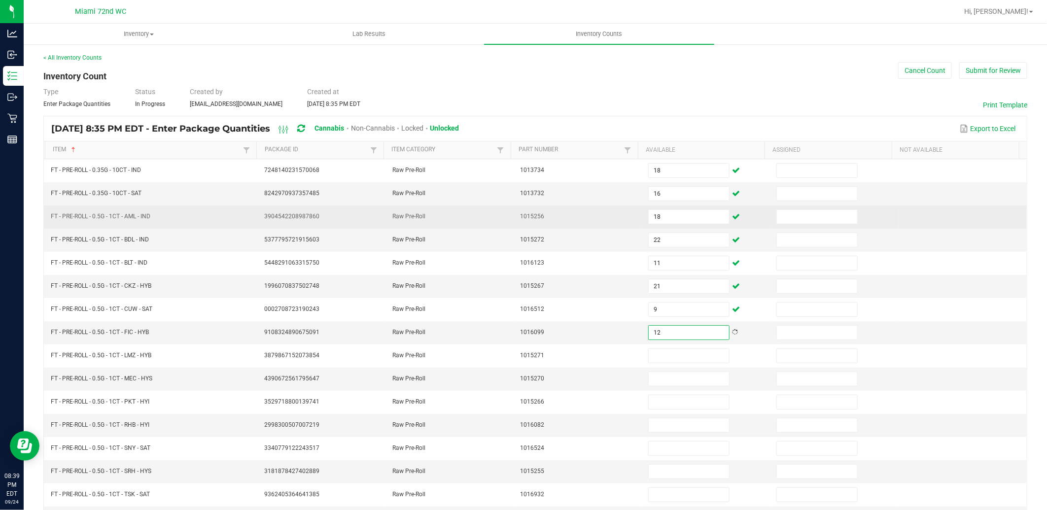
type input "12"
type input "4"
type input "2"
type input "16"
type input "12"
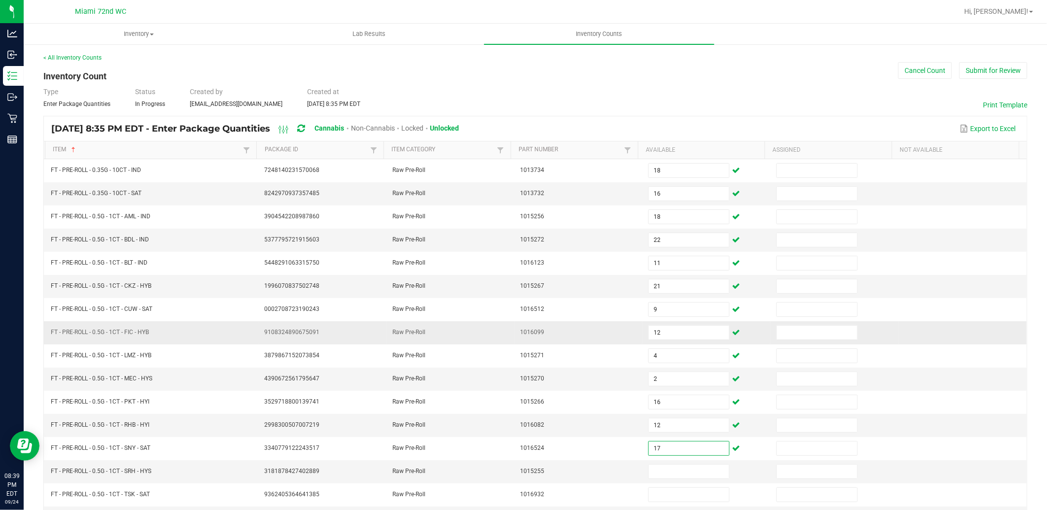
type input "17"
click at [551, 338] on td "1016099" at bounding box center [579, 333] width 128 height 23
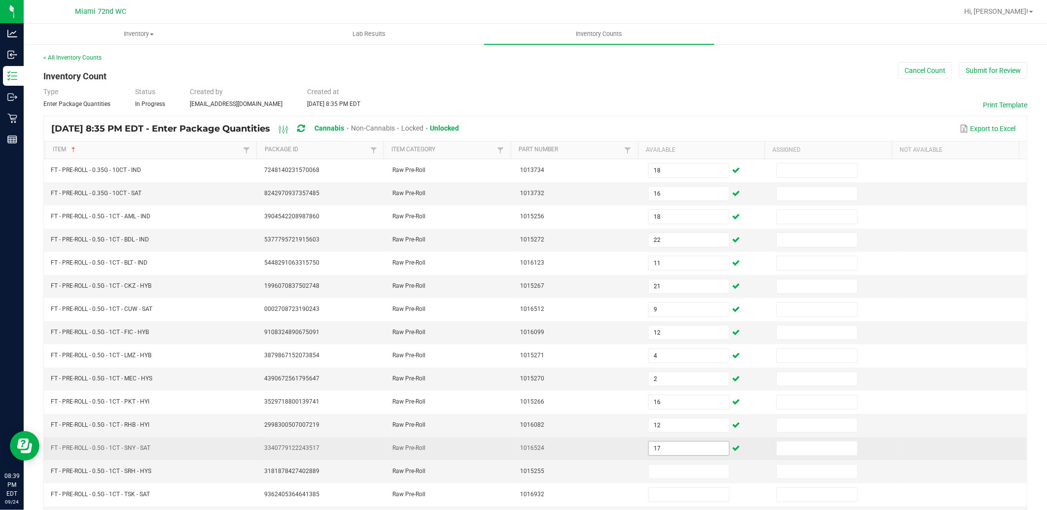
click at [683, 453] on input "17" at bounding box center [689, 449] width 80 height 14
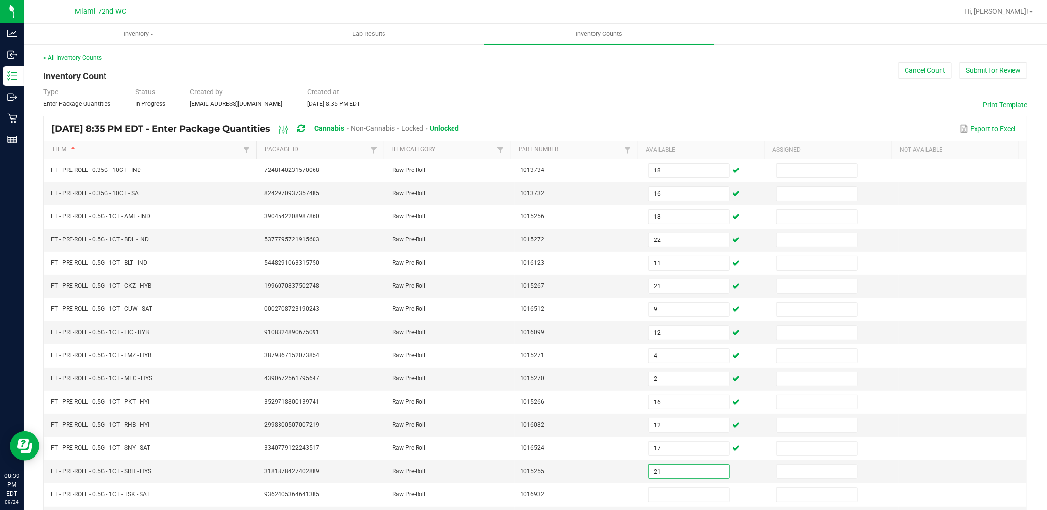
type input "21"
type input "1"
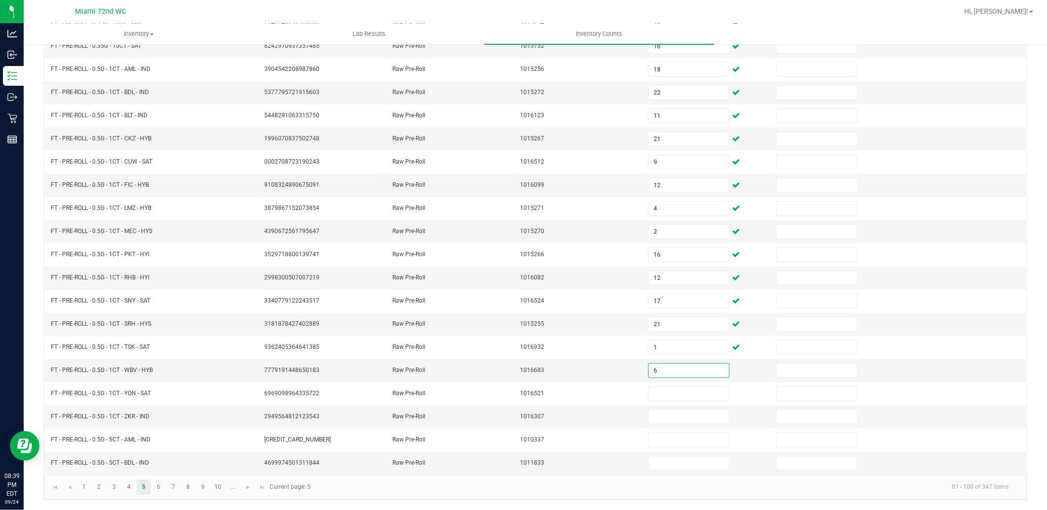
type input "6"
type input "9"
type input "8"
type input "9"
type input "6"
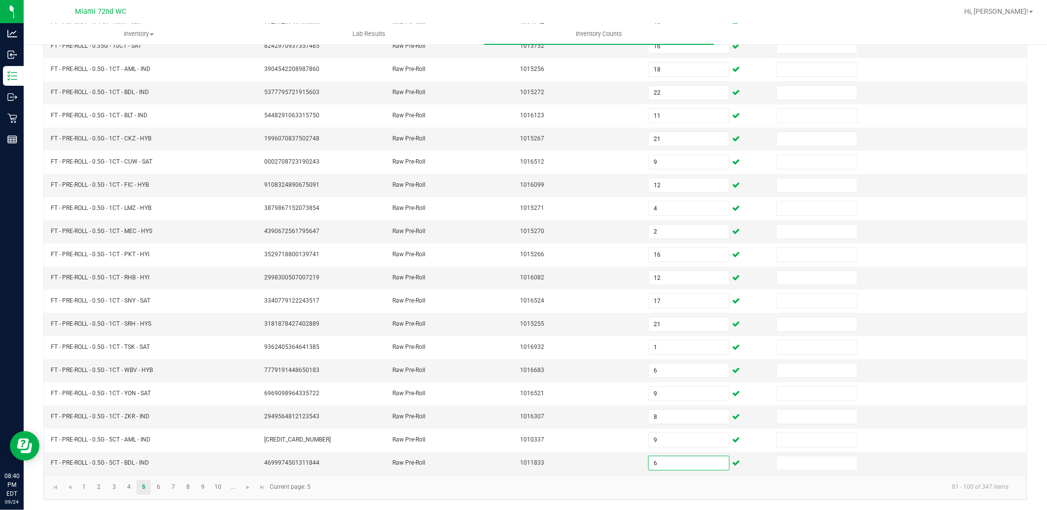
click at [413, 484] on kendo-pager-info "81 - 100 of 347 items" at bounding box center [667, 487] width 700 height 16
click at [252, 490] on span "Go to the next page" at bounding box center [248, 488] width 8 height 8
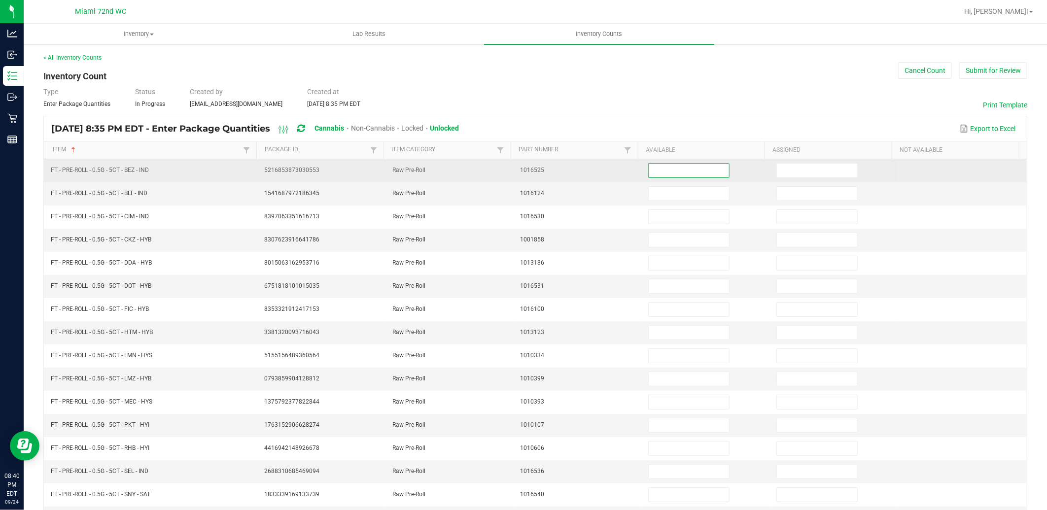
click at [661, 177] on input at bounding box center [689, 171] width 80 height 14
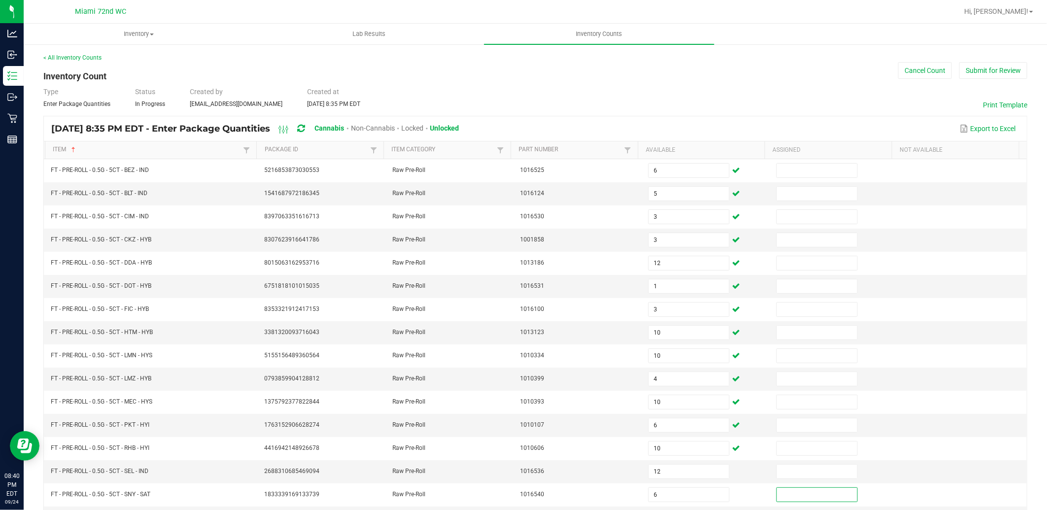
scroll to position [150, 0]
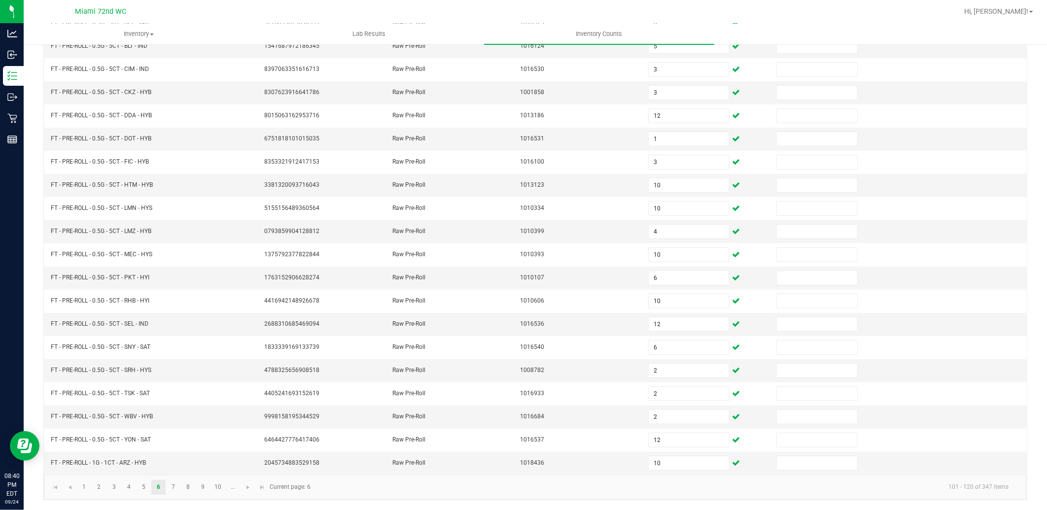
click at [367, 475] on kendo-pager "1 2 3 4 5 6 7 8 9 10 ... 101 - 120 of 347 items Current page: 6" at bounding box center [535, 487] width 983 height 25
drag, startPoint x: 244, startPoint y: 490, endPoint x: 250, endPoint y: 490, distance: 5.9
click at [244, 490] on span "Go to the next page" at bounding box center [248, 488] width 8 height 8
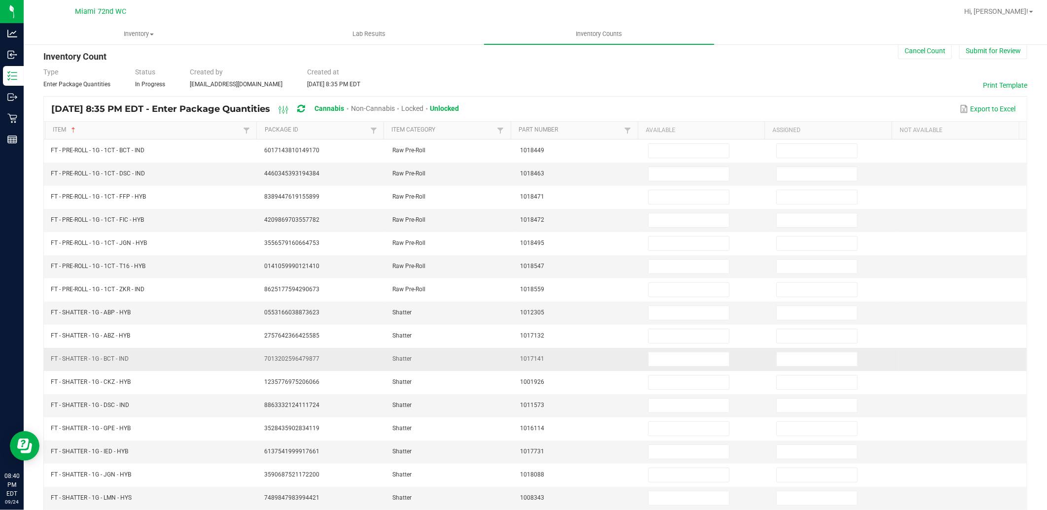
scroll to position [0, 0]
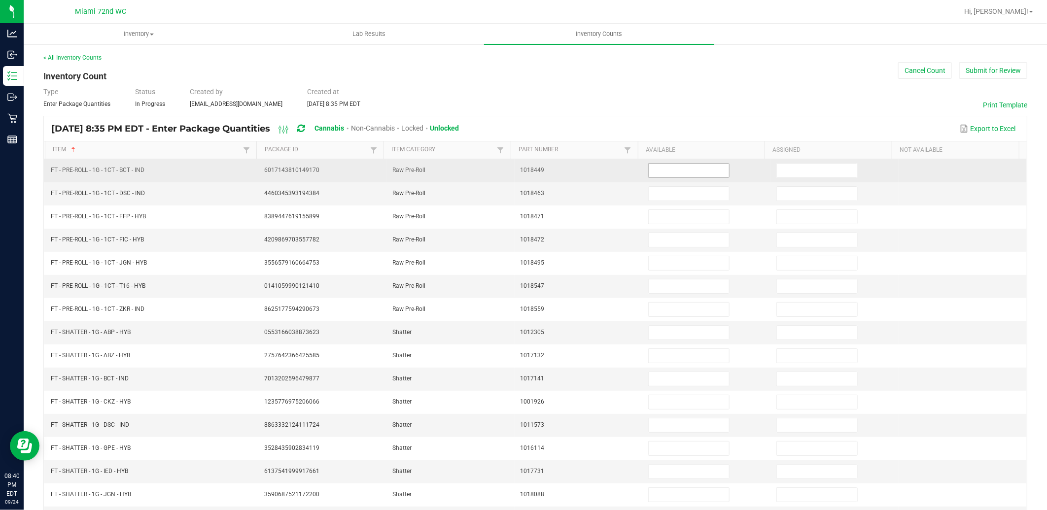
click at [675, 168] on input at bounding box center [689, 171] width 80 height 14
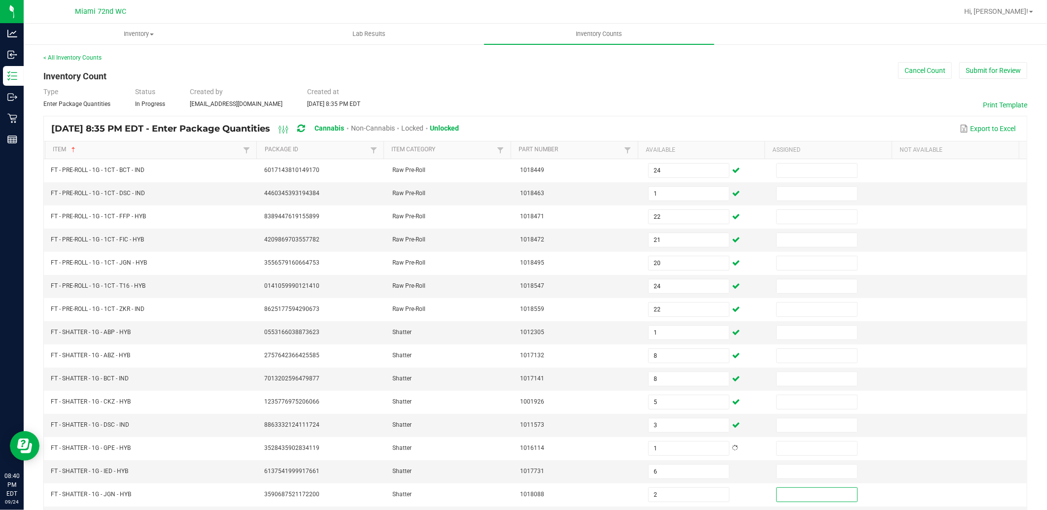
scroll to position [150, 0]
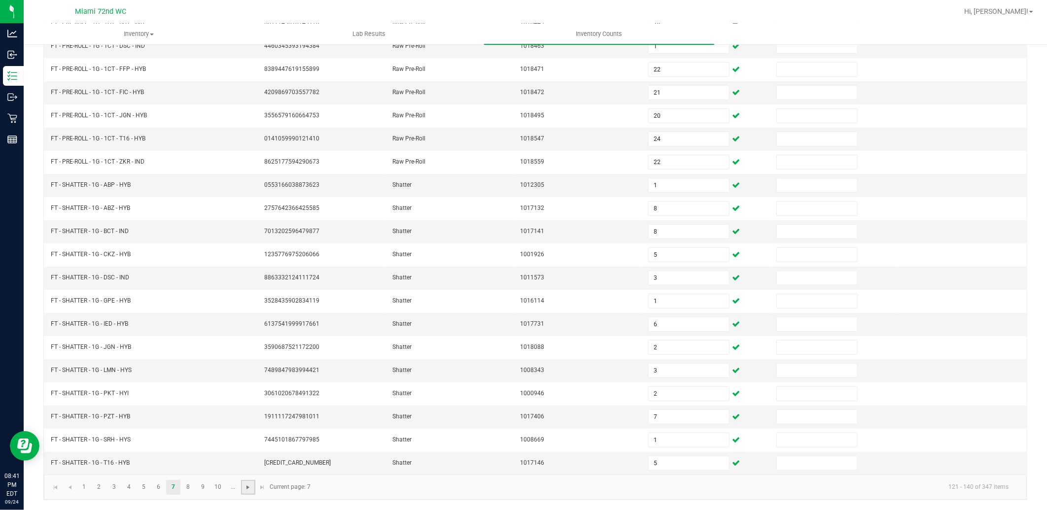
click at [249, 490] on span "Go to the next page" at bounding box center [248, 488] width 8 height 8
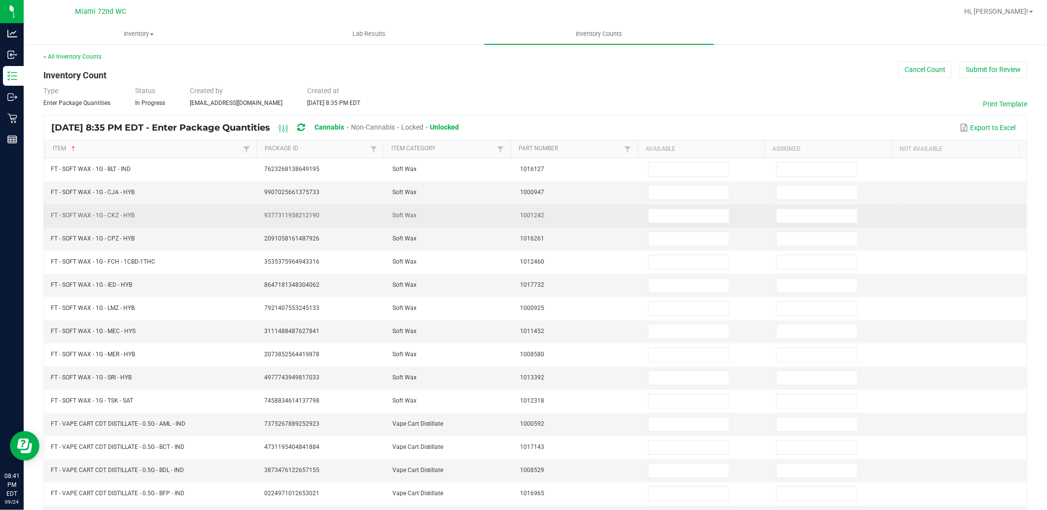
scroll to position [0, 0]
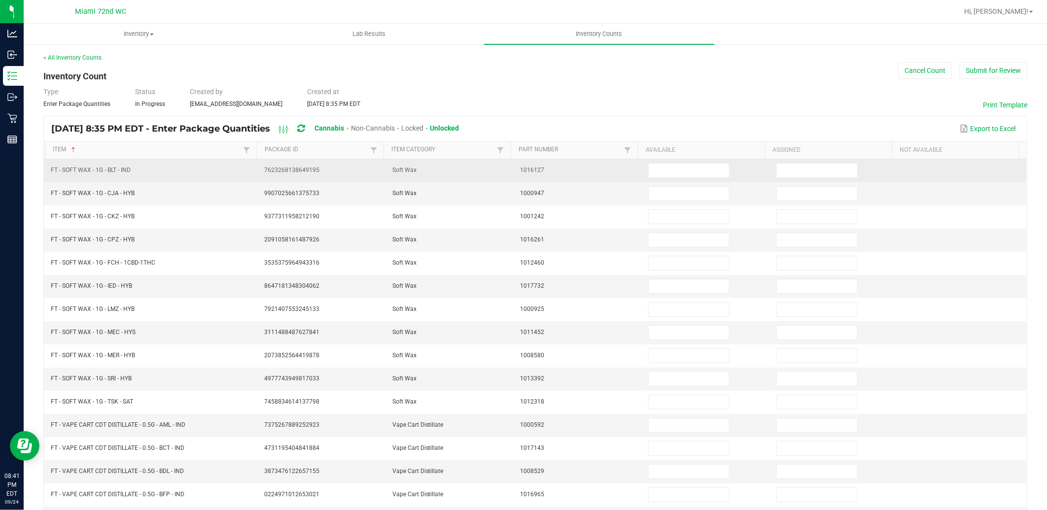
click at [664, 160] on td at bounding box center [707, 170] width 128 height 23
drag, startPoint x: 666, startPoint y: 164, endPoint x: 694, endPoint y: 164, distance: 28.1
click at [666, 164] on input at bounding box center [689, 171] width 80 height 14
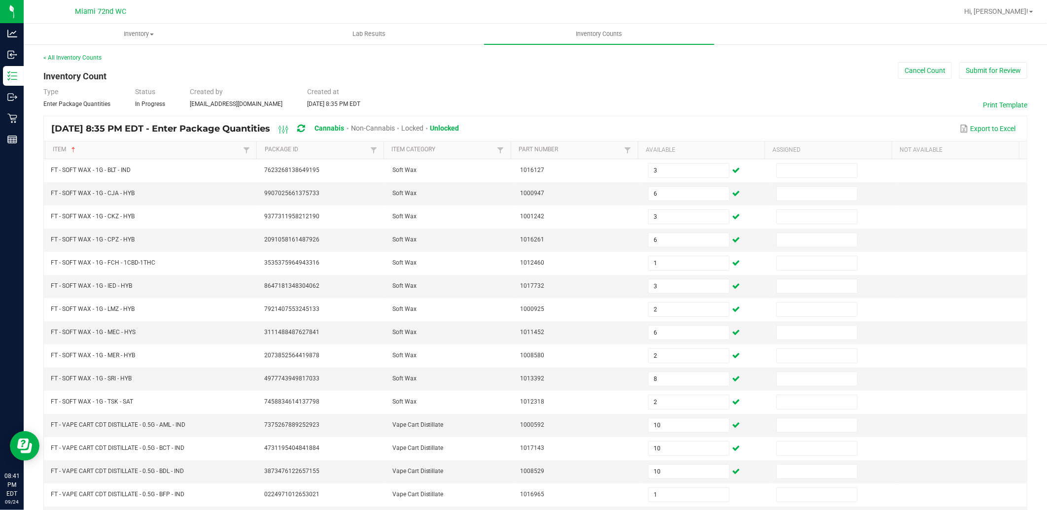
scroll to position [150, 0]
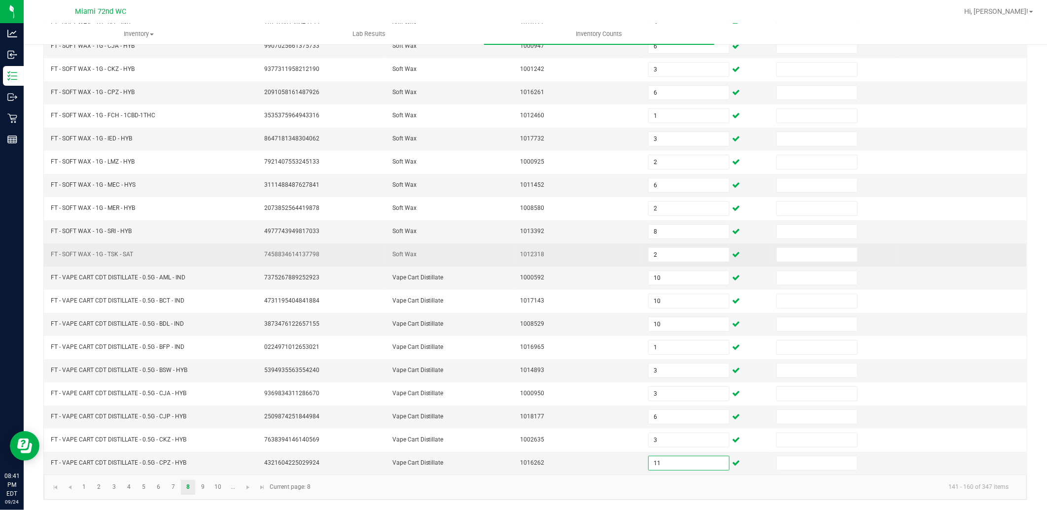
click at [554, 260] on td "1012318" at bounding box center [579, 255] width 128 height 23
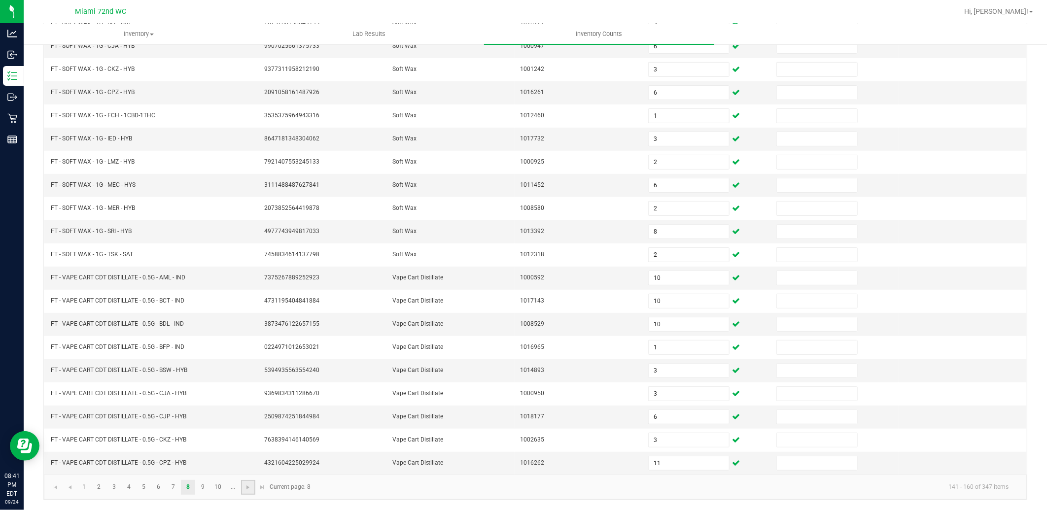
click at [247, 492] on link at bounding box center [248, 487] width 14 height 15
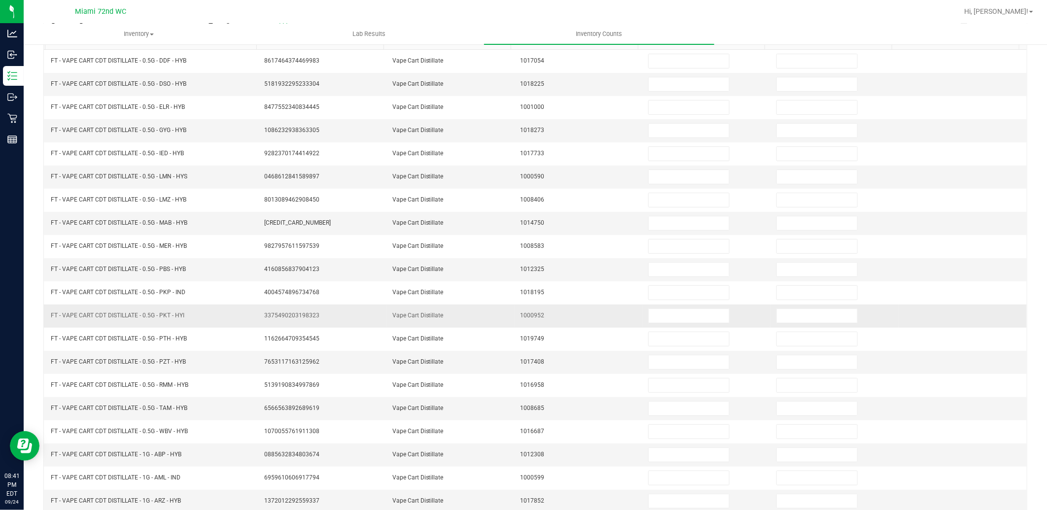
scroll to position [40, 0]
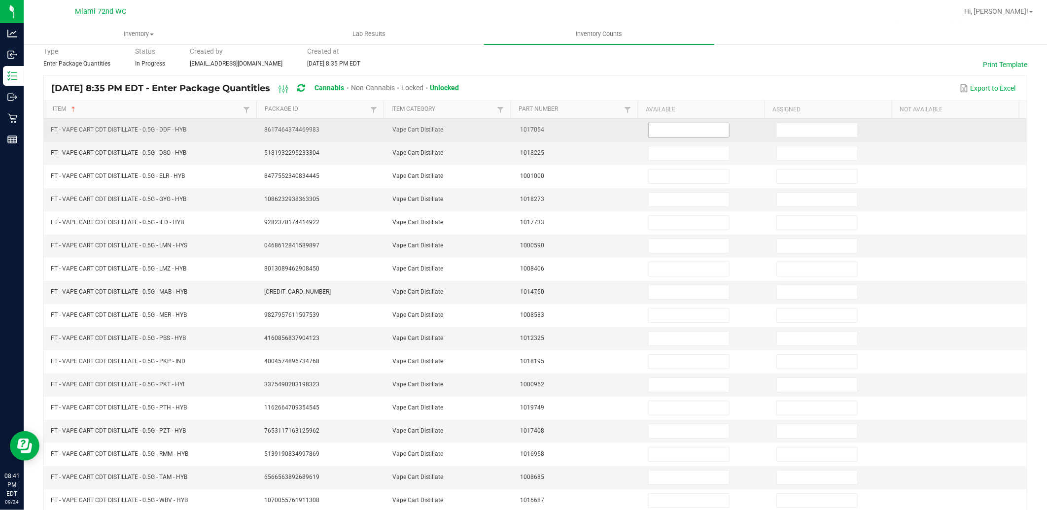
click at [700, 131] on input at bounding box center [689, 130] width 80 height 14
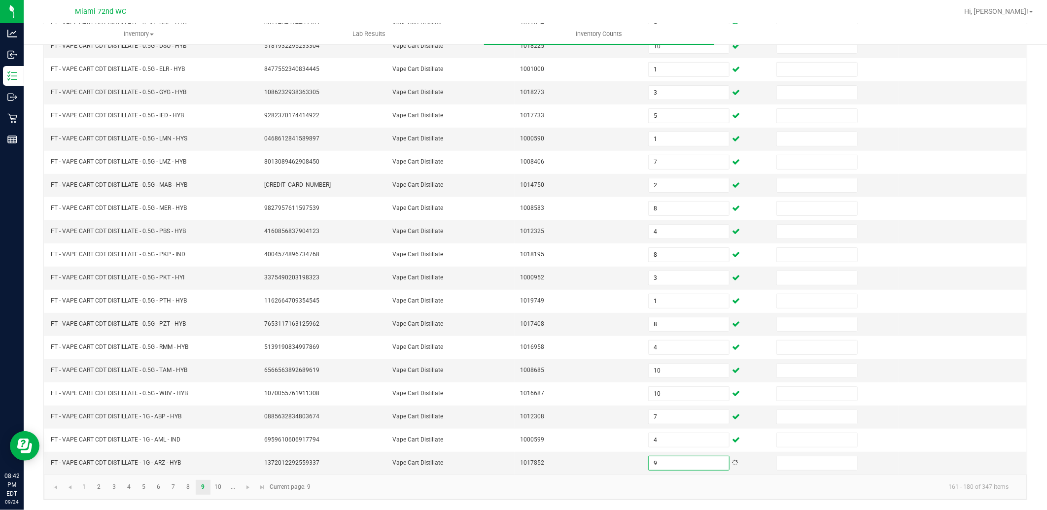
click at [372, 489] on kendo-pager-info "161 - 180 of 347 items" at bounding box center [667, 487] width 700 height 16
click at [249, 492] on link at bounding box center [248, 487] width 14 height 15
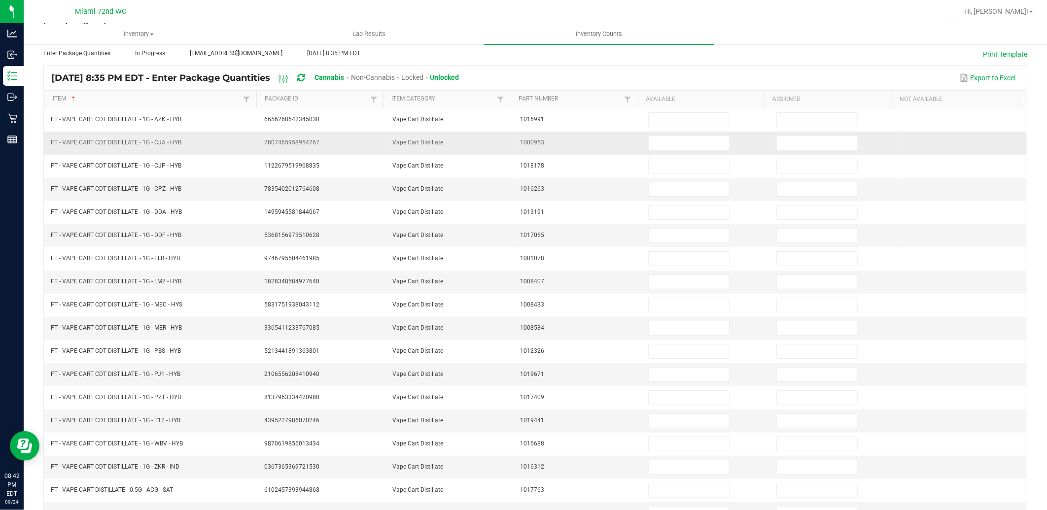
scroll to position [0, 0]
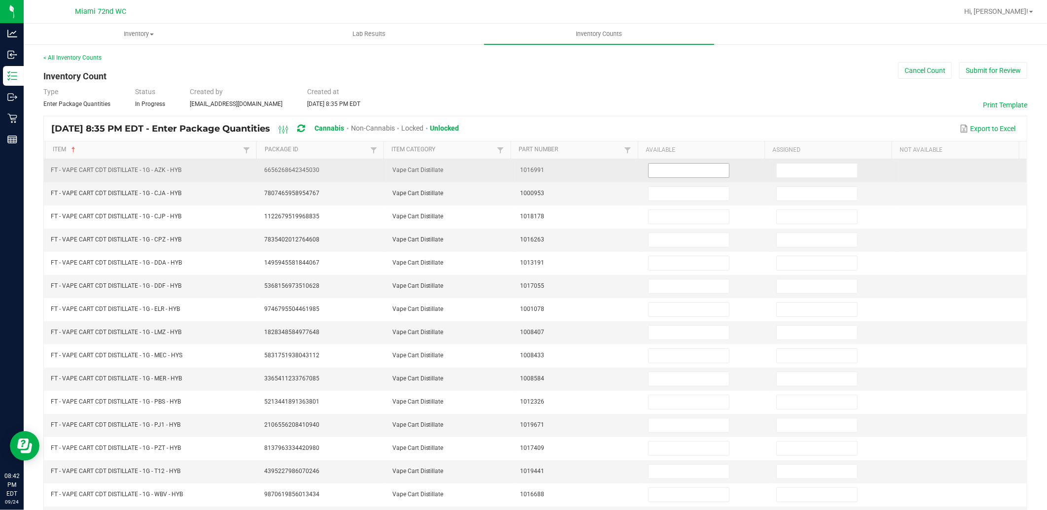
click at [652, 174] on input at bounding box center [689, 171] width 80 height 14
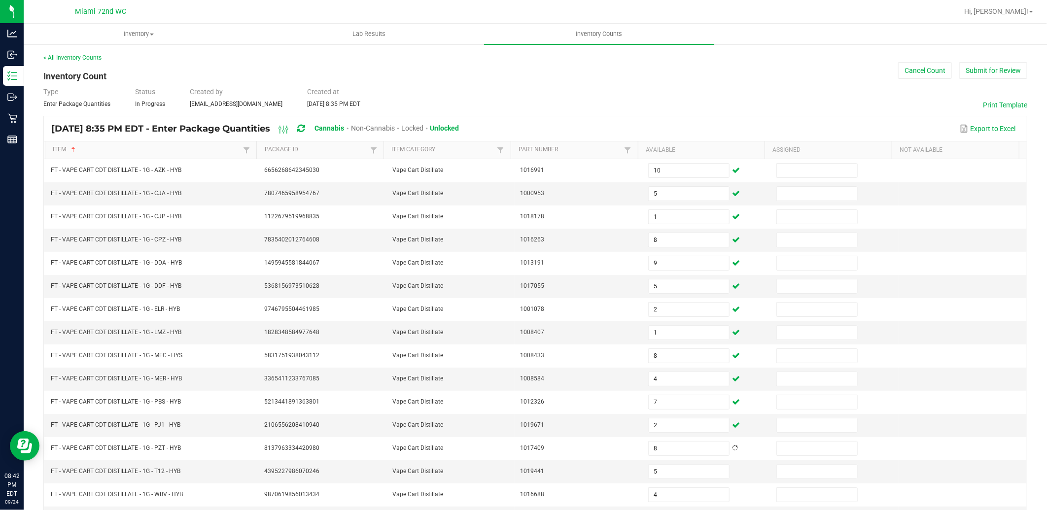
scroll to position [150, 0]
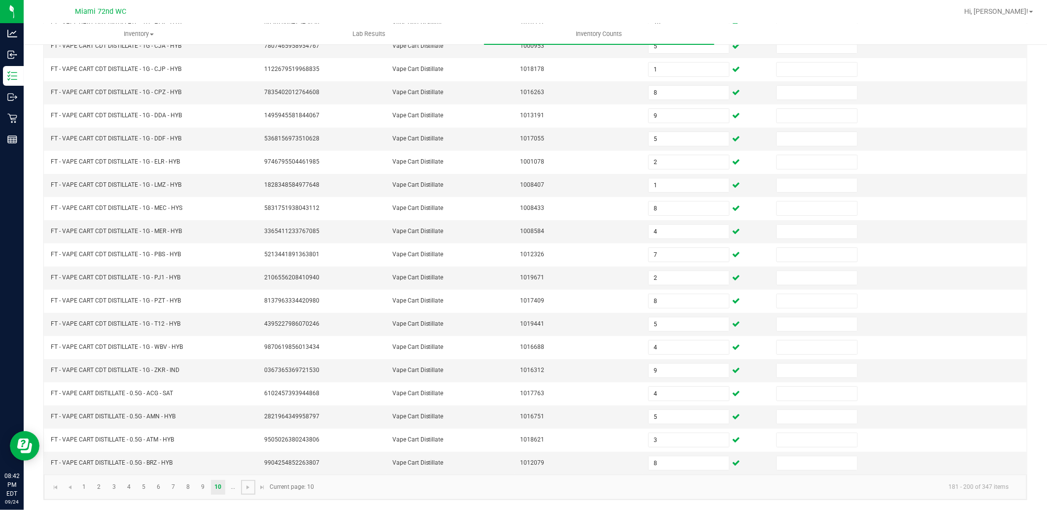
click at [244, 491] on span "Go to the next page" at bounding box center [248, 488] width 8 height 8
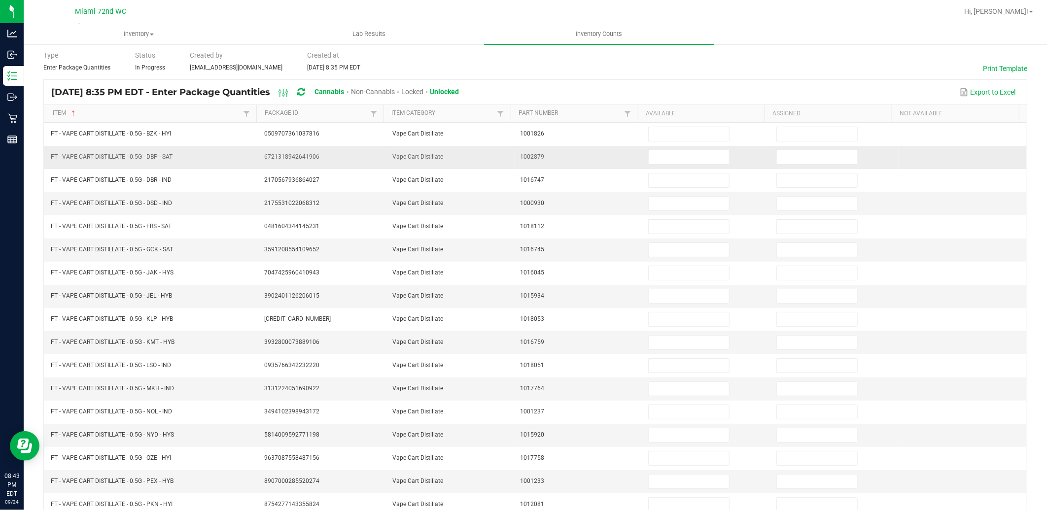
scroll to position [0, 0]
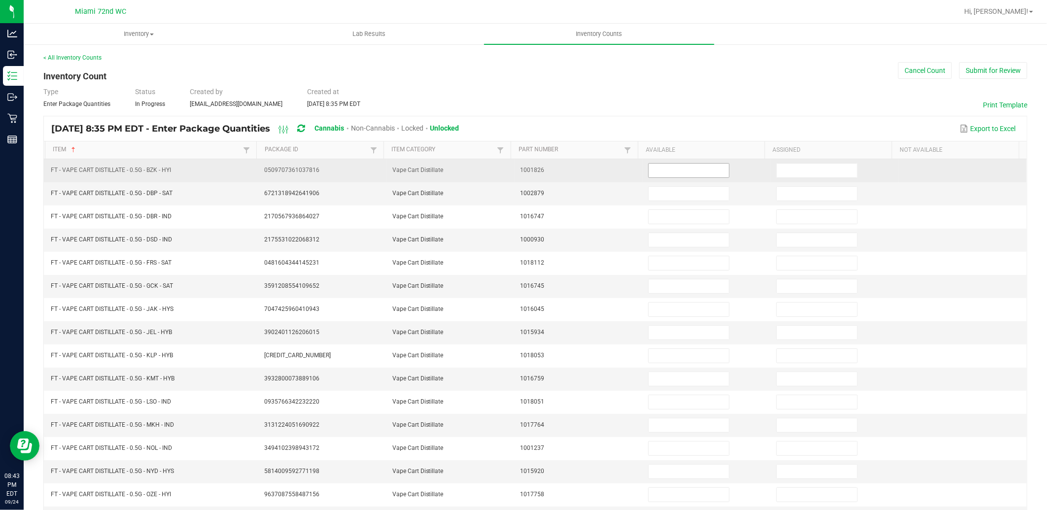
click at [693, 178] on span at bounding box center [688, 170] width 81 height 15
click at [684, 170] on input at bounding box center [689, 171] width 80 height 14
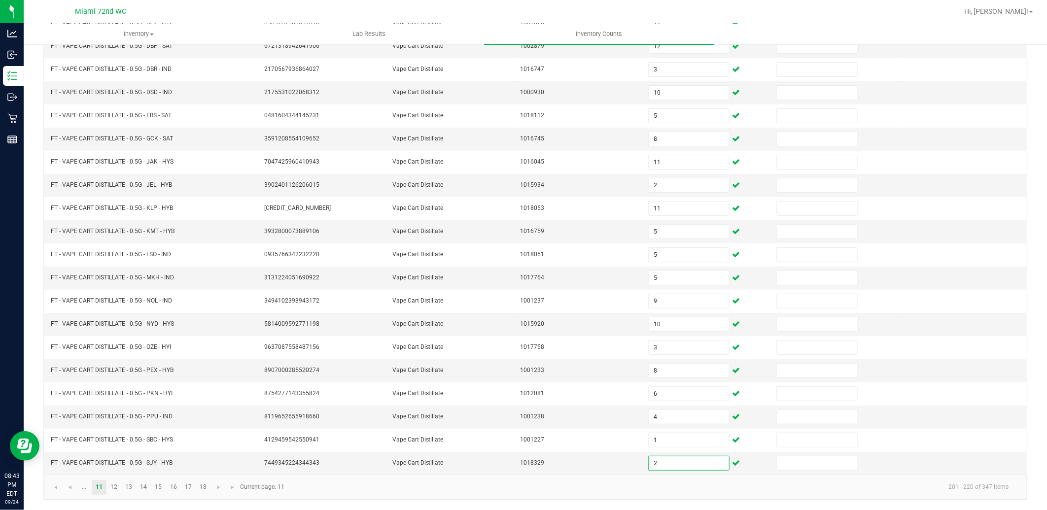
click at [456, 490] on kendo-pager-info "201 - 220 of 347 items" at bounding box center [653, 487] width 726 height 16
click at [223, 489] on link at bounding box center [219, 487] width 14 height 15
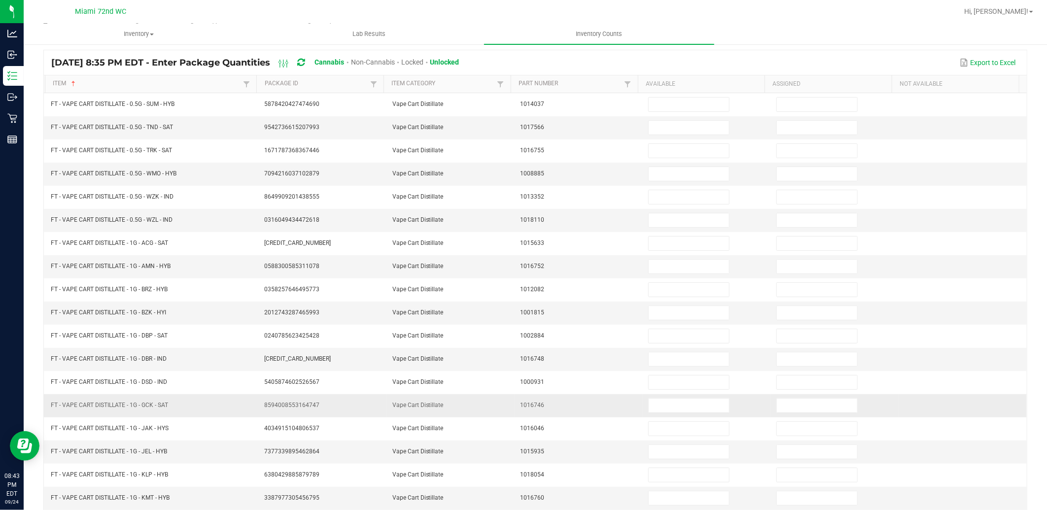
scroll to position [0, 0]
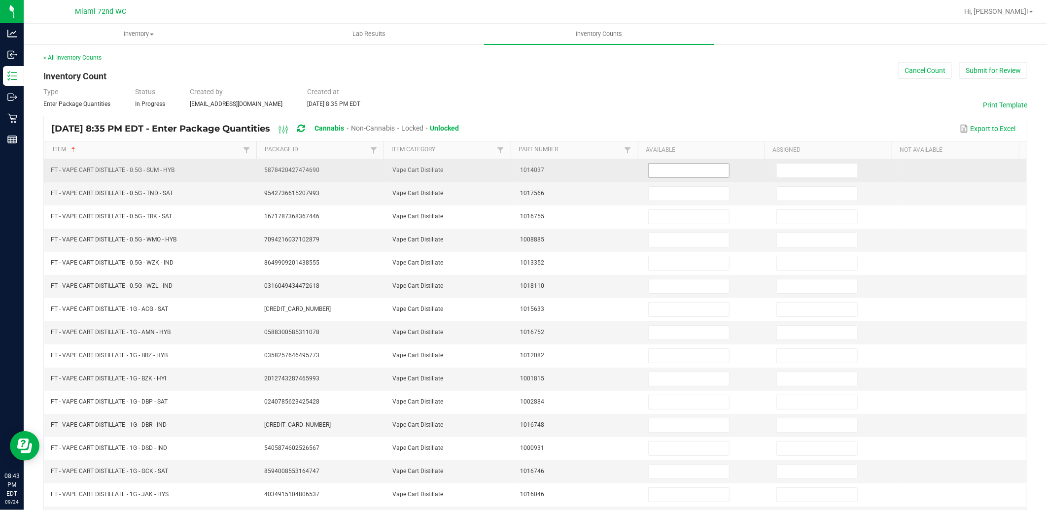
click at [682, 171] on input at bounding box center [689, 171] width 80 height 14
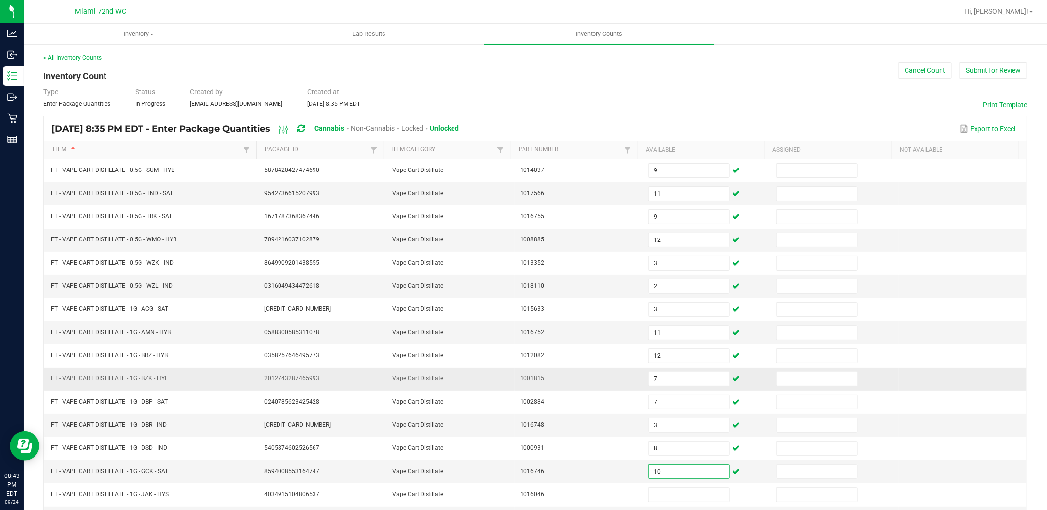
scroll to position [150, 0]
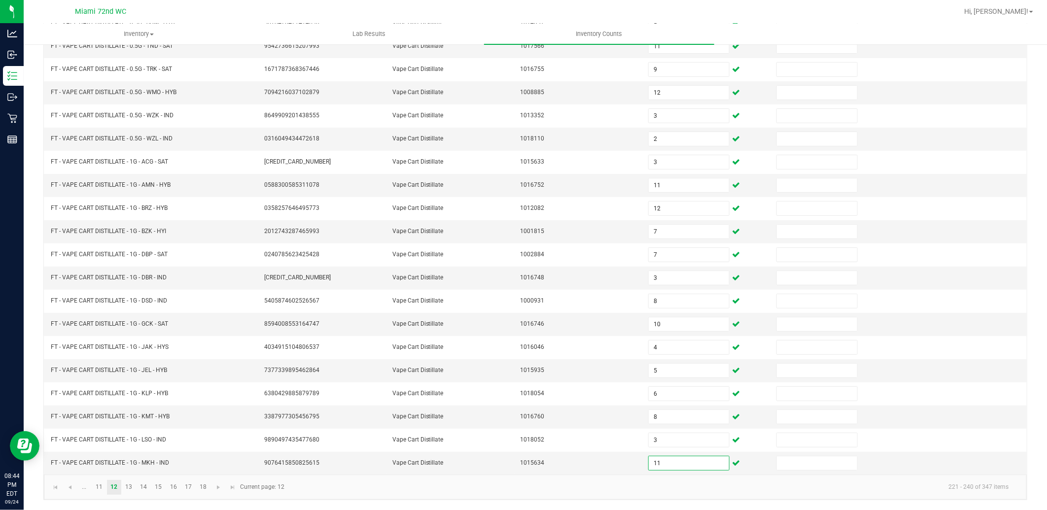
drag, startPoint x: 352, startPoint y: 492, endPoint x: 336, endPoint y: 492, distance: 15.8
click at [352, 492] on kendo-pager-info "221 - 240 of 347 items" at bounding box center [653, 487] width 726 height 16
click at [221, 489] on span "Go to the next page" at bounding box center [219, 488] width 8 height 8
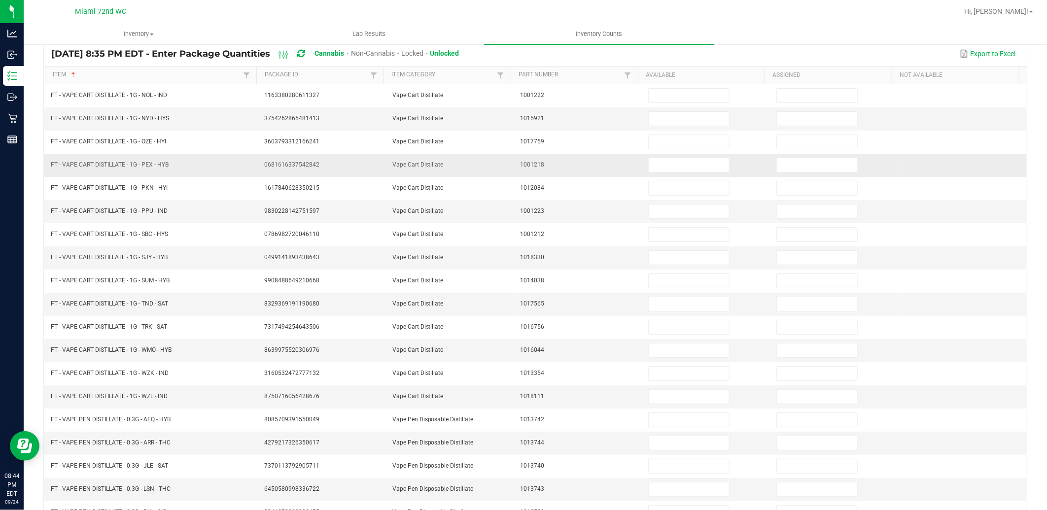
scroll to position [0, 0]
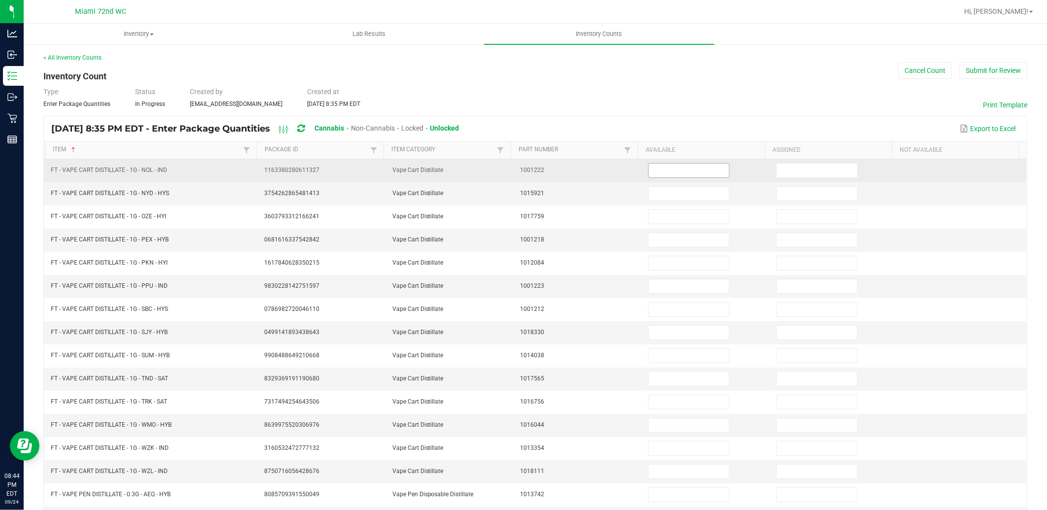
click at [686, 169] on input at bounding box center [689, 171] width 80 height 14
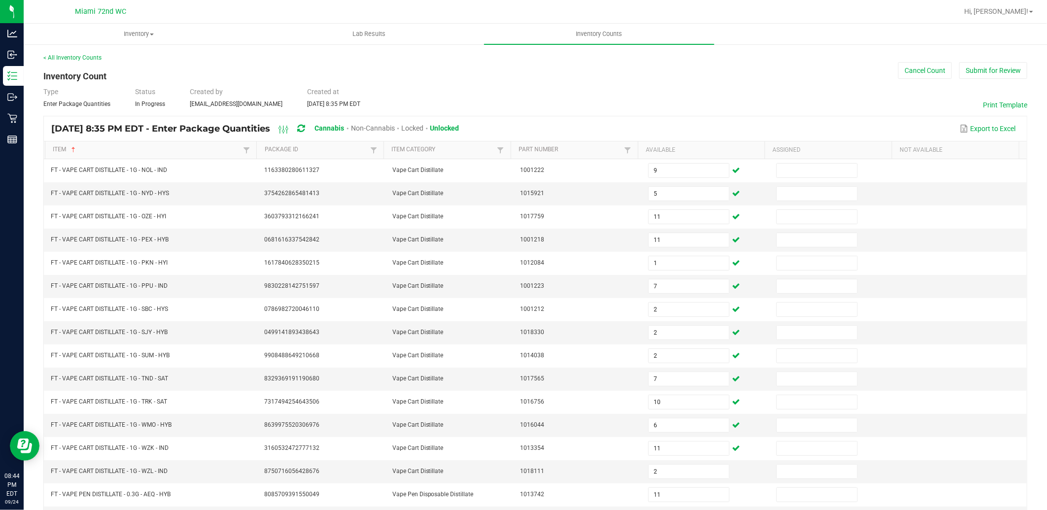
scroll to position [150, 0]
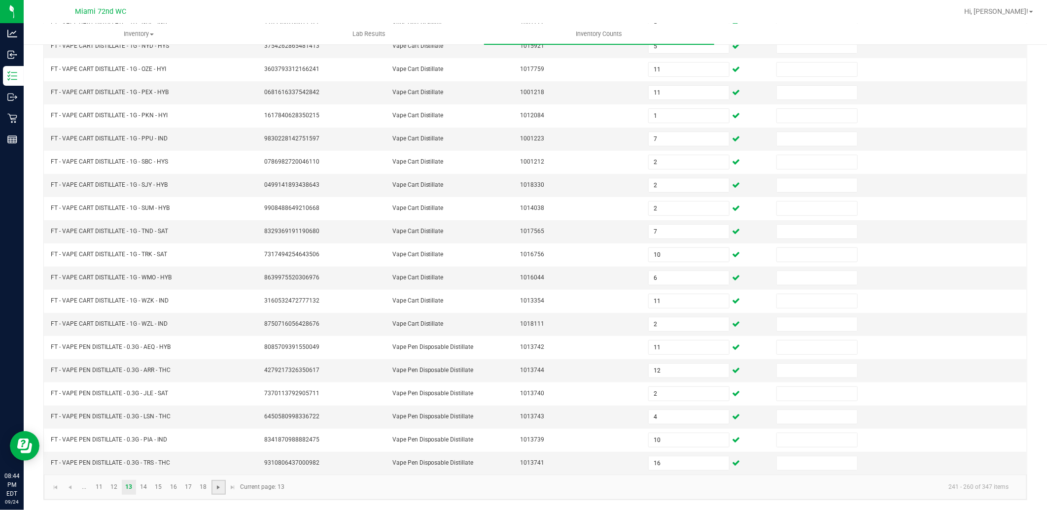
drag, startPoint x: 223, startPoint y: 484, endPoint x: 218, endPoint y: 488, distance: 6.3
click at [223, 484] on link at bounding box center [219, 487] width 14 height 15
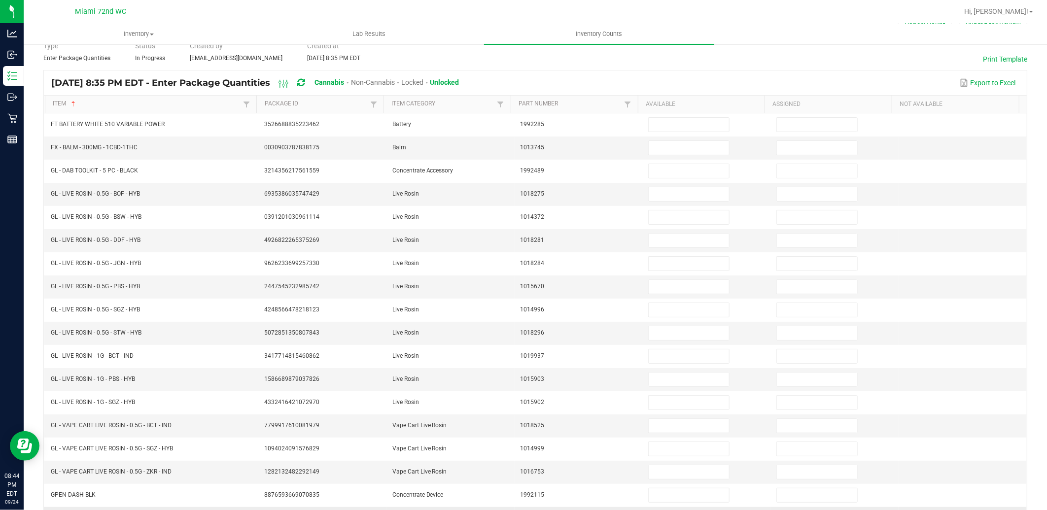
scroll to position [0, 0]
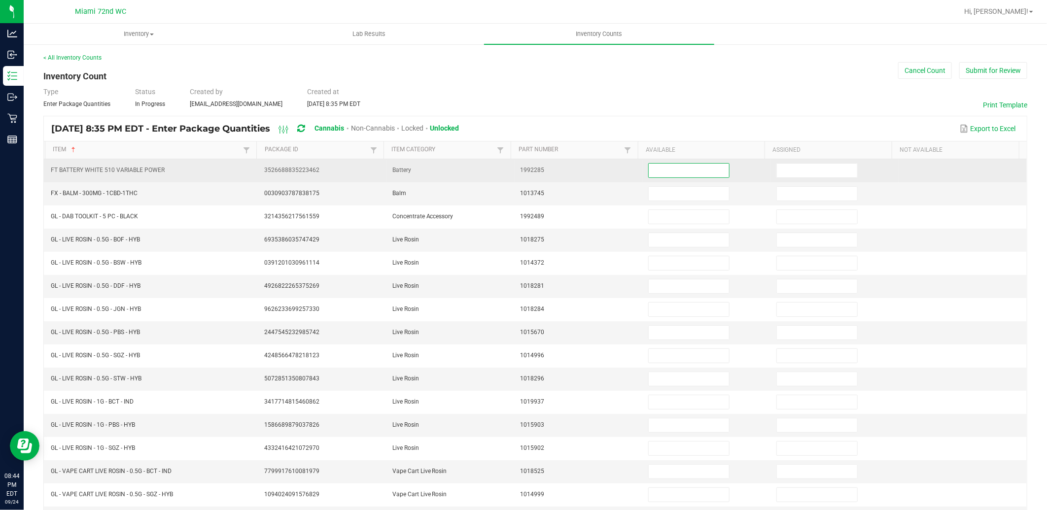
click at [698, 169] on input at bounding box center [689, 171] width 80 height 14
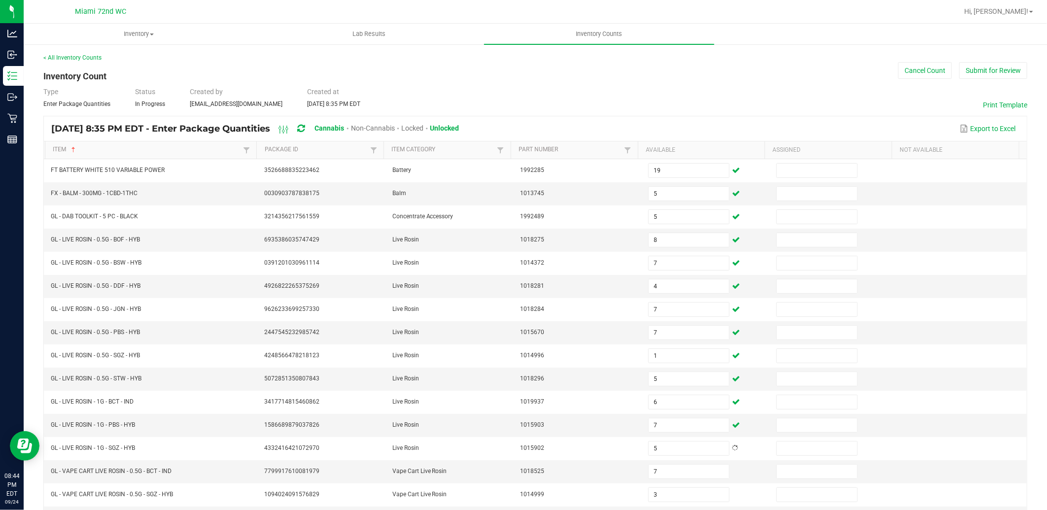
scroll to position [150, 0]
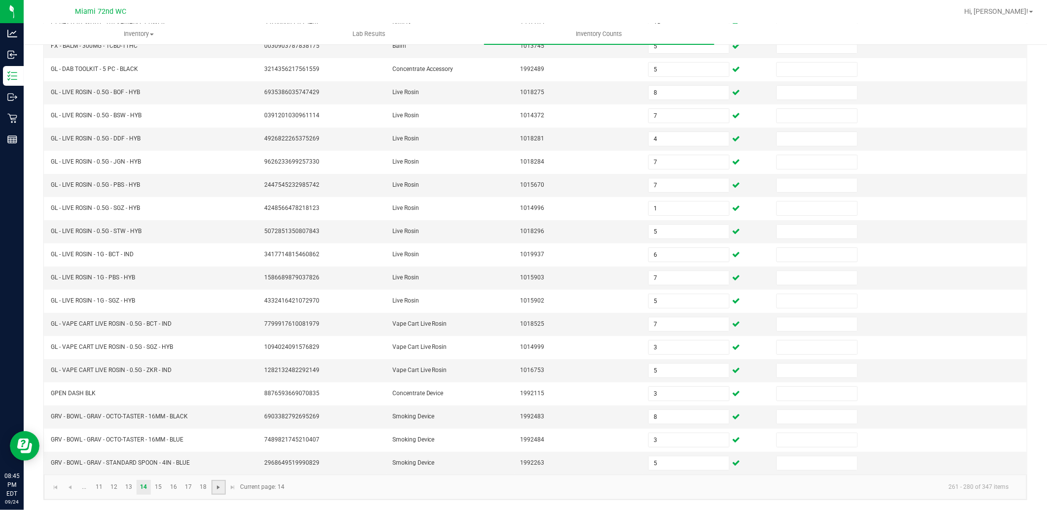
click at [219, 490] on span "Go to the next page" at bounding box center [219, 488] width 8 height 8
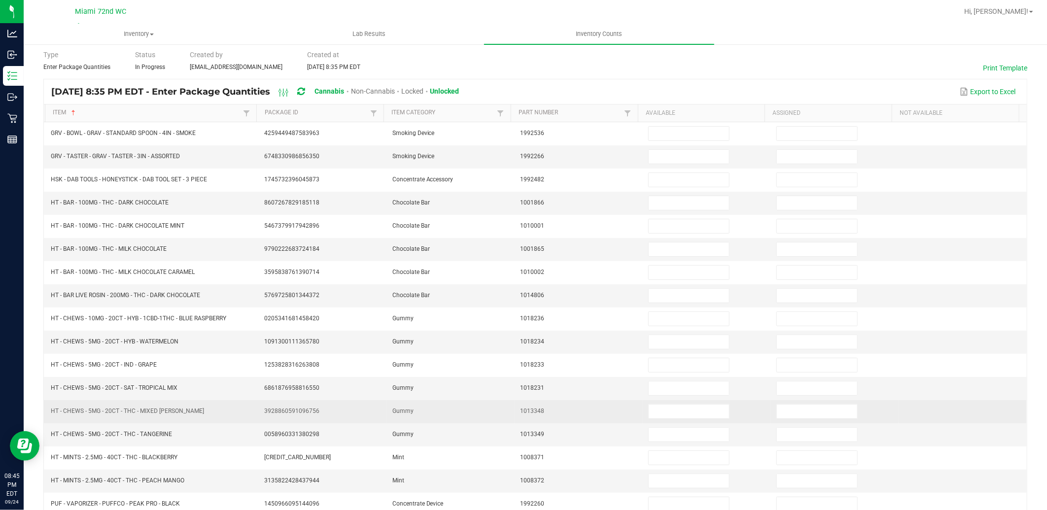
scroll to position [0, 0]
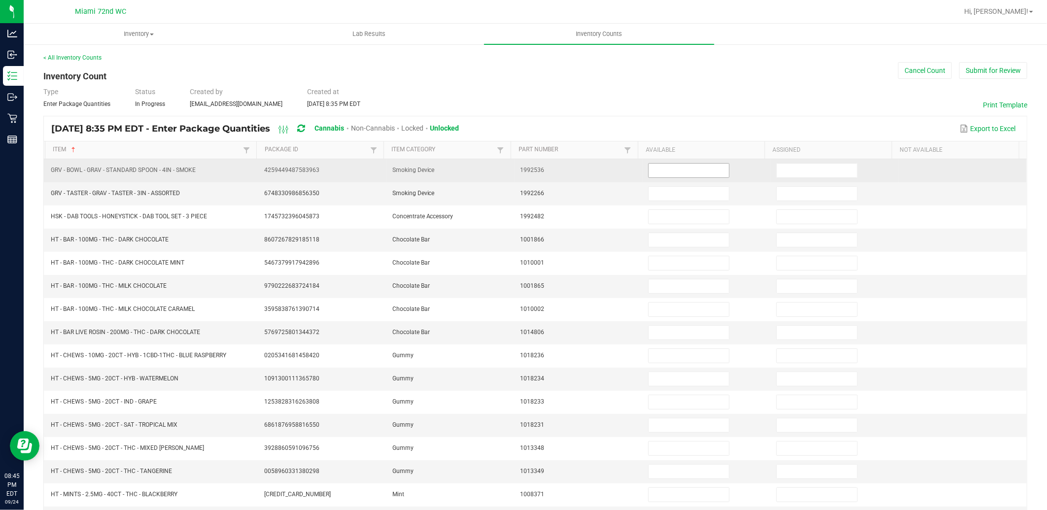
click at [689, 174] on input at bounding box center [689, 171] width 80 height 14
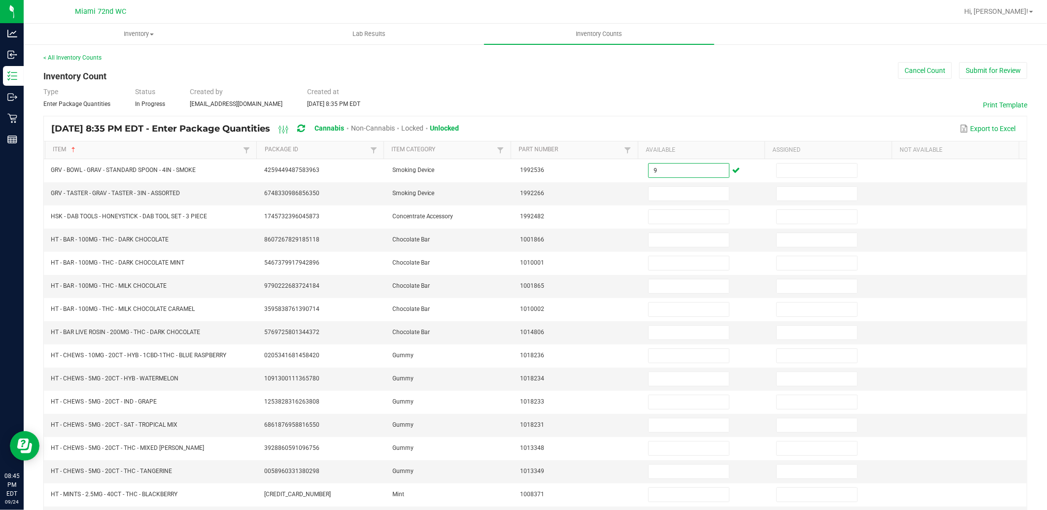
click at [580, 106] on div "Type Enter Package Quantities Status In Progress Created by shermosillo@livepar…" at bounding box center [535, 98] width 984 height 22
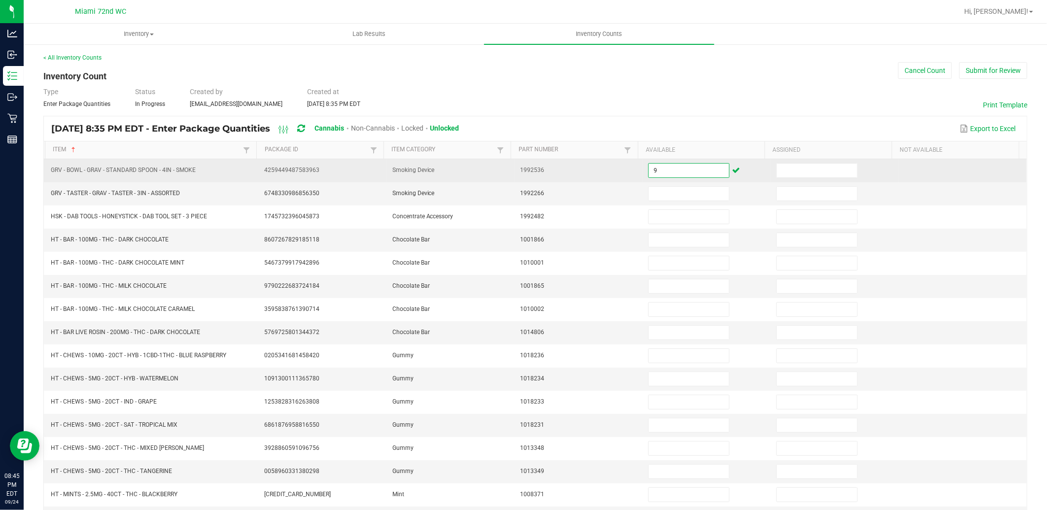
click at [696, 166] on input "9" at bounding box center [689, 171] width 80 height 14
click at [709, 166] on input "9" at bounding box center [689, 171] width 80 height 14
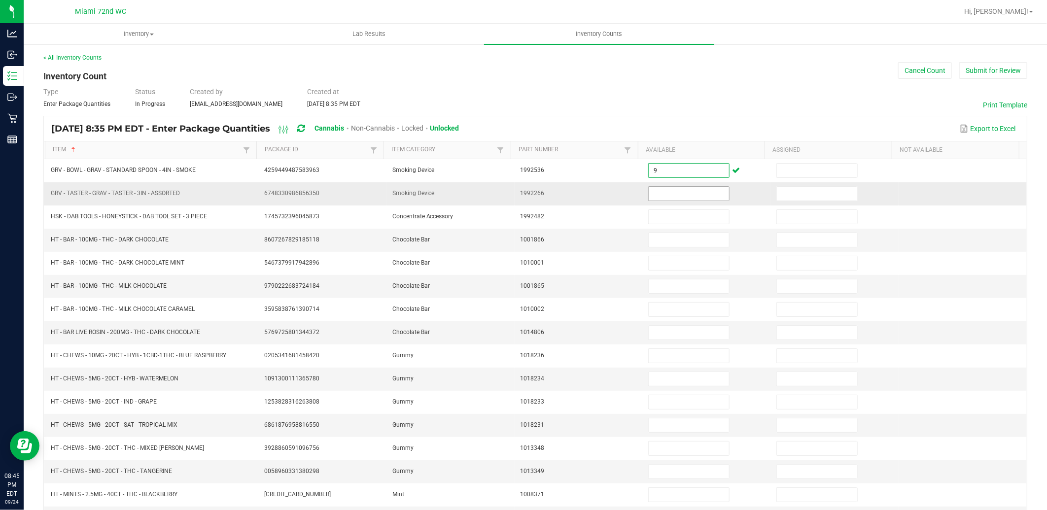
click at [698, 189] on input at bounding box center [689, 194] width 80 height 14
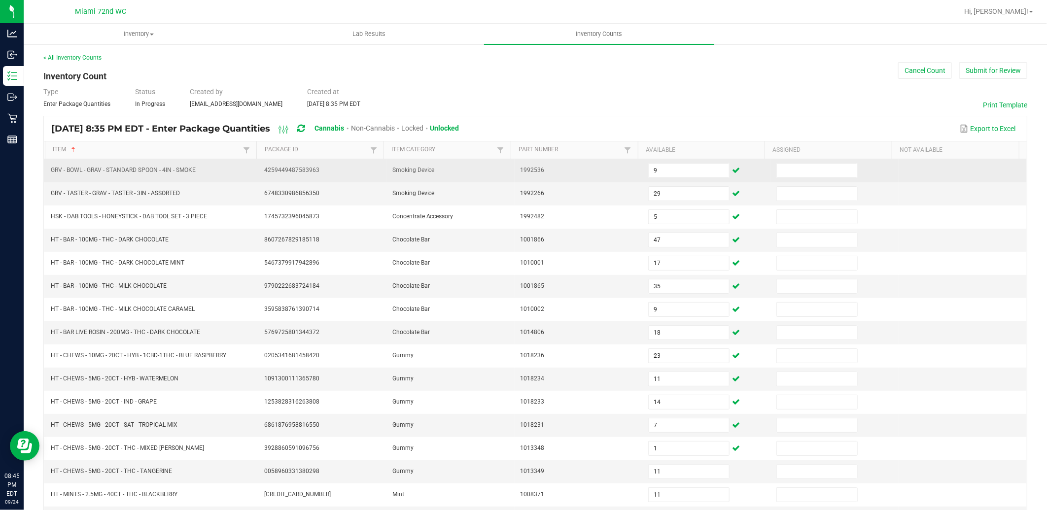
scroll to position [150, 0]
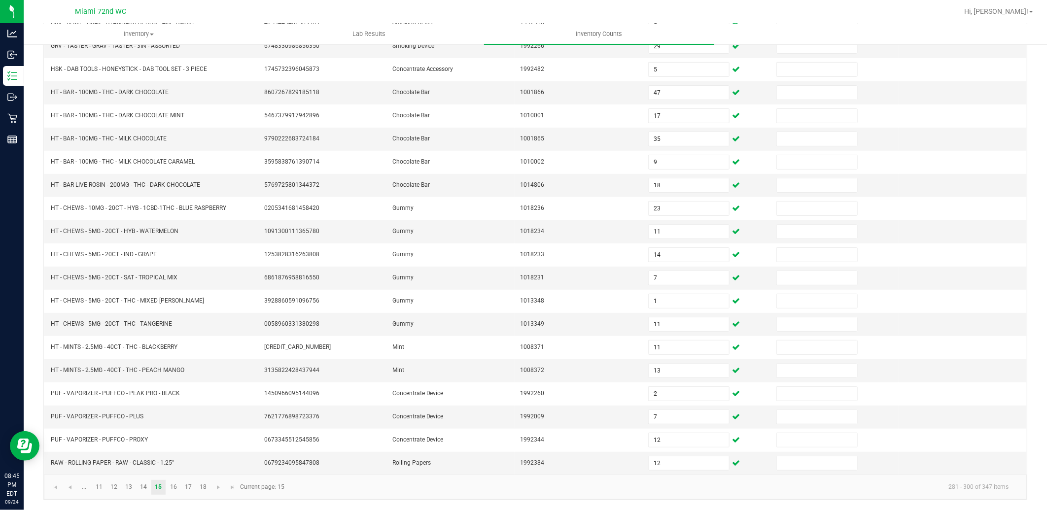
click at [372, 489] on kendo-pager-info "281 - 300 of 347 items" at bounding box center [653, 487] width 726 height 16
click at [220, 492] on link at bounding box center [219, 487] width 14 height 15
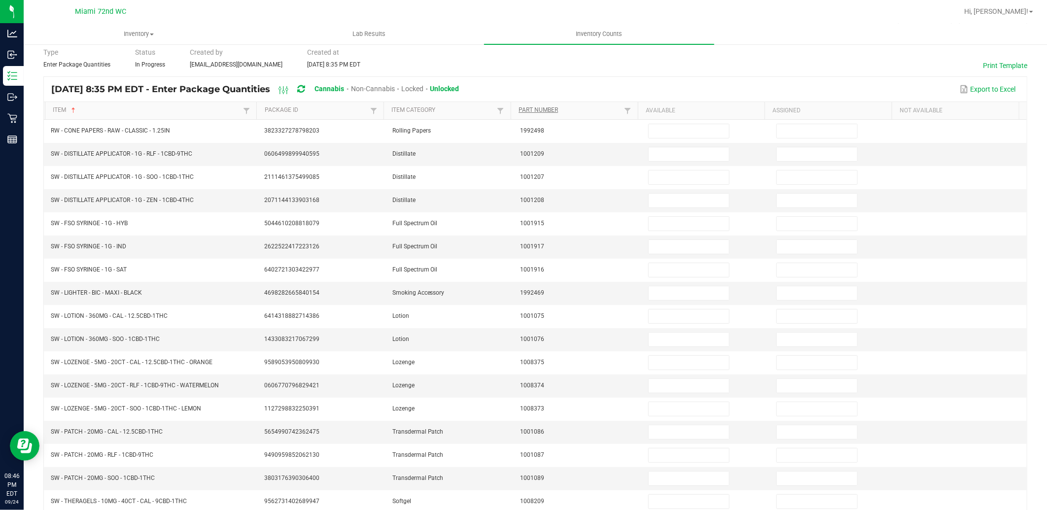
scroll to position [0, 0]
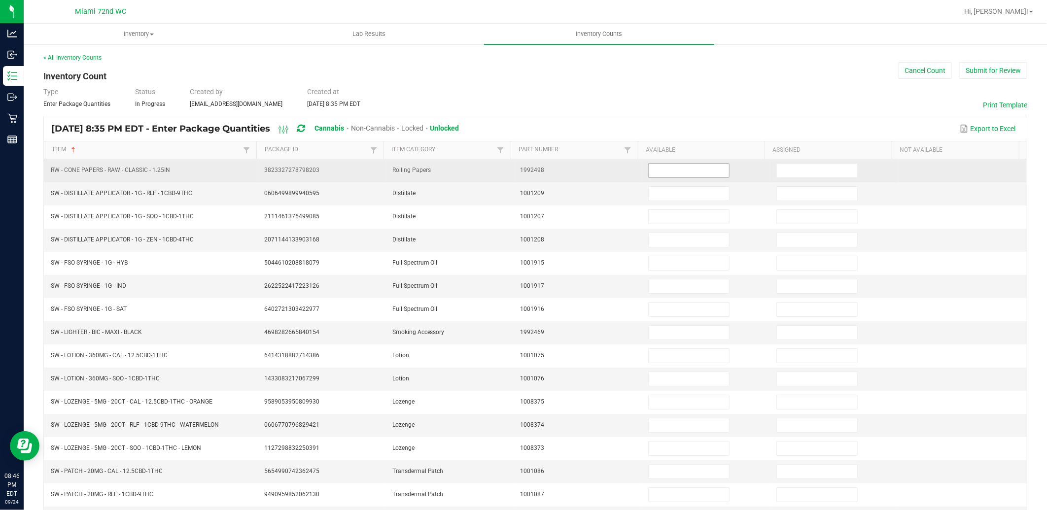
click at [672, 175] on input at bounding box center [689, 171] width 80 height 14
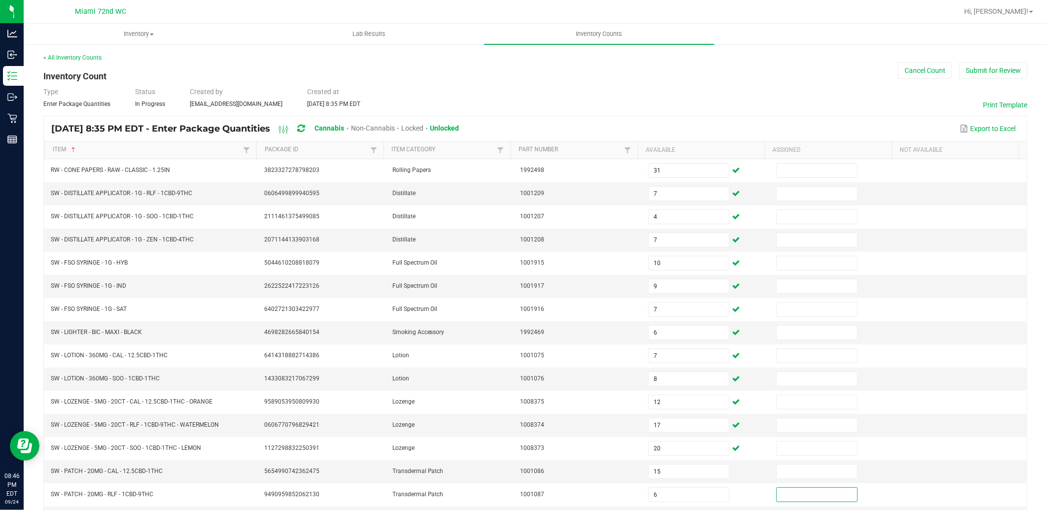
scroll to position [150, 0]
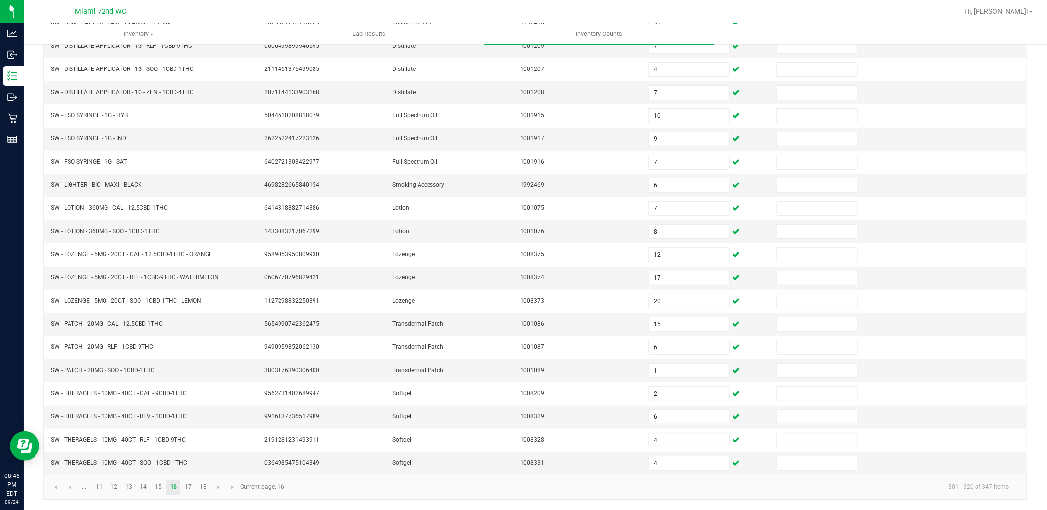
click at [10, 431] on button "Open Resource Center" at bounding box center [25, 446] width 30 height 30
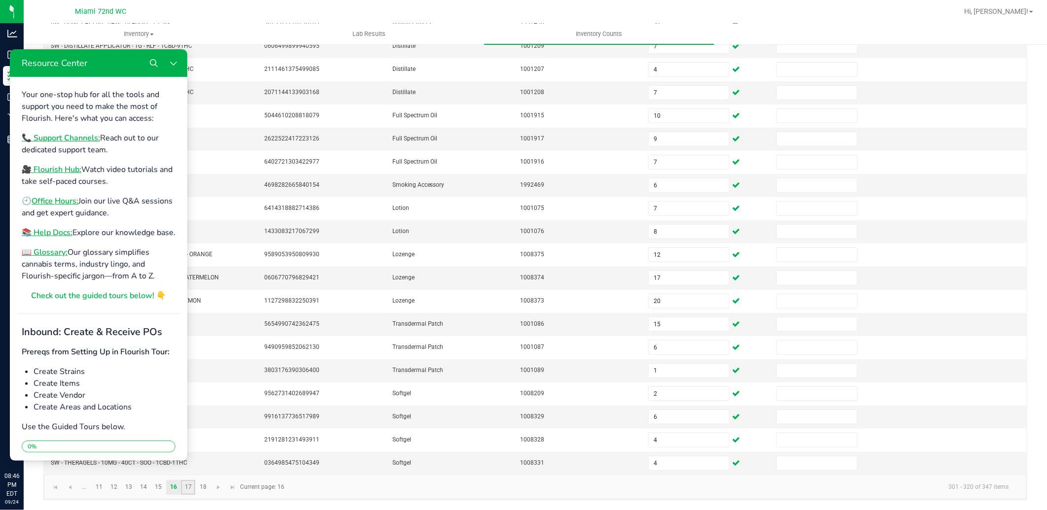
click at [185, 494] on link "17" at bounding box center [188, 487] width 14 height 15
click at [173, 64] on icon "Close Resource Center" at bounding box center [173, 63] width 6 height 4
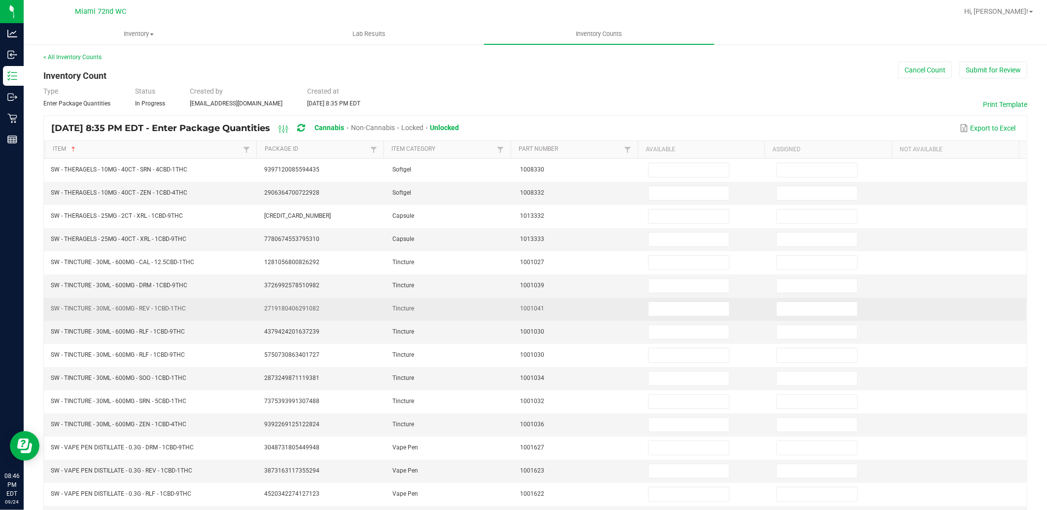
scroll to position [0, 0]
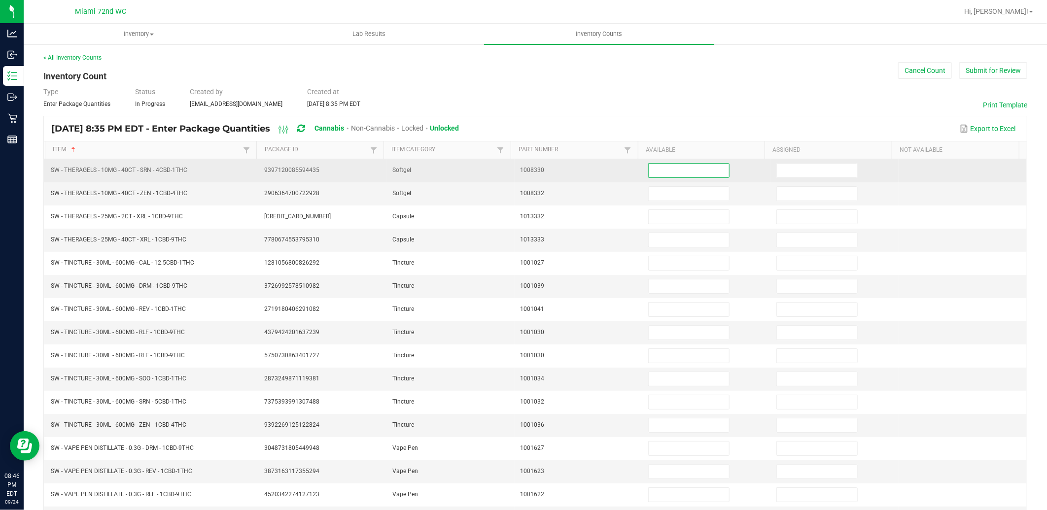
click at [673, 176] on input at bounding box center [689, 171] width 80 height 14
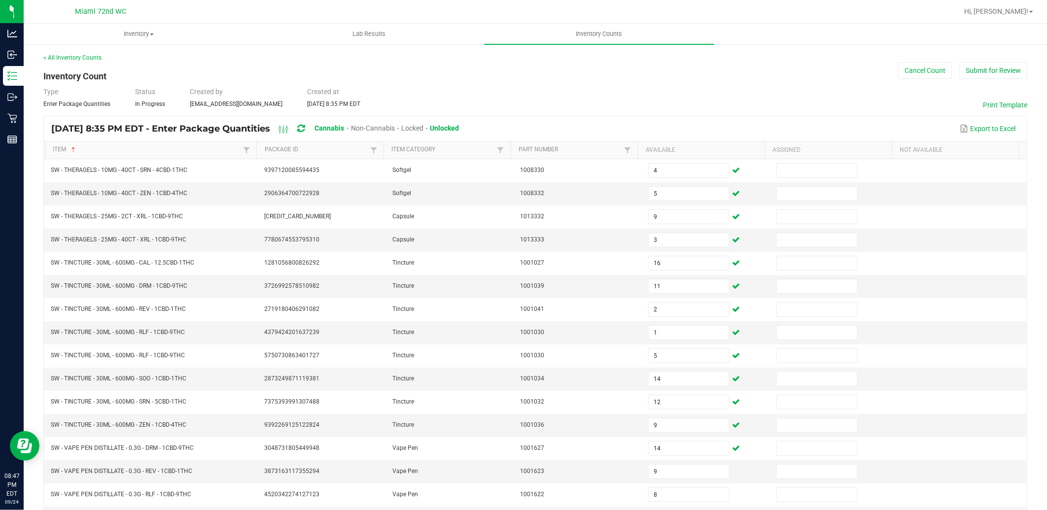
scroll to position [150, 0]
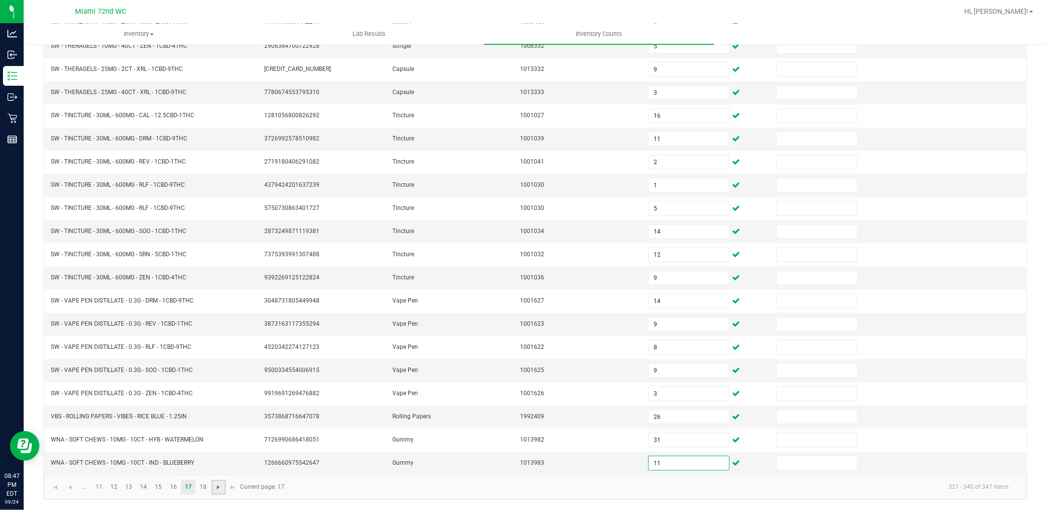
click at [220, 490] on span "Go to the next page" at bounding box center [219, 488] width 8 height 8
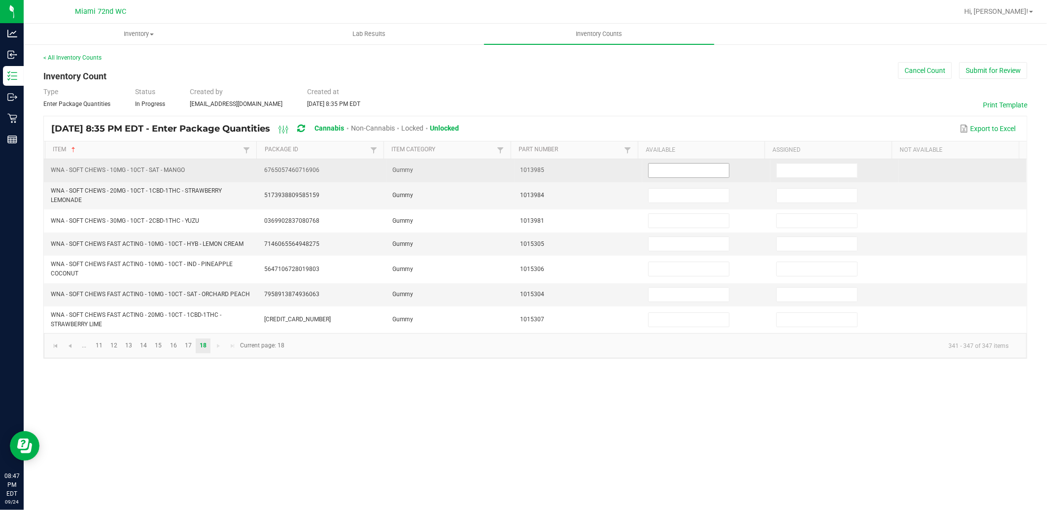
click at [690, 174] on input at bounding box center [689, 171] width 80 height 14
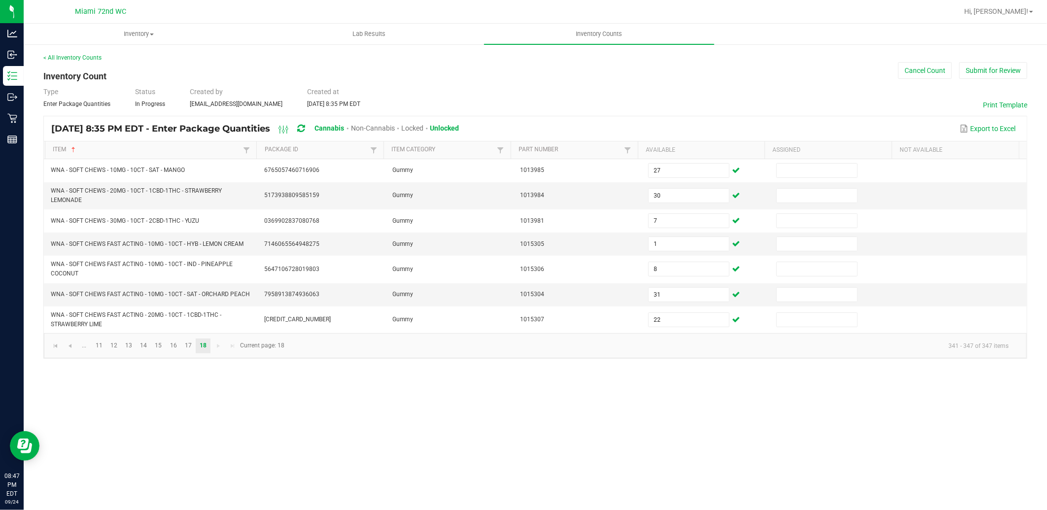
click at [519, 431] on div "Inventory All packages All inventory Waste log Create inventory Lab Results Inv…" at bounding box center [536, 267] width 1024 height 487
click at [991, 68] on button "Submit for Review" at bounding box center [994, 70] width 68 height 17
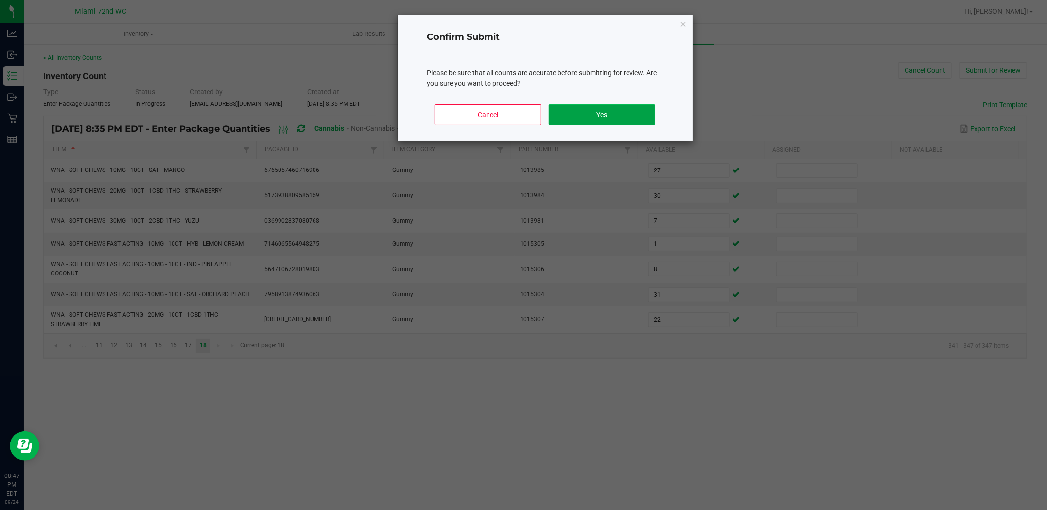
click at [590, 119] on button "Yes" at bounding box center [602, 115] width 106 height 21
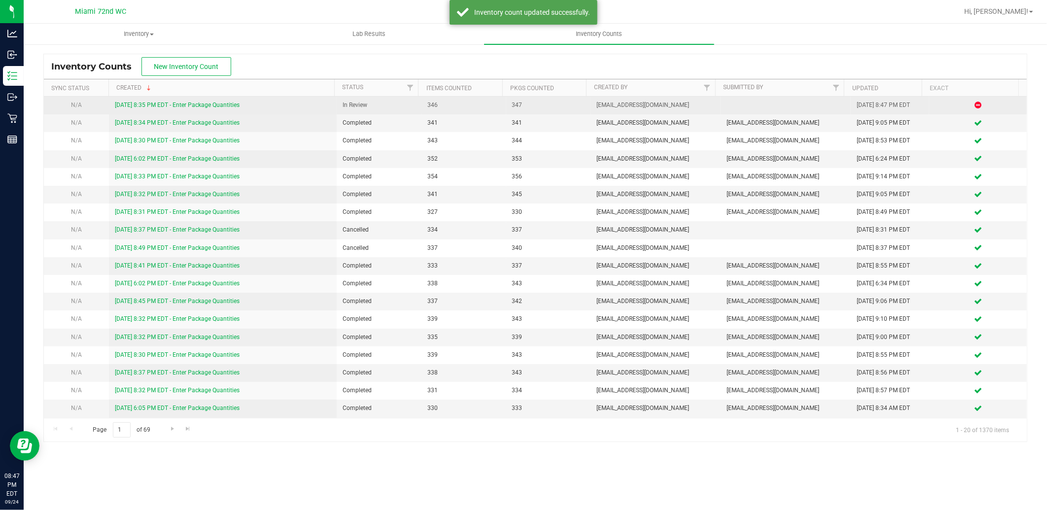
click at [239, 103] on link "9/24/25 8:35 PM EDT - Enter Package Quantities" at bounding box center [177, 105] width 125 height 7
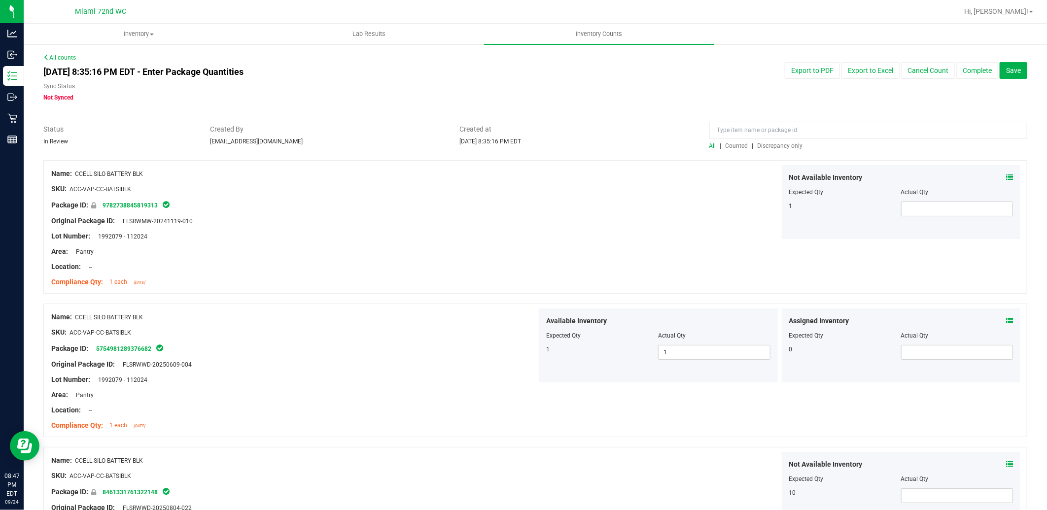
click at [773, 143] on span "Discrepancy only" at bounding box center [780, 146] width 45 height 7
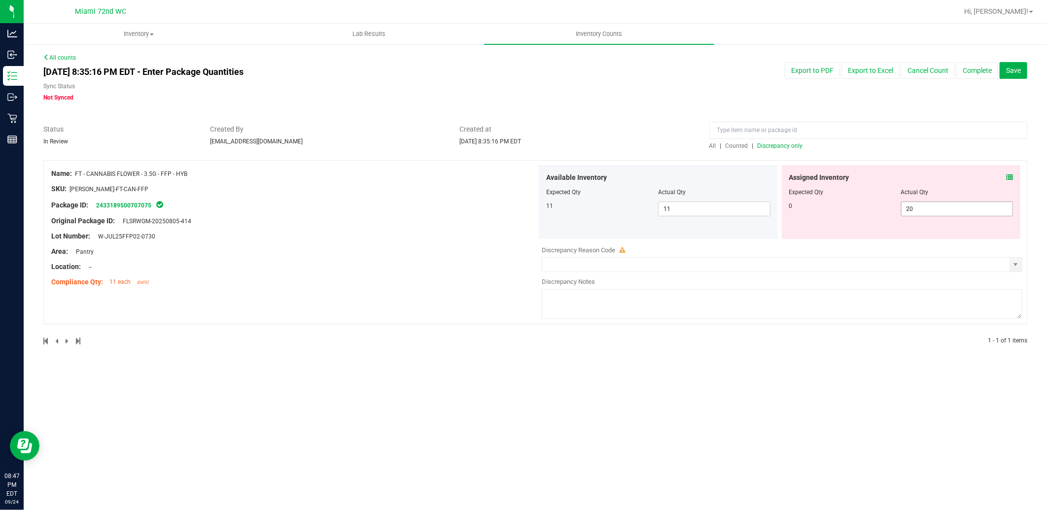
click at [928, 214] on span "20 20" at bounding box center [957, 209] width 112 height 15
click at [928, 214] on input "20" at bounding box center [957, 209] width 111 height 14
click at [371, 314] on div "Name: FT - CANNABIS FLOWER - 3.5G - FFP - HYB SKU: FLO-BUD-FT-CAN-FFP Package I…" at bounding box center [535, 252] width 984 height 185
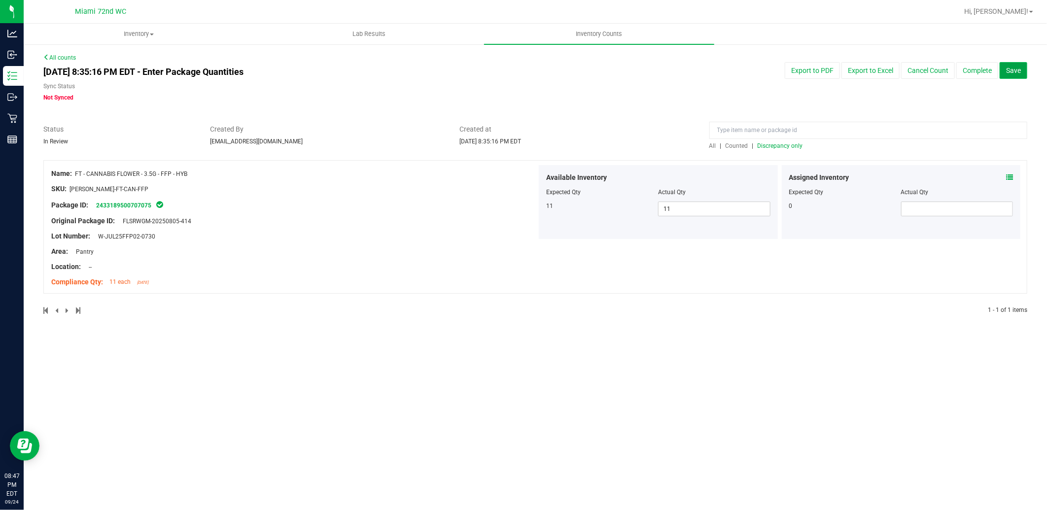
click at [1023, 69] on button "Save" at bounding box center [1014, 70] width 28 height 17
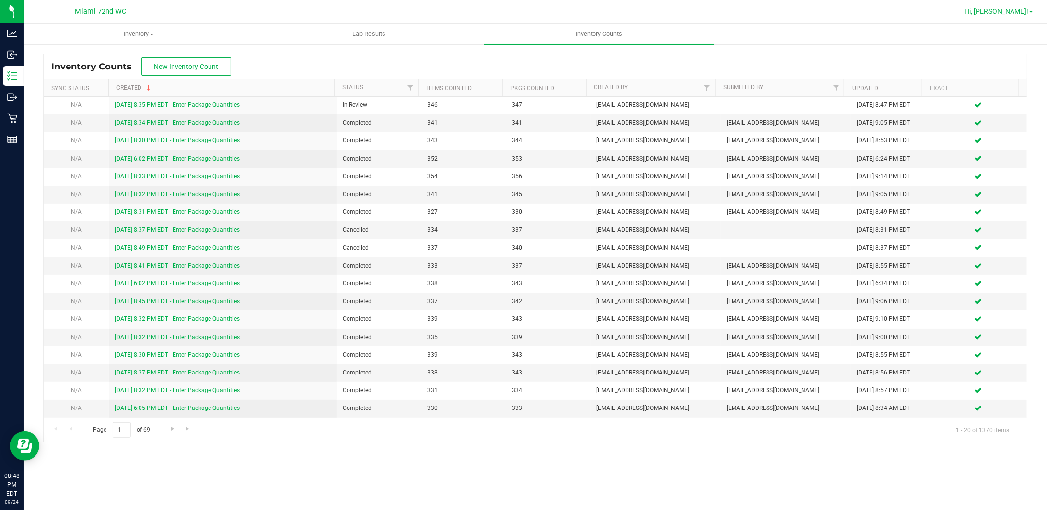
click at [1025, 15] on span "Hi, [PERSON_NAME]!" at bounding box center [997, 11] width 64 height 8
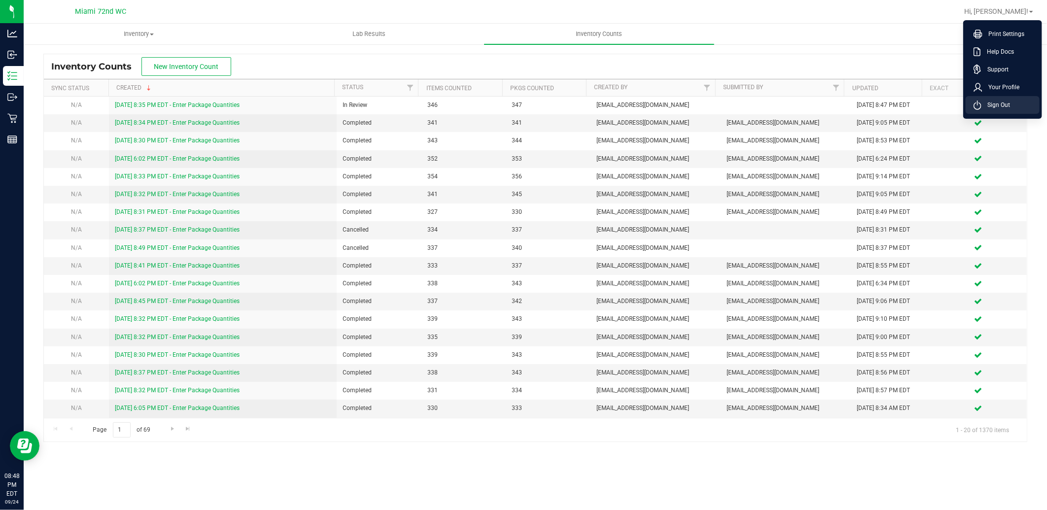
click at [1004, 106] on span "Sign Out" at bounding box center [996, 105] width 29 height 10
